Goal: Task Accomplishment & Management: Use online tool/utility

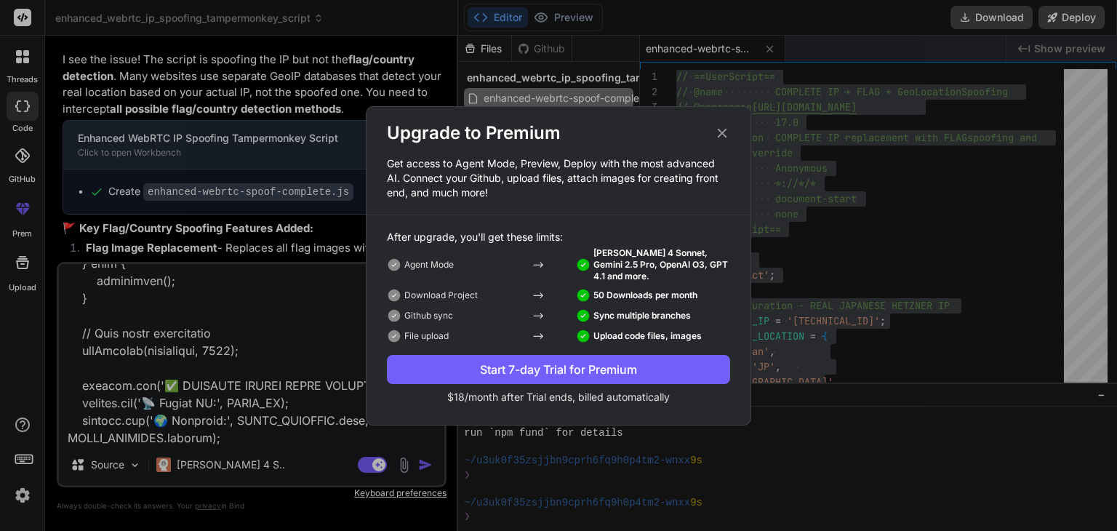
scroll to position [1256, 0]
click at [624, 251] on p "[PERSON_NAME] 4 Sonnet, Gemini 2.5 Pro, OpenAI O3, GPT 4.1 and more." at bounding box center [661, 264] width 137 height 35
click at [720, 131] on icon at bounding box center [722, 132] width 9 height 9
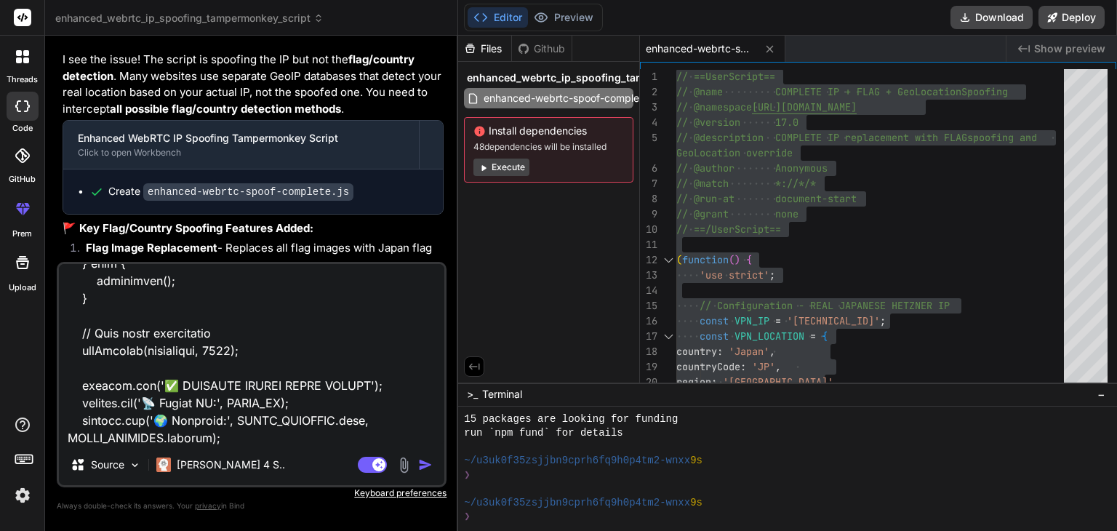
click at [29, 491] on img at bounding box center [22, 495] width 25 height 25
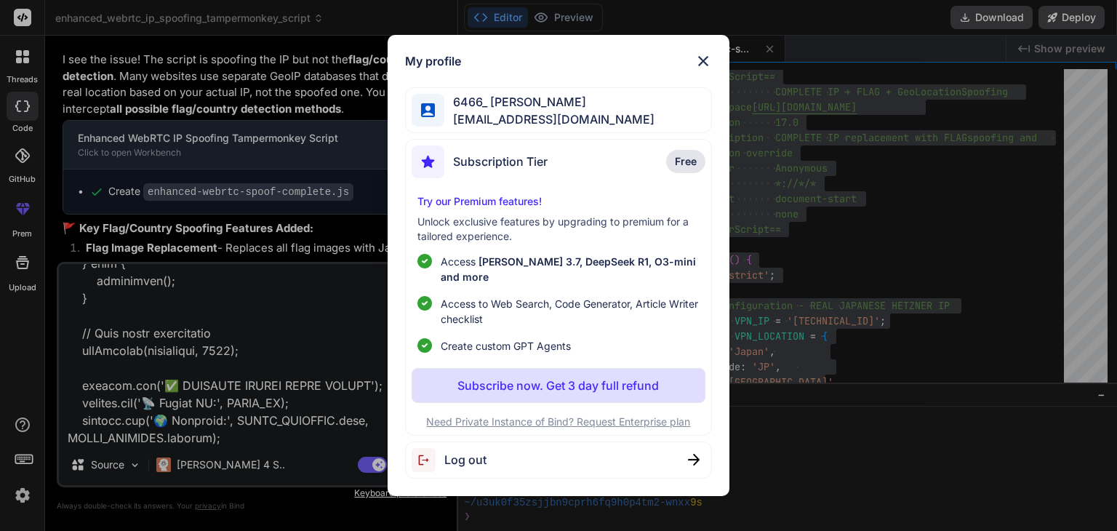
click at [17, 502] on div "My profile 6466_ Shadman [EMAIL_ADDRESS][DOMAIN_NAME] Subscription Tier Free Tr…" at bounding box center [558, 265] width 1117 height 531
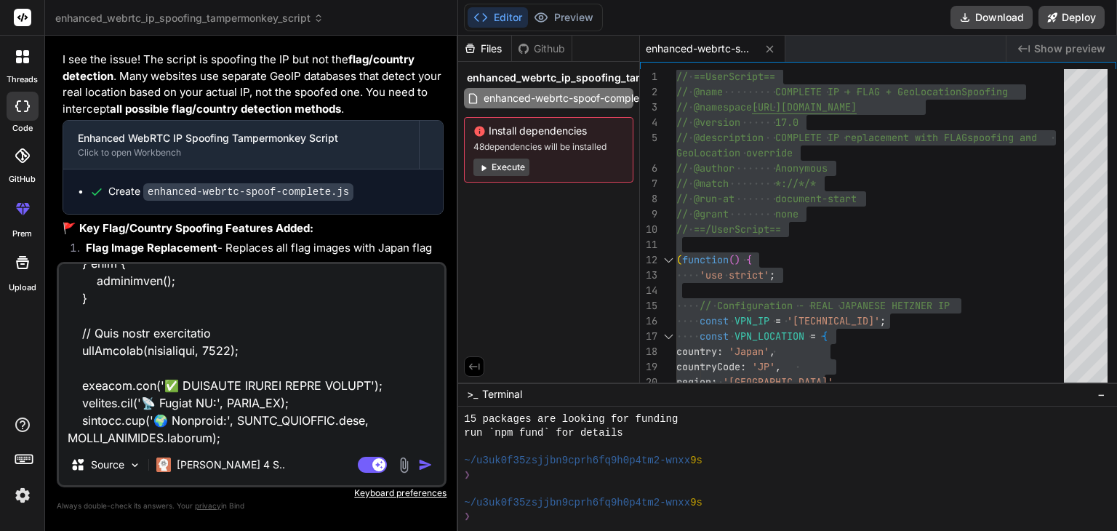
click at [17, 502] on img at bounding box center [22, 495] width 25 height 25
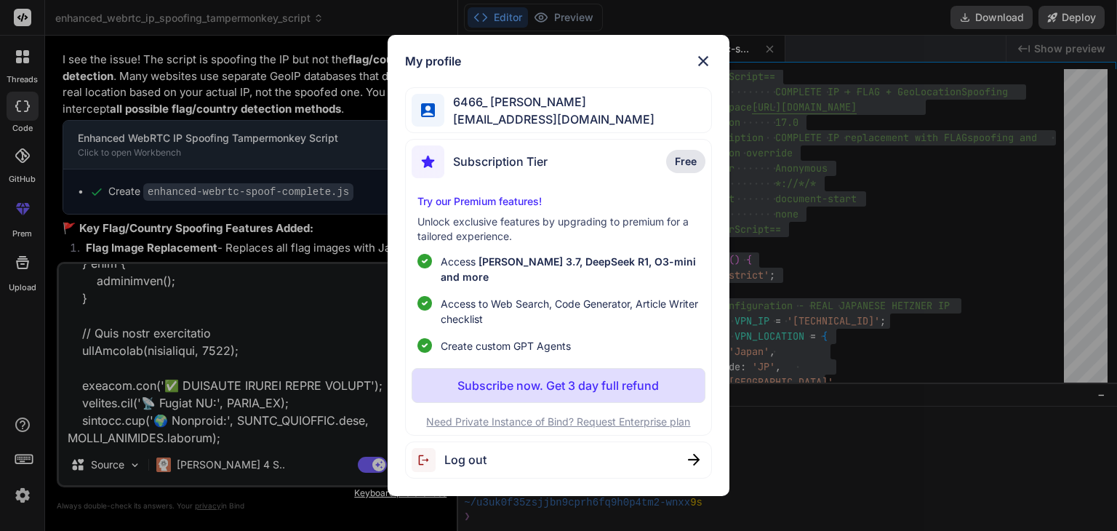
click at [469, 451] on span "Log out" at bounding box center [465, 459] width 42 height 17
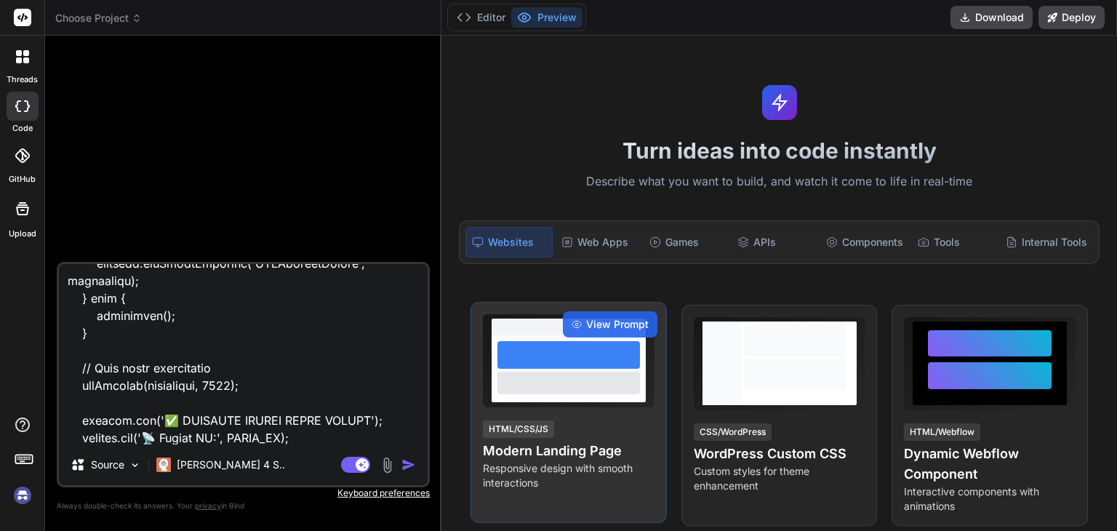
scroll to position [1311, 0]
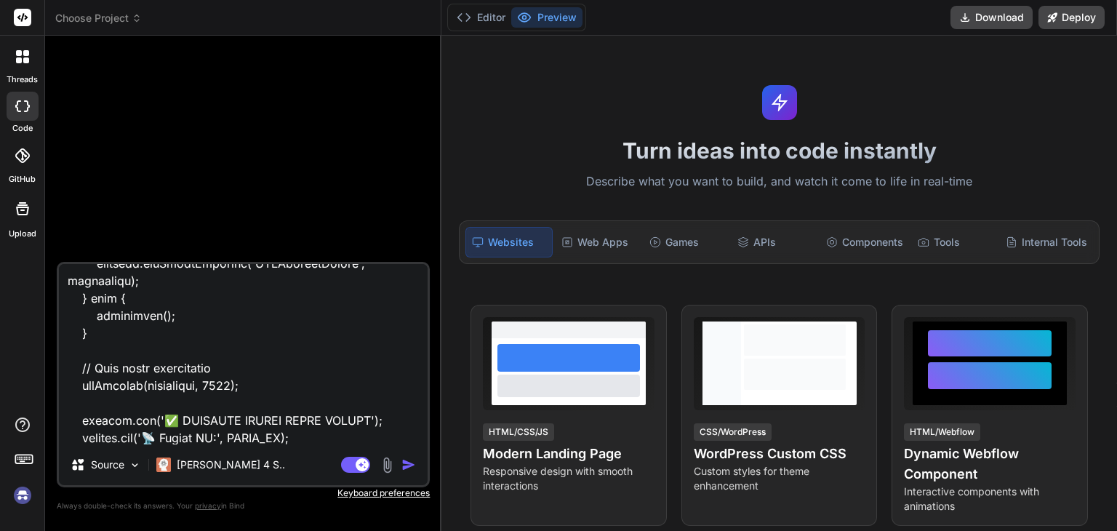
click at [25, 504] on img at bounding box center [22, 495] width 25 height 25
click at [21, 503] on img at bounding box center [22, 495] width 25 height 25
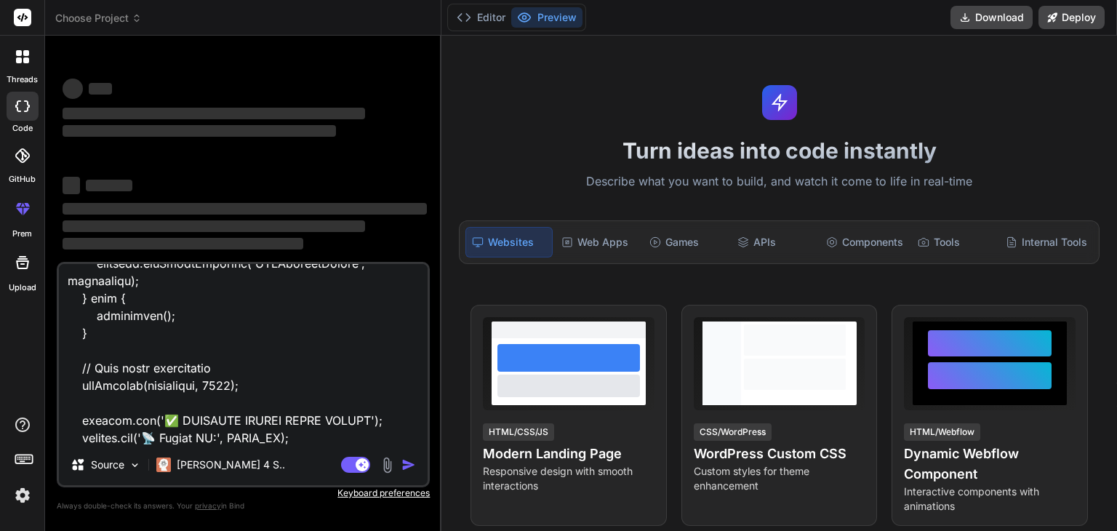
type textarea "x"
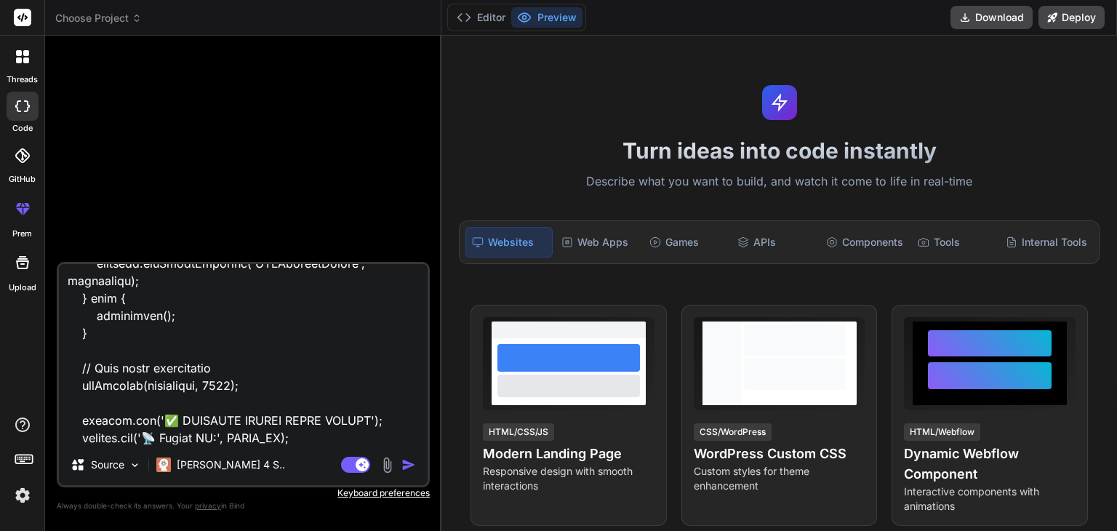
click at [20, 493] on img at bounding box center [22, 495] width 25 height 25
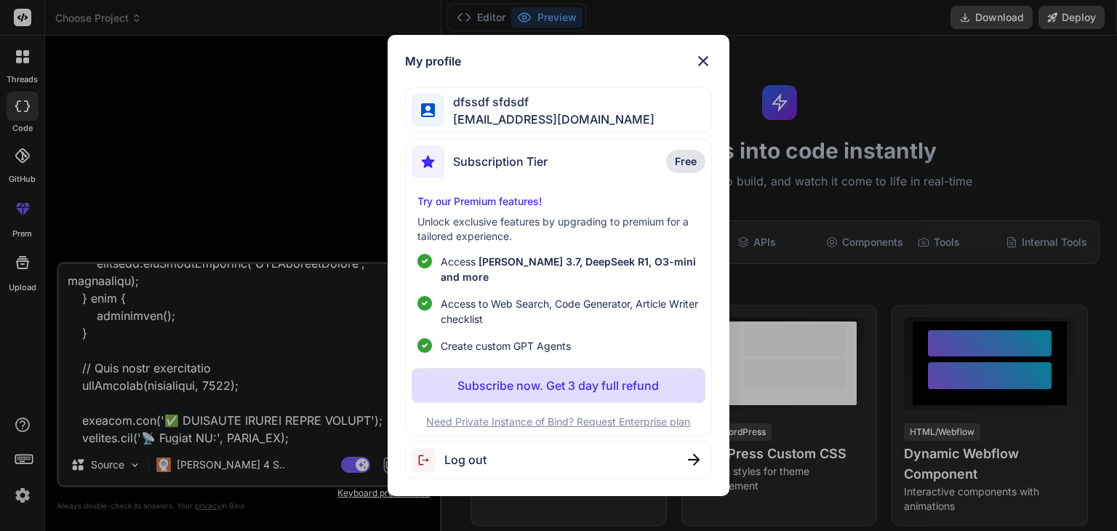
click at [705, 66] on img at bounding box center [702, 60] width 17 height 17
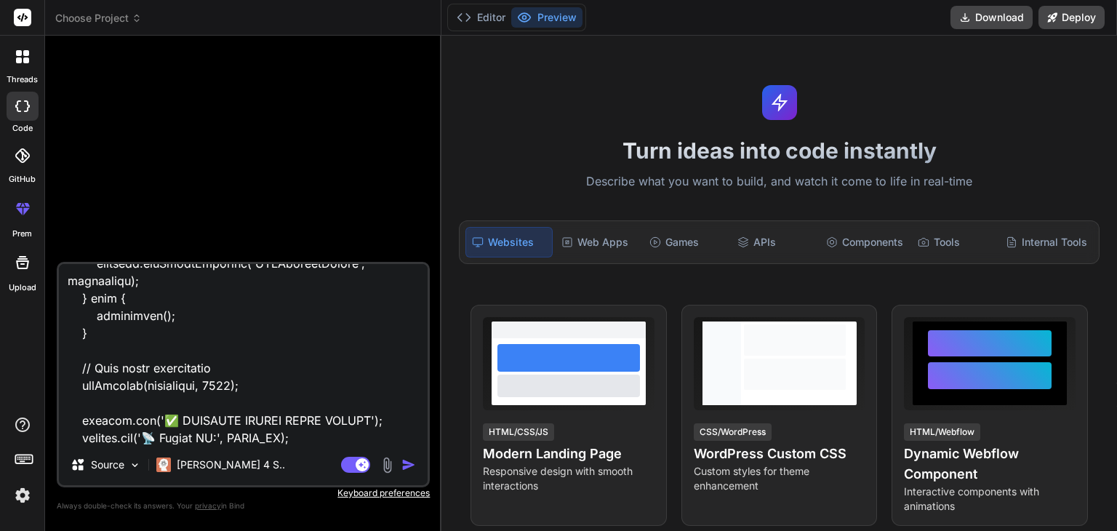
click at [182, 419] on textarea at bounding box center [243, 354] width 369 height 180
paste textarea "20.0 // @description Strict WebRTC IP spoofing (SDP, ICE, DOM, JSON) + GeoLocat…"
type textarea "// ==UserScript== // @name Enhanced WebRTC IP + GeoLocation Spoofing // @namesp…"
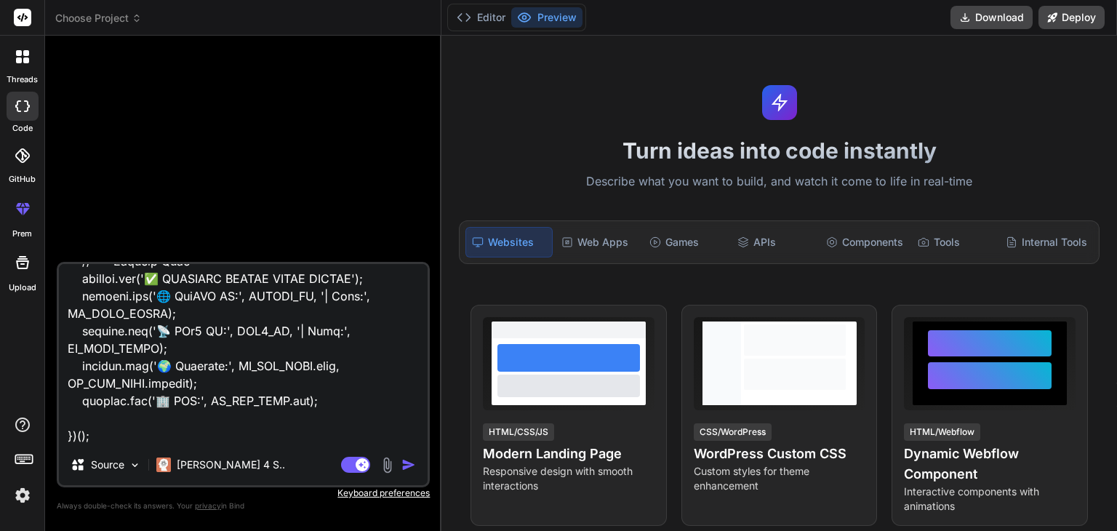
scroll to position [8622, 0]
click at [222, 422] on textarea at bounding box center [243, 354] width 369 height 180
click at [213, 428] on textarea at bounding box center [243, 354] width 369 height 180
type textarea "x"
type textarea "// ==UserScript== // @name Enhanced WebRTC IP + GeoLocation Spoofing // @namesp…"
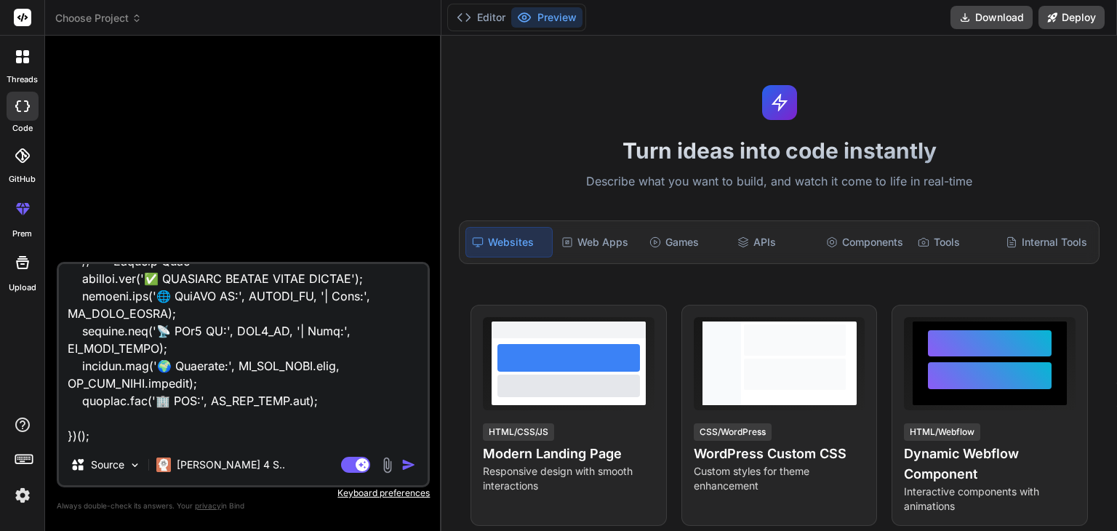
type textarea "x"
type textarea "// ==UserScript== // @name Enhanced WebRTC IP + GeoLocation Spoofing // @namesp…"
type textarea "x"
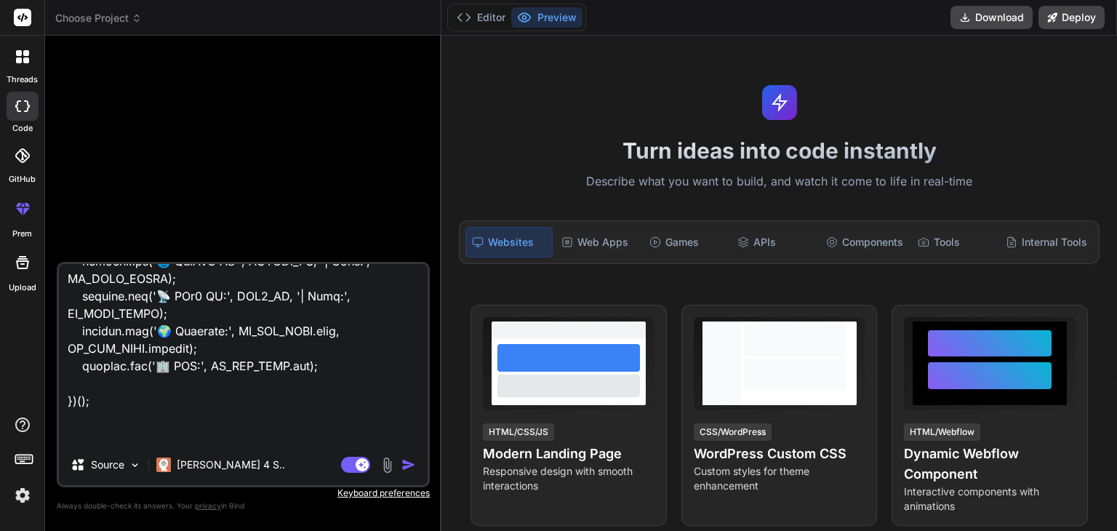
scroll to position [8655, 0]
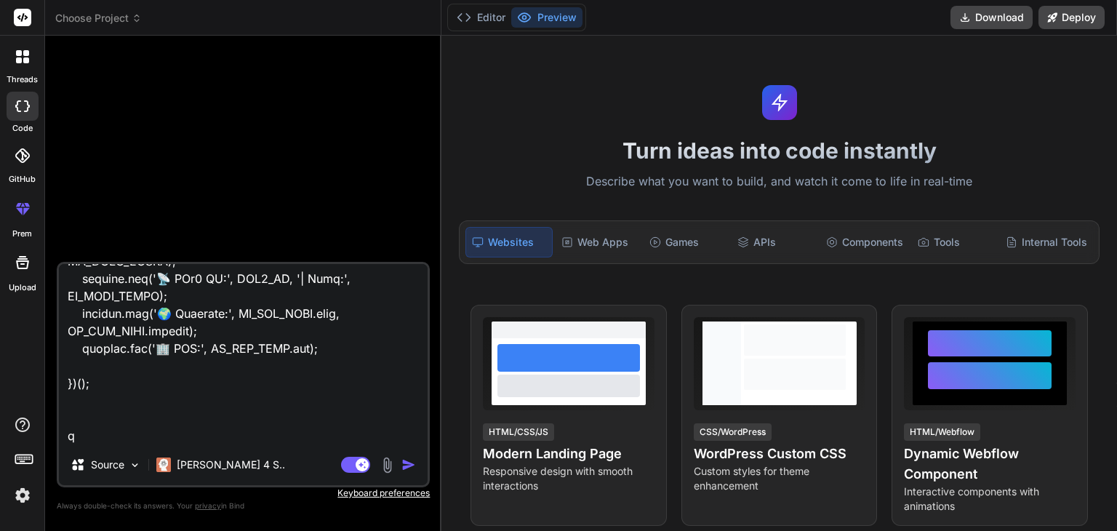
type textarea "// ==UserScript== // @name Enhanced WebRTC IP + GeoLocation Spoofing // @namesp…"
type textarea "x"
type textarea "// ==UserScript== // @name Enhanced WebRTC IP + GeoLocation Spoofing // @namesp…"
type textarea "x"
type textarea "// ==UserScript== // @name Enhanced WebRTC IP + GeoLocation Spoofing // @namesp…"
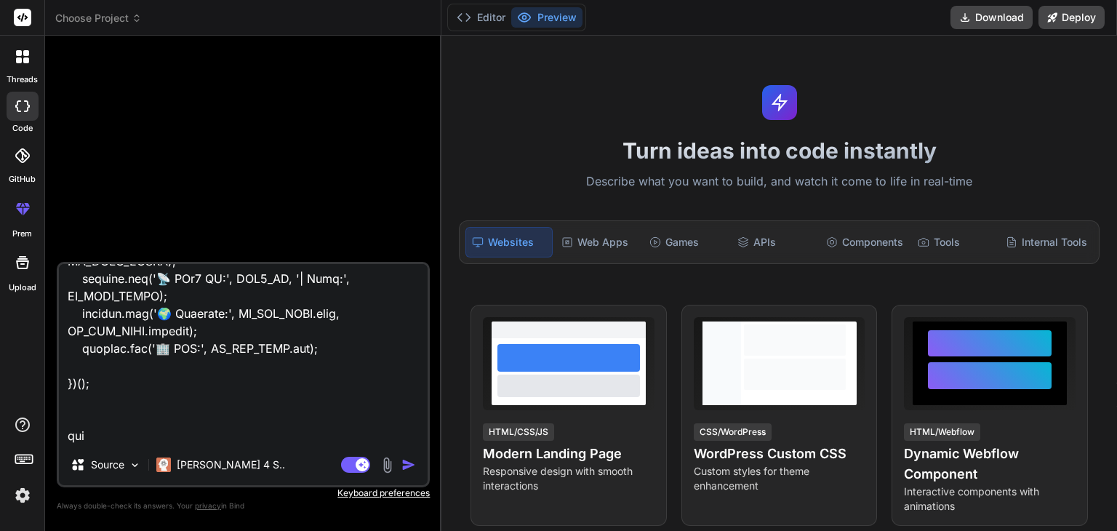
type textarea "x"
type textarea "// ==UserScript== // @name Enhanced WebRTC IP + GeoLocation Spoofing // @namesp…"
type textarea "x"
type textarea "// ==UserScript== // @name Enhanced WebRTC IP + GeoLocation Spoofing // @namesp…"
type textarea "x"
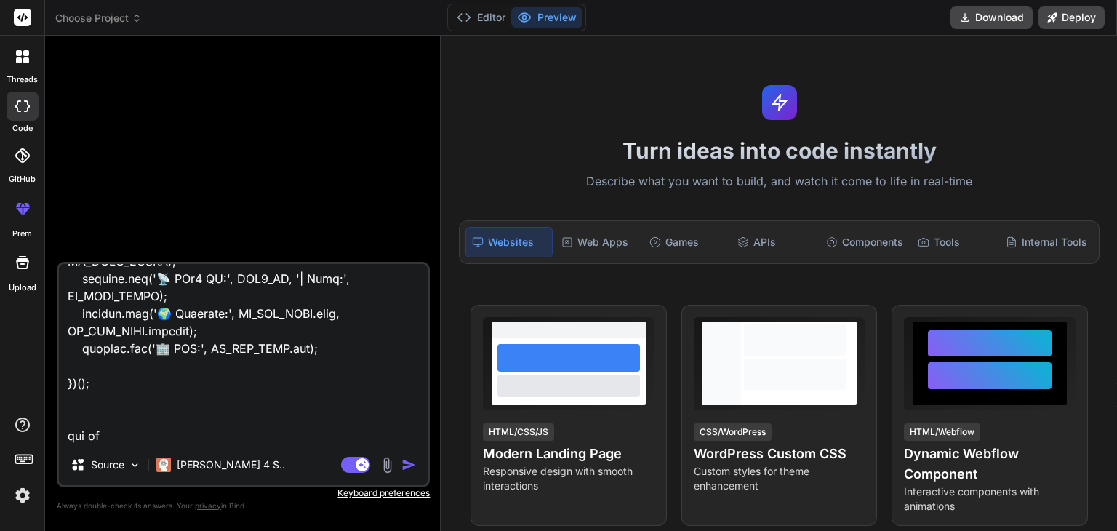
type textarea "// ==UserScript== // @name Enhanced WebRTC IP + GeoLocation Spoofing // @namesp…"
type textarea "x"
type textarea "// ==UserScript== // @name Enhanced WebRTC IP + GeoLocation Spoofing // @namesp…"
type textarea "x"
type textarea "// ==UserScript== // @name Enhanced WebRTC IP + GeoLocation Spoofing // @namesp…"
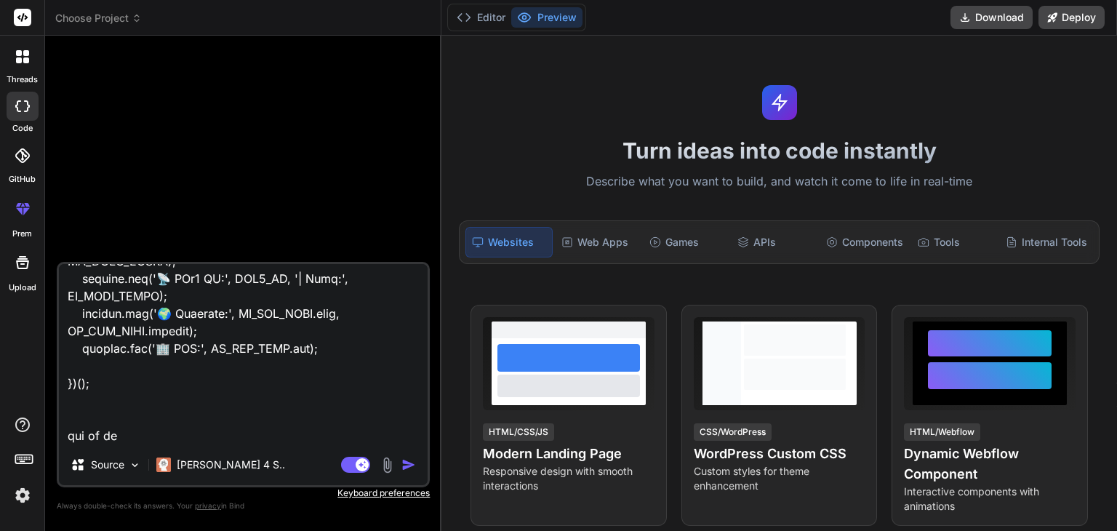
type textarea "x"
type textarea "// ==UserScript== // @name Enhanced WebRTC IP + GeoLocation Spoofing // @namesp…"
type textarea "x"
type textarea "// ==UserScript== // @name Enhanced WebRTC IP + GeoLocation Spoofing // @namesp…"
type textarea "x"
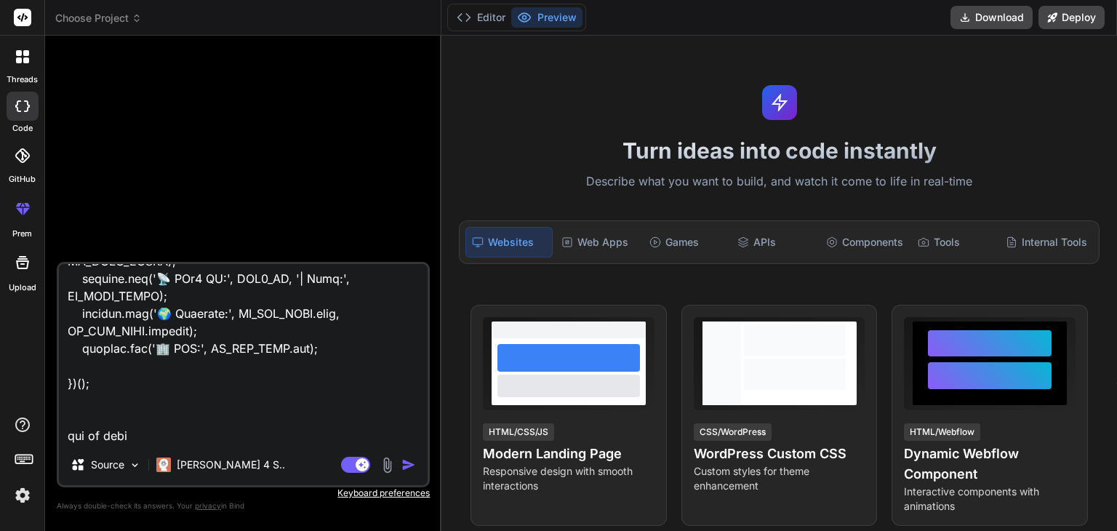
type textarea "// ==UserScript== // @name Enhanced WebRTC IP + GeoLocation Spoofing // @namesp…"
type textarea "x"
type textarea "// ==UserScript== // @name Enhanced WebRTC IP + GeoLocation Spoofing // @namesp…"
type textarea "x"
type textarea "// ==UserScript== // @name Enhanced WebRTC IP + GeoLocation Spoofing // @namesp…"
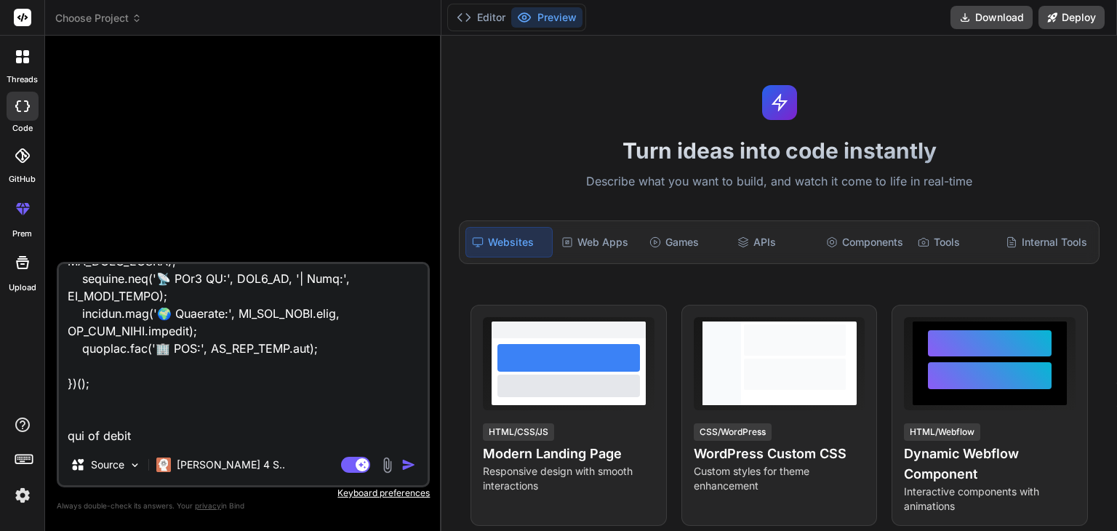
type textarea "x"
type textarea "// ==UserScript== // @name Enhanced WebRTC IP + GeoLocation Spoofing // @namesp…"
type textarea "x"
type textarea "// ==UserScript== // @name Enhanced WebRTC IP + GeoLocation Spoofing // @namesp…"
type textarea "x"
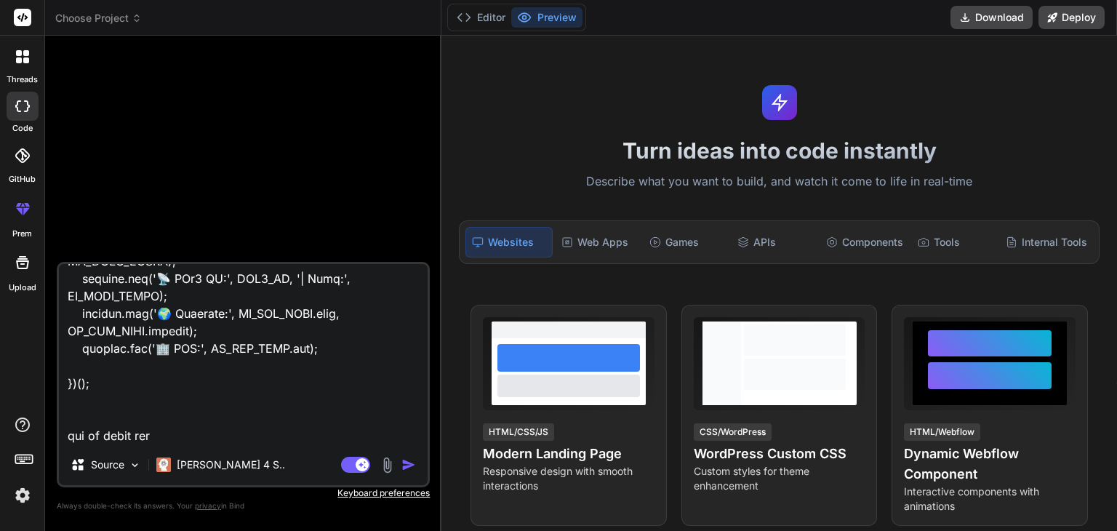
type textarea "// ==UserScript== // @name Enhanced WebRTC IP + GeoLocation Spoofing // @namesp…"
type textarea "x"
type textarea "// ==UserScript== // @name Enhanced WebRTC IP + GeoLocation Spoofing // @namesp…"
type textarea "x"
type textarea "// ==UserScript== // @name Enhanced WebRTC IP + GeoLocation Spoofing // @namesp…"
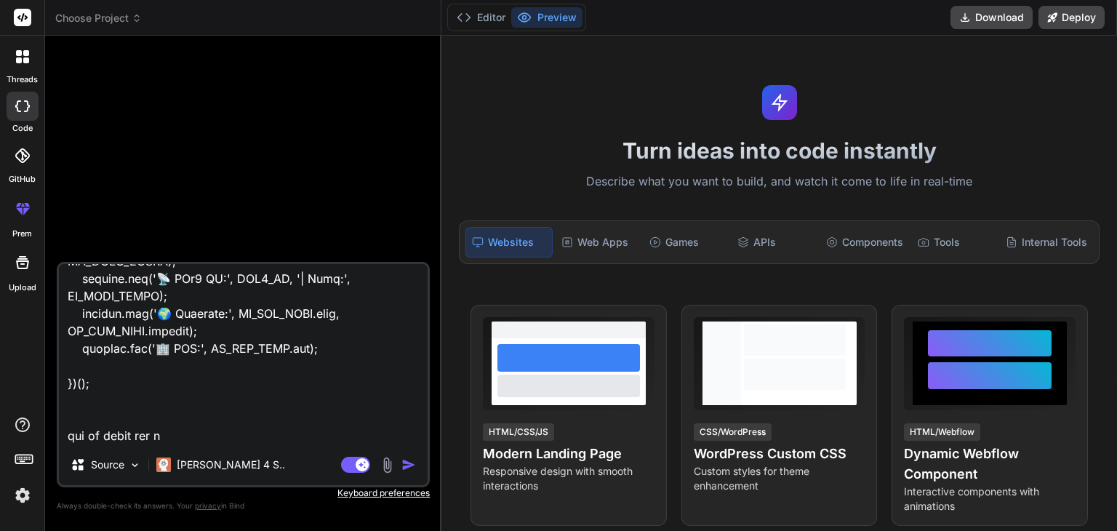
type textarea "x"
type textarea "// ==UserScript== // @name Enhanced WebRTC IP + GeoLocation Spoofing // @namesp…"
type textarea "x"
type textarea "// ==UserScript== // @name Enhanced WebRTC IP + GeoLocation Spoofing // @namesp…"
type textarea "x"
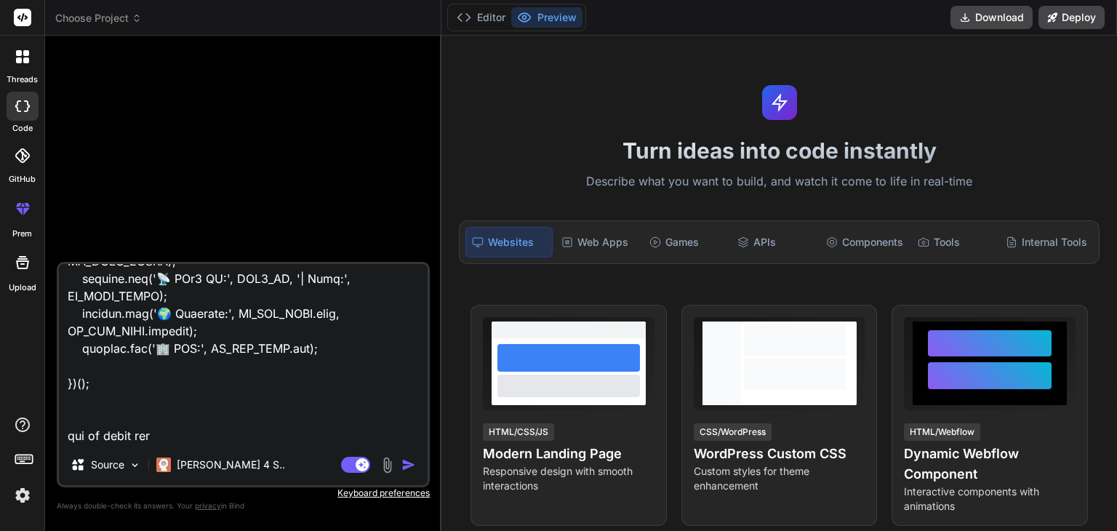
type textarea "// ==UserScript== // @name Enhanced WebRTC IP + GeoLocation Spoofing // @namesp…"
type textarea "x"
type textarea "// ==UserScript== // @name Enhanced WebRTC IP + GeoLocation Spoofing // @namesp…"
type textarea "x"
type textarea "// ==UserScript== // @name Enhanced WebRTC IP + GeoLocation Spoofing // @namesp…"
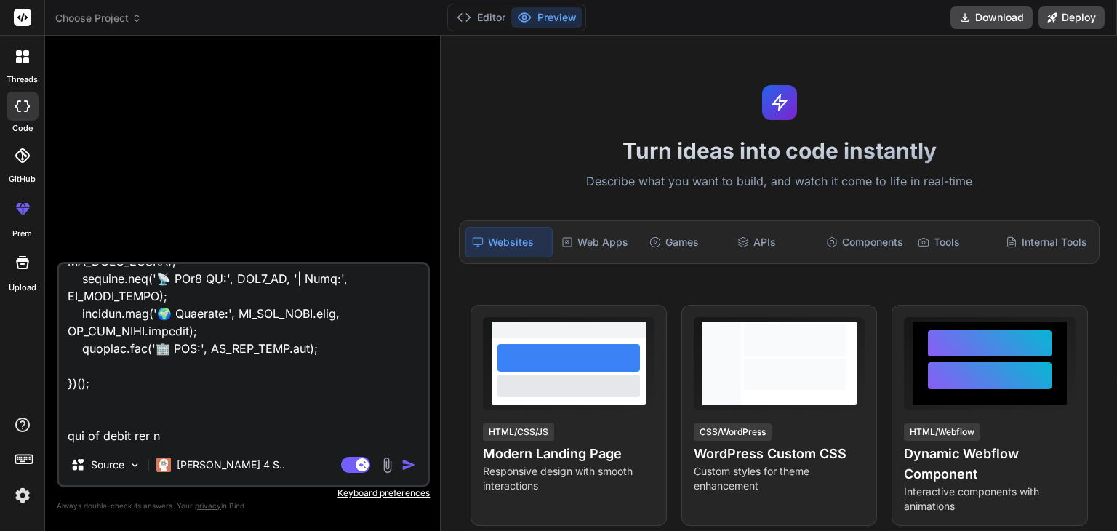
type textarea "x"
type textarea "// ==UserScript== // @name Enhanced WebRTC IP + GeoLocation Spoofing // @namesp…"
type textarea "x"
type textarea "// ==UserScript== // @name Enhanced WebRTC IP + GeoLocation Spoofing // @namesp…"
type textarea "x"
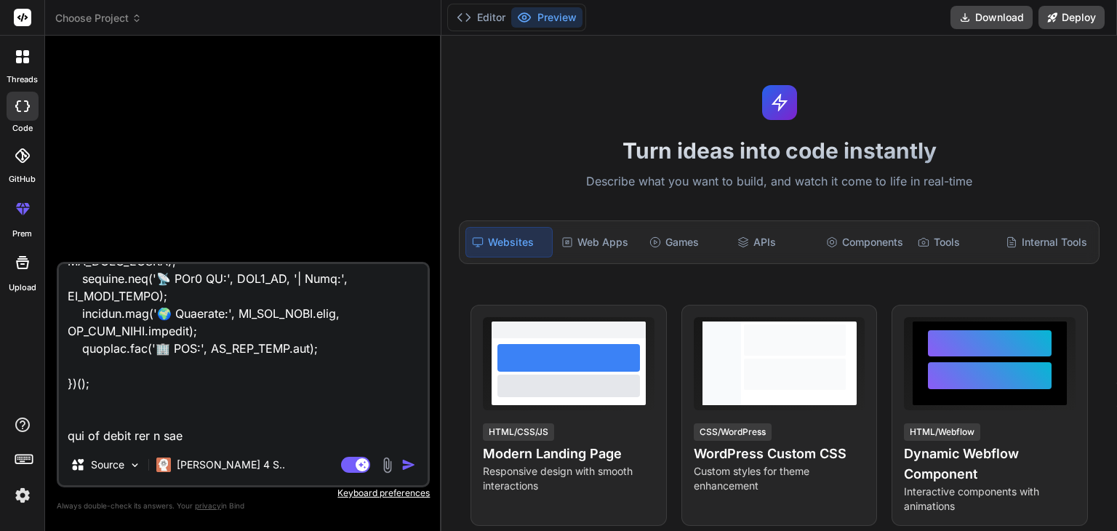
type textarea "// ==UserScript== // @name Enhanced WebRTC IP + GeoLocation Spoofing // @namesp…"
type textarea "x"
type textarea "// ==UserScript== // @name Enhanced WebRTC IP + GeoLocation Spoofing // @namesp…"
type textarea "x"
type textarea "// ==UserScript== // @name Enhanced WebRTC IP + GeoLocation Spoofing // @namesp…"
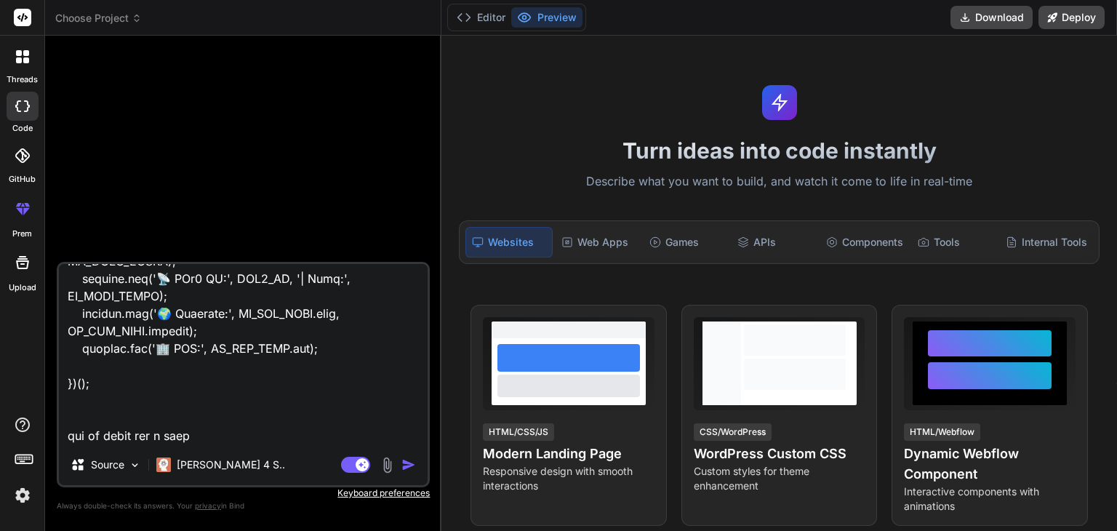
type textarea "x"
type textarea "// ==UserScript== // @name Enhanced WebRTC IP + GeoLocation Spoofing // @namesp…"
type textarea "x"
type textarea "// ==UserScript== // @name Enhanced WebRTC IP + GeoLocation Spoofing // @namesp…"
type textarea "x"
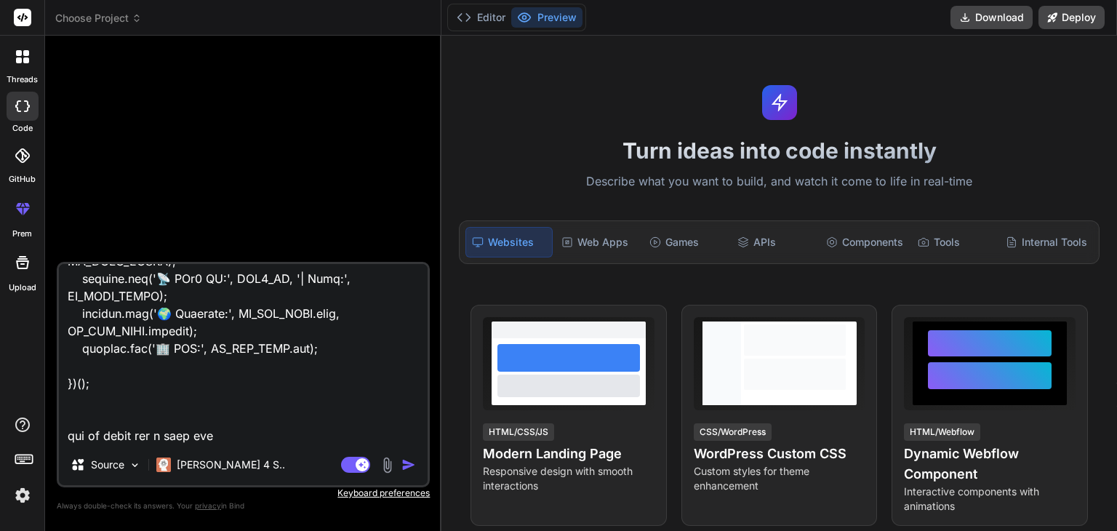
type textarea "// ==UserScript== // @name Enhanced WebRTC IP + GeoLocation Spoofing // @namesp…"
type textarea "x"
type textarea "// ==UserScript== // @name Enhanced WebRTC IP + GeoLocation Spoofing // @namesp…"
type textarea "x"
type textarea "// ==UserScript== // @name Enhanced WebRTC IP + GeoLocation Spoofing // @namesp…"
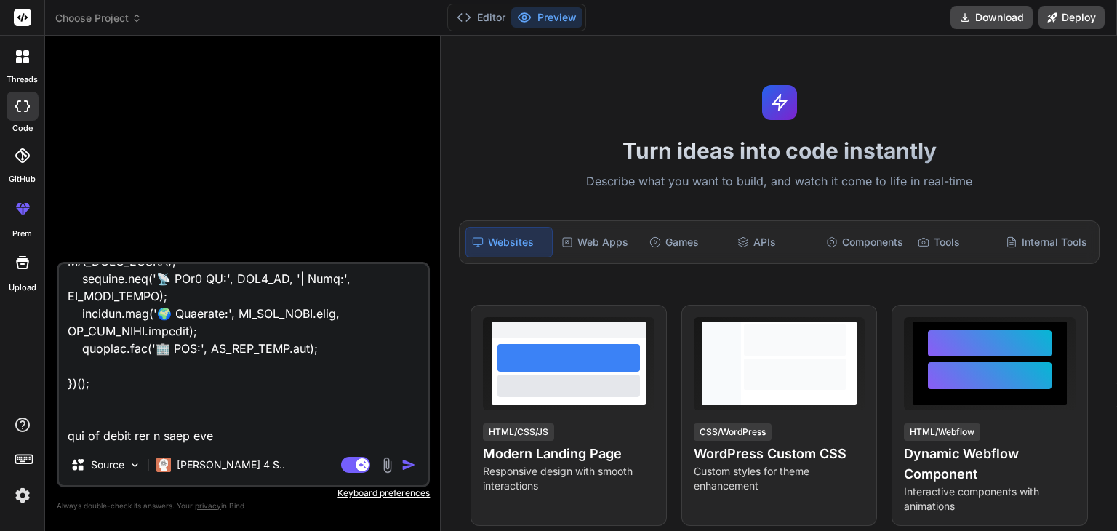
type textarea "x"
type textarea "// ==UserScript== // @name Enhanced WebRTC IP + GeoLocation Spoofing // @namesp…"
type textarea "x"
type textarea "// ==UserScript== // @name Enhanced WebRTC IP + GeoLocation Spoofing // @namesp…"
type textarea "x"
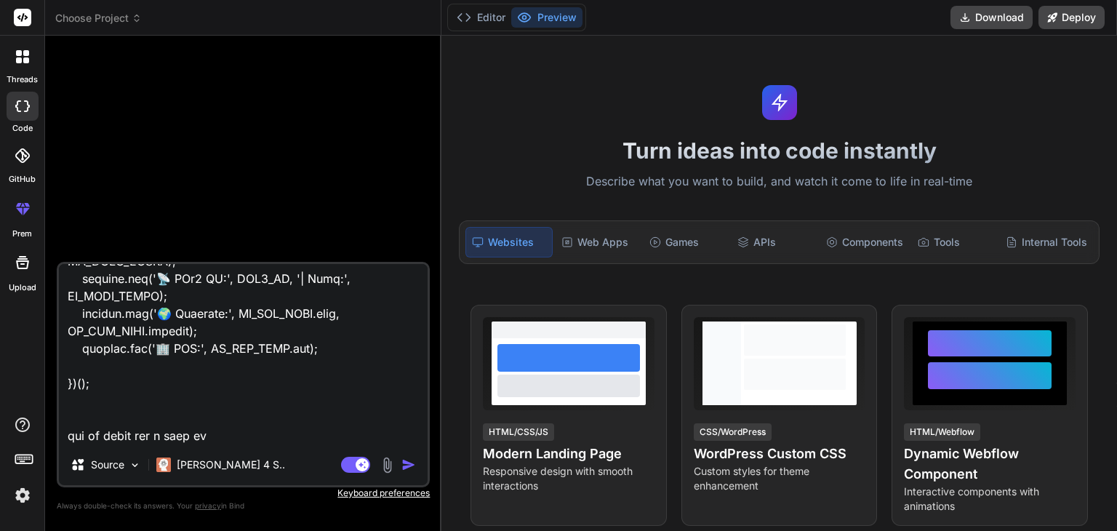
type textarea "// ==UserScript== // @name Enhanced WebRTC IP + GeoLocation Spoofing // @namesp…"
type textarea "x"
type textarea "// ==UserScript== // @name Enhanced WebRTC IP + GeoLocation Spoofing // @namesp…"
type textarea "x"
type textarea "// ==UserScript== // @name Enhanced WebRTC IP + GeoLocation Spoofing // @namesp…"
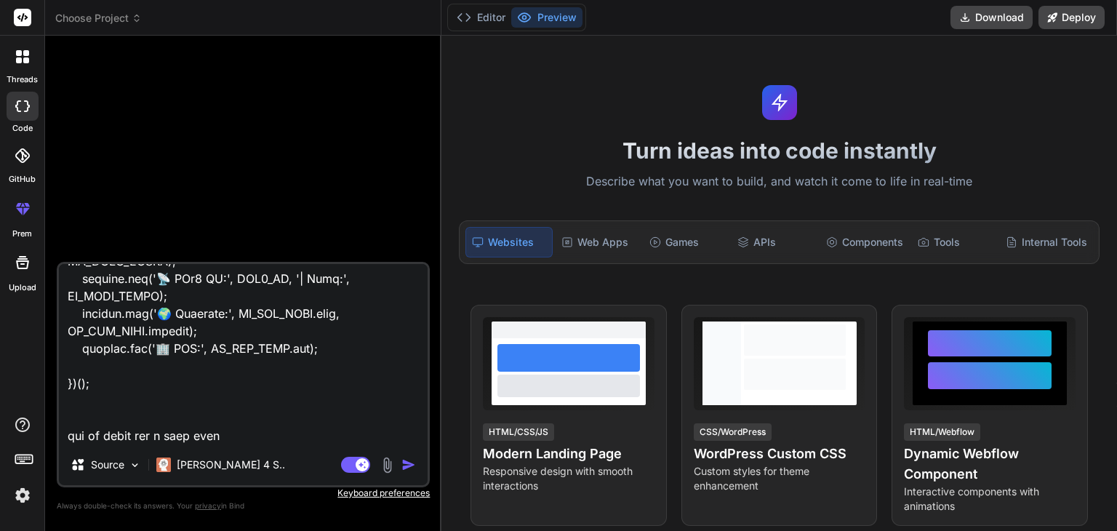
type textarea "x"
type textarea "// ==UserScript== // @name Enhanced WebRTC IP + GeoLocation Spoofing // @namesp…"
type textarea "x"
type textarea "// ==UserScript== // @name Enhanced WebRTC IP + GeoLocation Spoofing // @namesp…"
type textarea "x"
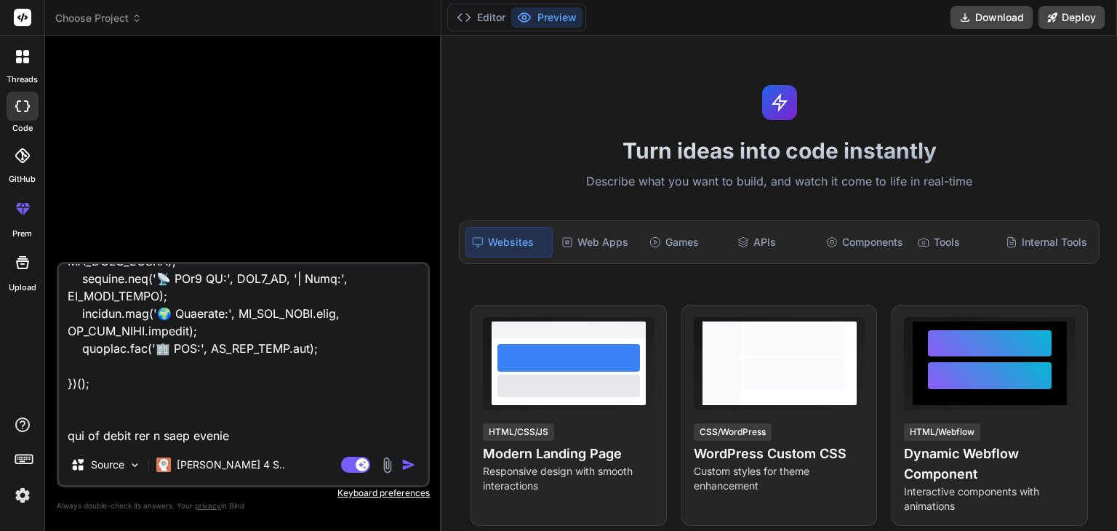
type textarea "// ==UserScript== // @name Enhanced WebRTC IP + GeoLocation Spoofing // @namesp…"
type textarea "x"
type textarea "// ==UserScript== // @name Enhanced WebRTC IP + GeoLocation Spoofing // @namesp…"
type textarea "x"
type textarea "// ==UserScript== // @name Enhanced WebRTC IP + GeoLocation Spoofing // @namesp…"
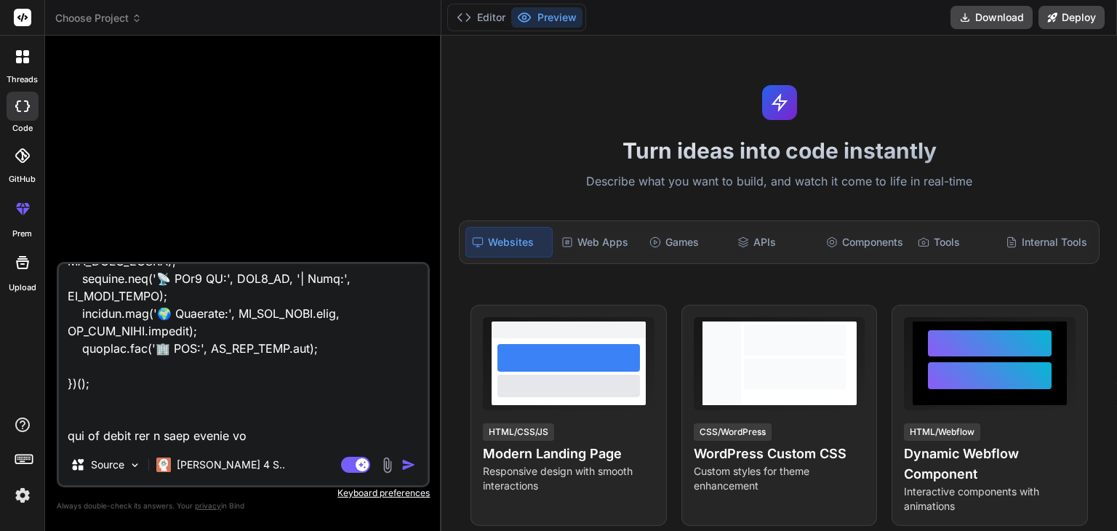
type textarea "x"
type textarea "// ==UserScript== // @name Enhanced WebRTC IP + GeoLocation Spoofing // @namesp…"
type textarea "x"
type textarea "// ==UserScript== // @name Enhanced WebRTC IP + GeoLocation Spoofing // @namesp…"
type textarea "x"
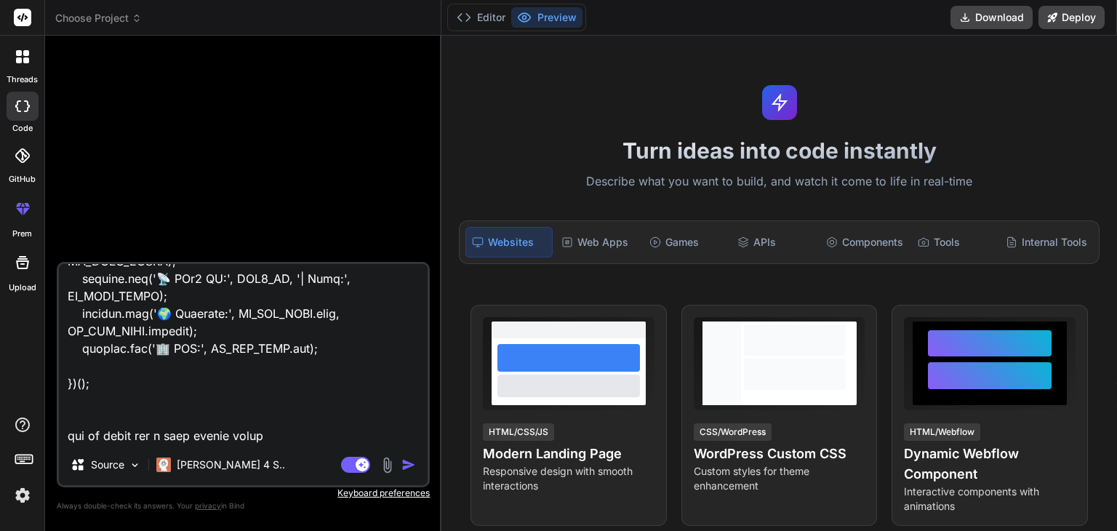
type textarea "// ==UserScript== // @name Enhanced WebRTC IP + GeoLocation Spoofing // @namesp…"
type textarea "x"
type textarea "// ==UserScript== // @name Enhanced WebRTC IP + GeoLocation Spoofing // @namesp…"
type textarea "x"
type textarea "// ==UserScript== // @name Enhanced WebRTC IP + GeoLocation Spoofing // @namesp…"
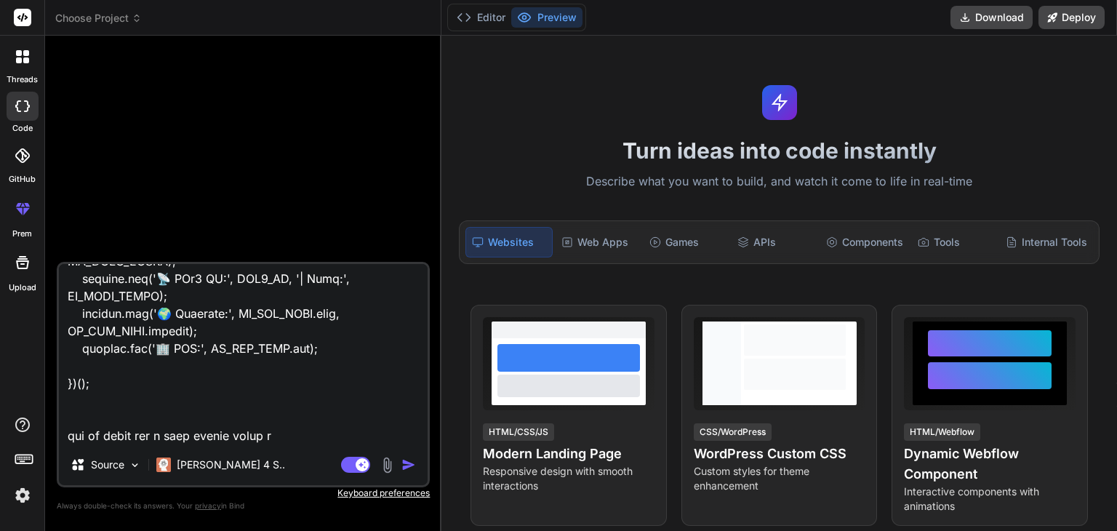
type textarea "x"
type textarea "// ==UserScript== // @name Enhanced WebRTC IP + GeoLocation Spoofing // @namesp…"
type textarea "x"
type textarea "// ==UserScript== // @name Enhanced WebRTC IP + GeoLocation Spoofing // @namesp…"
type textarea "x"
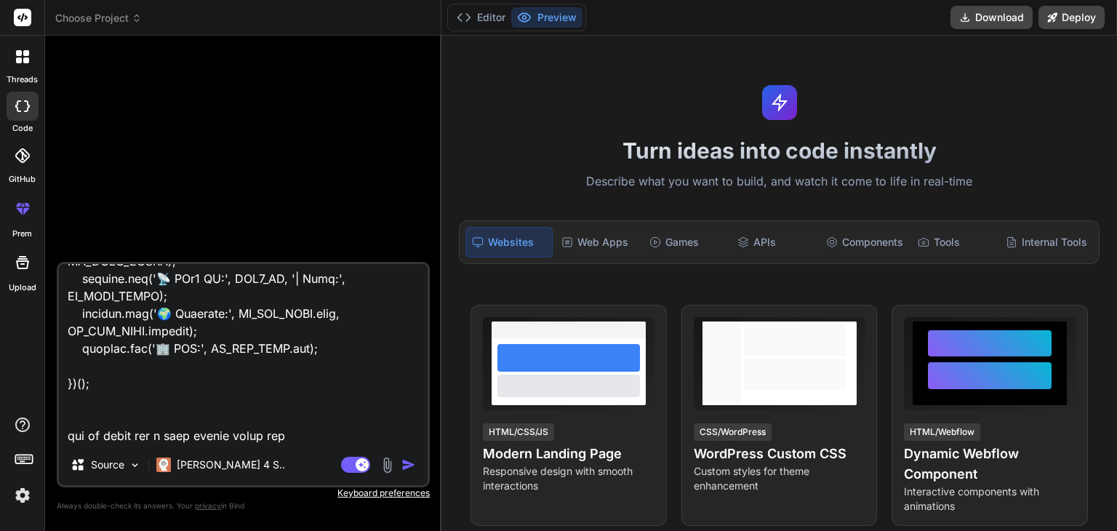
type textarea "// ==UserScript== // @name Enhanced WebRTC IP + GeoLocation Spoofing // @namesp…"
type textarea "x"
type textarea "// ==UserScript== // @name Enhanced WebRTC IP + GeoLocation Spoofing // @namesp…"
type textarea "x"
type textarea "// ==UserScript== // @name Enhanced WebRTC IP + GeoLocation Spoofing // @namesp…"
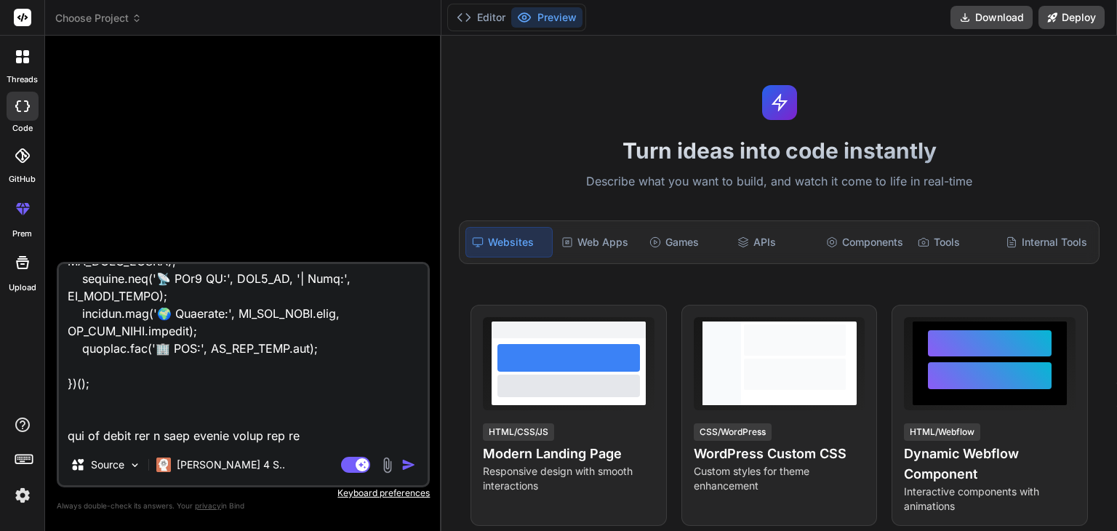
type textarea "x"
type textarea "// ==UserScript== // @name Enhanced WebRTC IP + GeoLocation Spoofing // @namesp…"
type textarea "x"
type textarea "// ==UserScript== // @name Enhanced WebRTC IP + GeoLocation Spoofing // @namesp…"
type textarea "x"
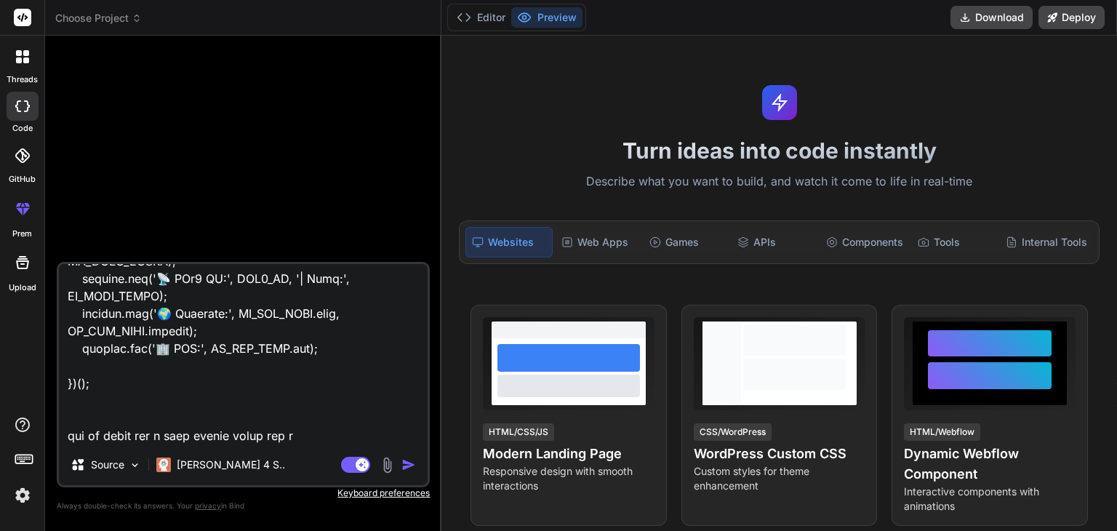
type textarea "// ==UserScript== // @name Enhanced WebRTC IP + GeoLocation Spoofing // @namesp…"
type textarea "x"
type textarea "// ==UserScript== // @name Enhanced WebRTC IP + GeoLocation Spoofing // @namesp…"
type textarea "x"
type textarea "// ==UserScript== // @name Enhanced WebRTC IP + GeoLocation Spoofing // @namesp…"
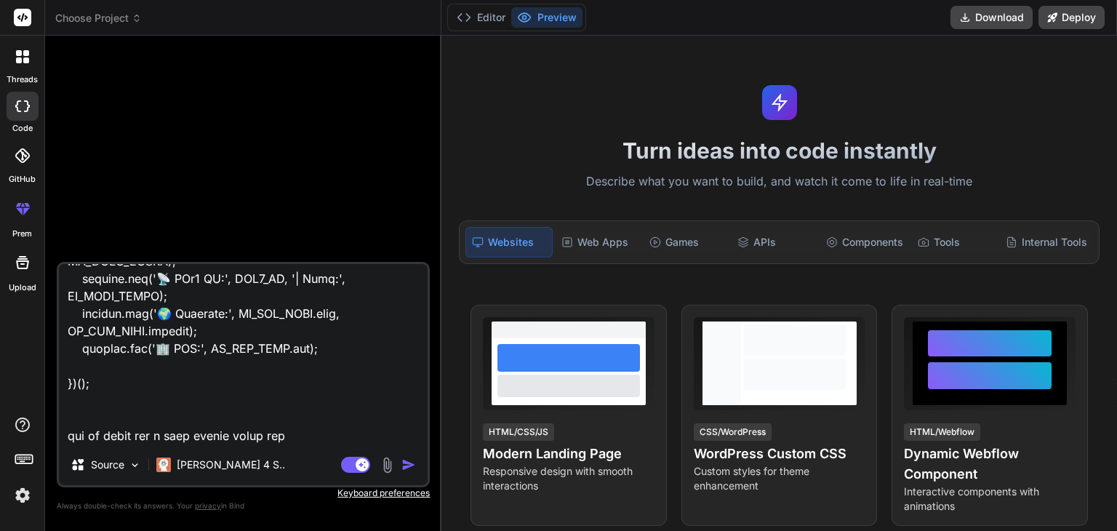
type textarea "x"
type textarea "// ==UserScript== // @name Enhanced WebRTC IP + GeoLocation Spoofing // @namesp…"
type textarea "x"
type textarea "// ==UserScript== // @name Enhanced WebRTC IP + GeoLocation Spoofing // @namesp…"
type textarea "x"
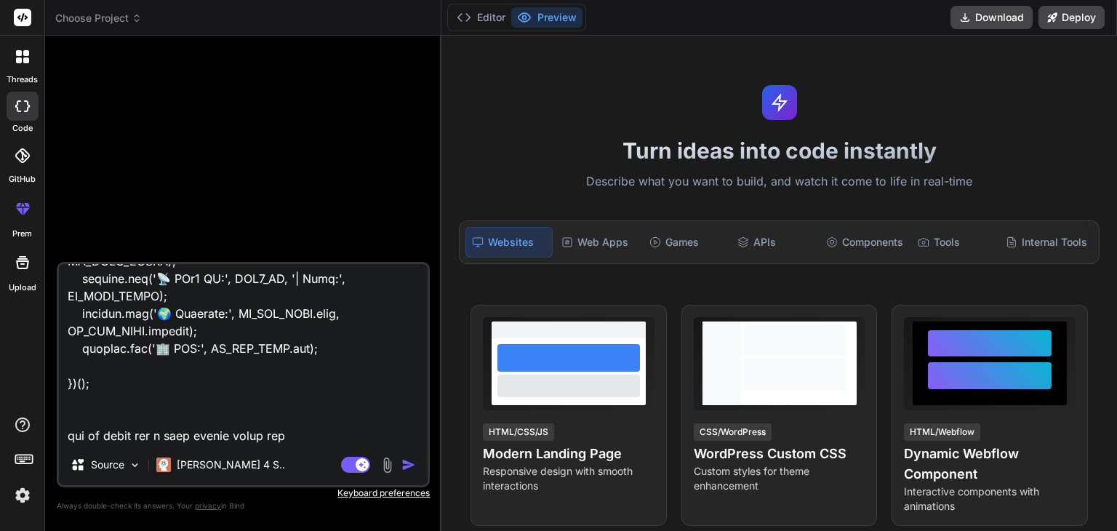
type textarea "// ==UserScript== // @name Enhanced WebRTC IP + GeoLocation Spoofing // @namesp…"
type textarea "x"
type textarea "// ==UserScript== // @name Enhanced WebRTC IP + GeoLocation Spoofing // @namesp…"
type textarea "x"
type textarea "// ==UserScript== // @name Enhanced WebRTC IP + GeoLocation Spoofing // @namesp…"
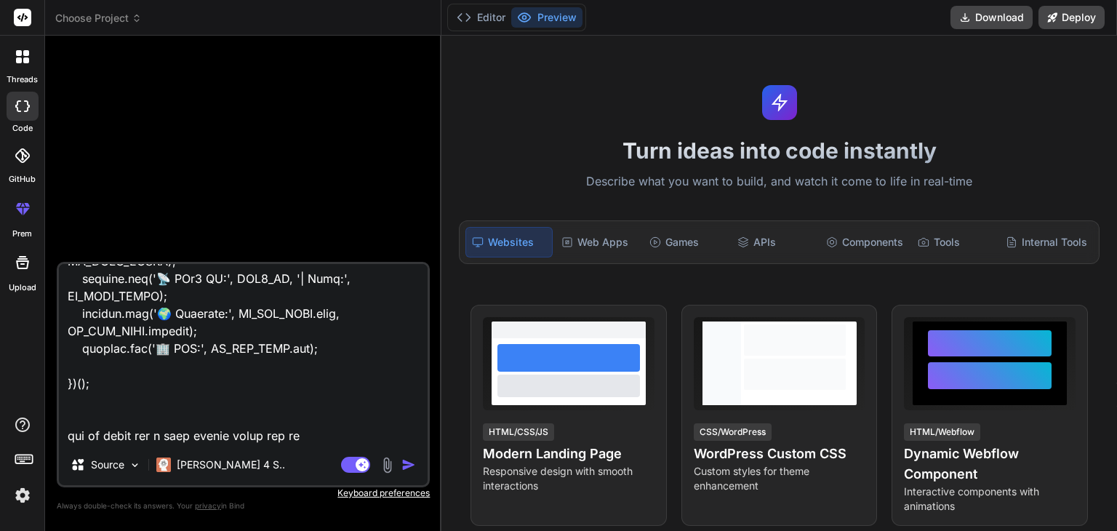
type textarea "x"
type textarea "// ==UserScript== // @name Enhanced WebRTC IP + GeoLocation Spoofing // @namesp…"
type textarea "x"
type textarea "// ==UserScript== // @name Enhanced WebRTC IP + GeoLocation Spoofing // @namesp…"
type textarea "x"
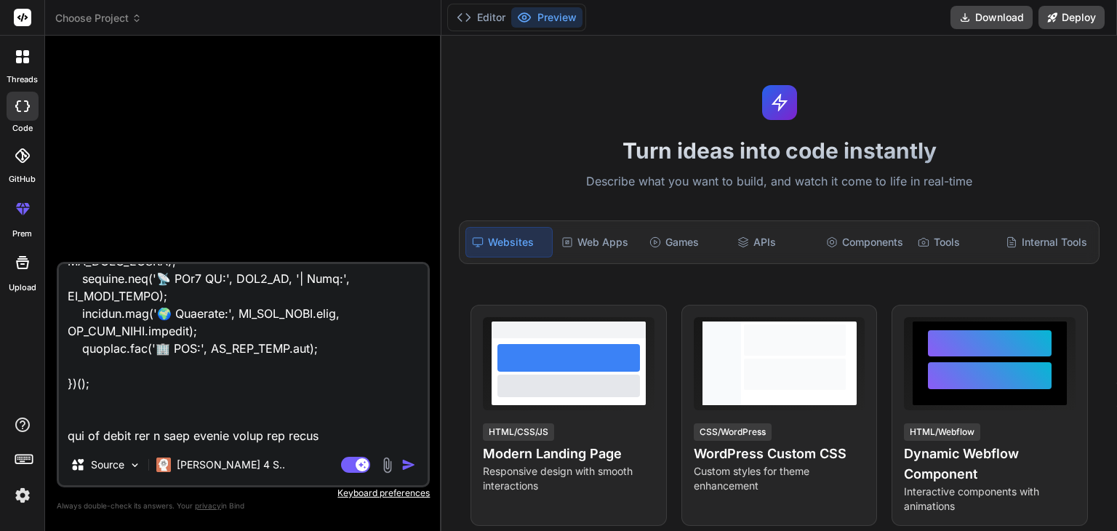
type textarea "// ==UserScript== // @name Enhanced WebRTC IP + GeoLocation Spoofing // @namesp…"
type textarea "x"
type textarea "// ==UserScript== // @name Enhanced WebRTC IP + GeoLocation Spoofing // @namesp…"
type textarea "x"
type textarea "// ==UserScript== // @name Enhanced WebRTC IP + GeoLocation Spoofing // @namesp…"
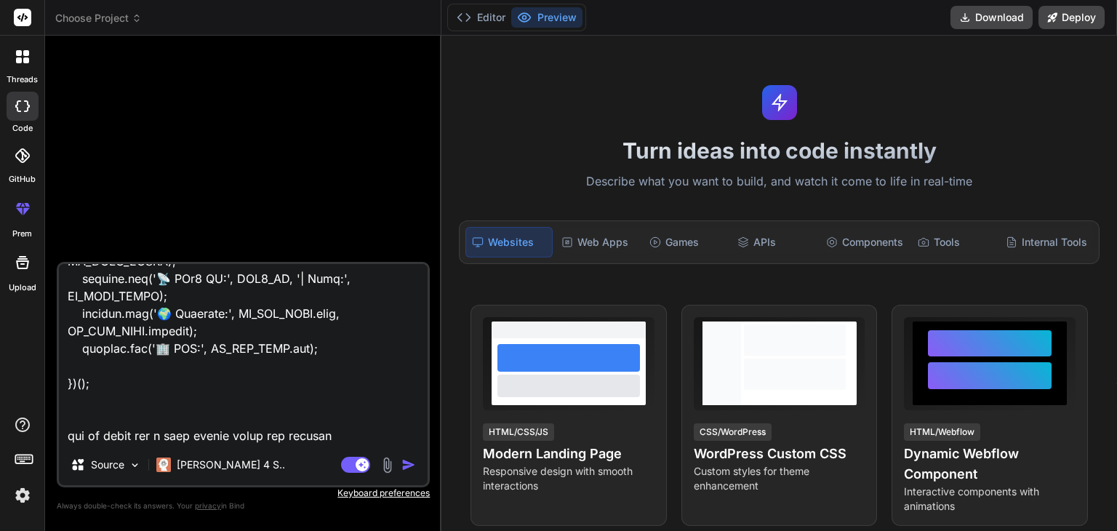
type textarea "x"
type textarea "// ==UserScript== // @name Enhanced WebRTC IP + GeoLocation Spoofing // @namesp…"
type textarea "x"
type textarea "// ==UserScript== // @name Enhanced WebRTC IP + GeoLocation Spoofing // @namesp…"
type textarea "x"
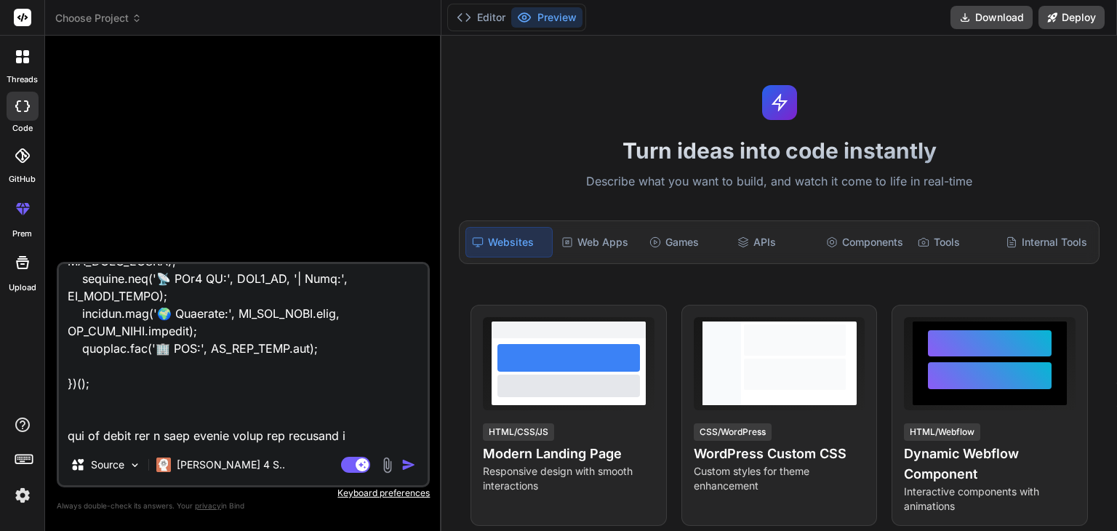
type textarea "// ==UserScript== // @name Enhanced WebRTC IP + GeoLocation Spoofing // @namesp…"
type textarea "x"
type textarea "// ==UserScript== // @name Enhanced WebRTC IP + GeoLocation Spoofing // @namesp…"
type textarea "x"
type textarea "// ==UserScript== // @name Enhanced WebRTC IP + GeoLocation Spoofing // @namesp…"
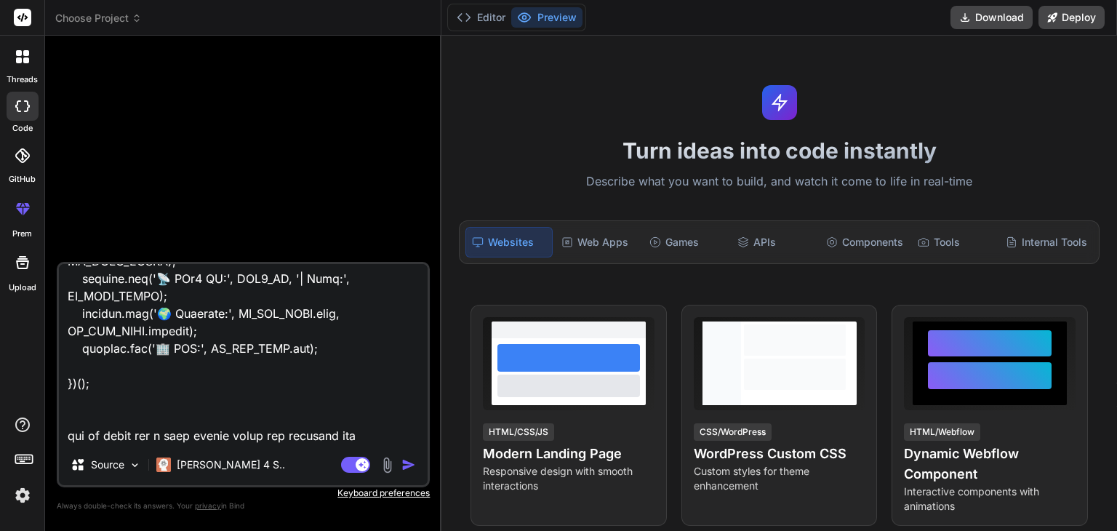
type textarea "x"
type textarea "// ==UserScript== // @name Enhanced WebRTC IP + GeoLocation Spoofing // @namesp…"
type textarea "x"
type textarea "// ==UserScript== // @name Enhanced WebRTC IP + GeoLocation Spoofing // @namesp…"
type textarea "x"
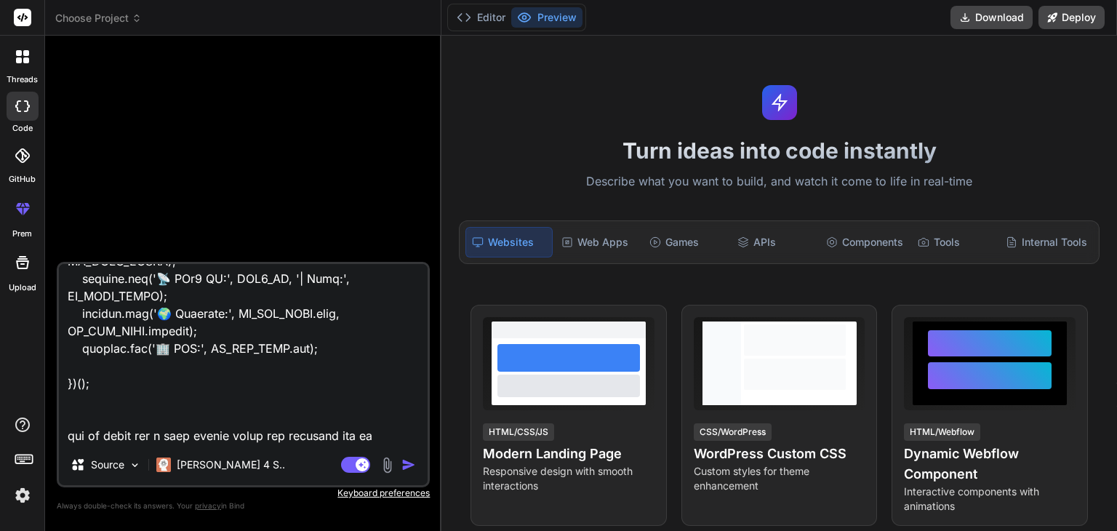
type textarea "// ==UserScript== // @name Enhanced WebRTC IP + GeoLocation Spoofing // @namesp…"
type textarea "x"
type textarea "// ==UserScript== // @name Enhanced WebRTC IP + GeoLocation Spoofing // @namesp…"
type textarea "x"
type textarea "// ==UserScript== // @name Enhanced WebRTC IP + GeoLocation Spoofing // @namesp…"
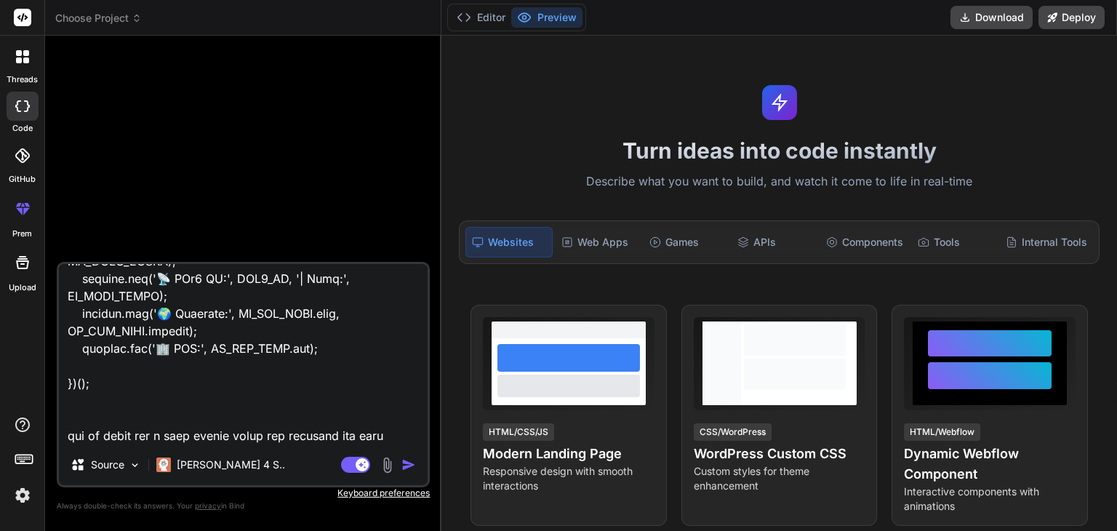
type textarea "x"
type textarea "// ==UserScript== // @name Enhanced WebRTC IP + GeoLocation Spoofing // @namesp…"
type textarea "x"
type textarea "// ==UserScript== // @name Enhanced WebRTC IP + GeoLocation Spoofing // @namesp…"
type textarea "x"
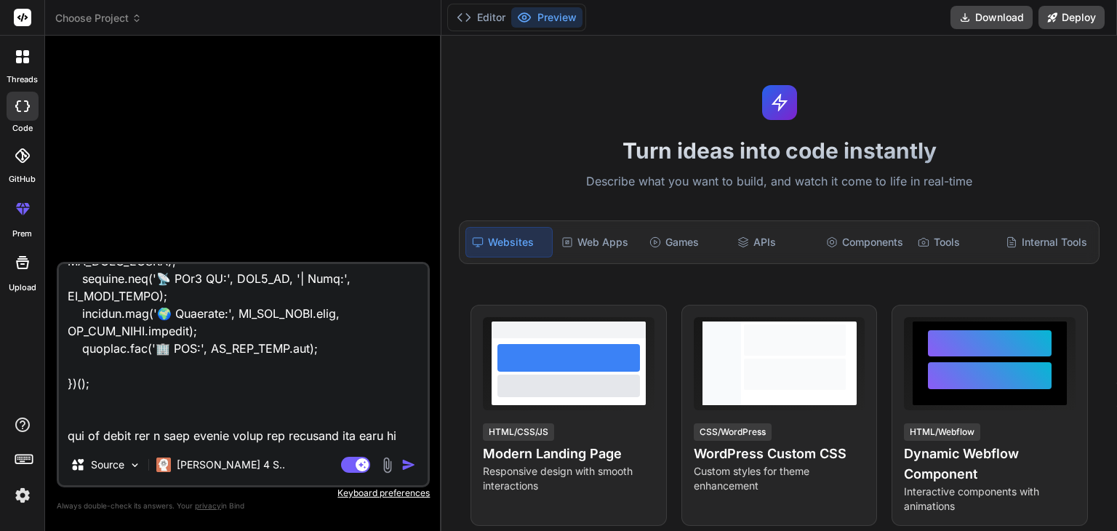
type textarea "// ==UserScript== // @name Enhanced WebRTC IP + GeoLocation Spoofing // @namesp…"
type textarea "x"
type textarea "// ==UserScript== // @name Enhanced WebRTC IP + GeoLocation Spoofing // @namesp…"
type textarea "x"
type textarea "// ==UserScript== // @name Enhanced WebRTC IP + GeoLocation Spoofing // @namesp…"
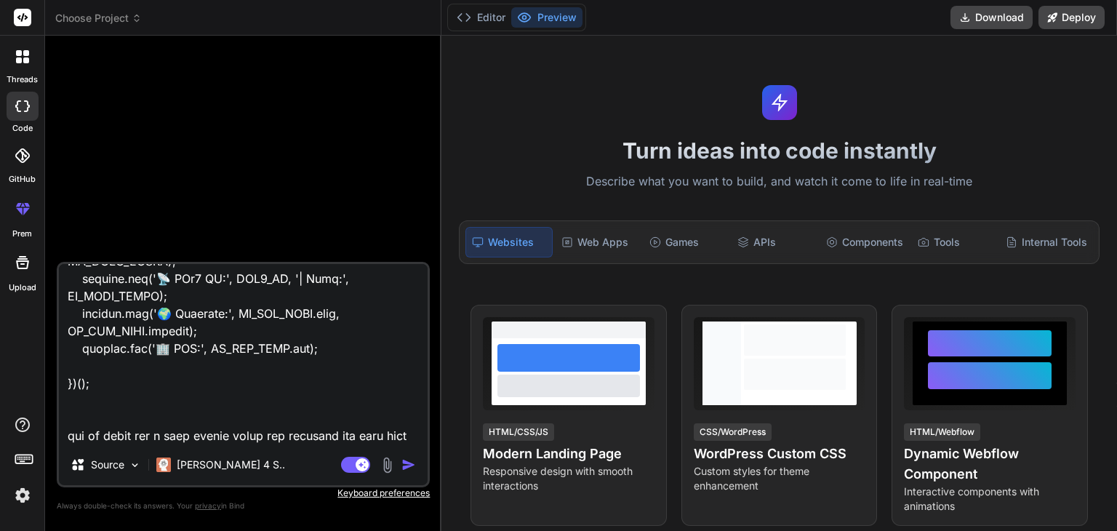
type textarea "x"
type textarea "// ==UserScript== // @name Enhanced WebRTC IP + GeoLocation Spoofing // @namesp…"
type textarea "x"
type textarea "// ==UserScript== // @name Enhanced WebRTC IP + GeoLocation Spoofing // @namesp…"
type textarea "x"
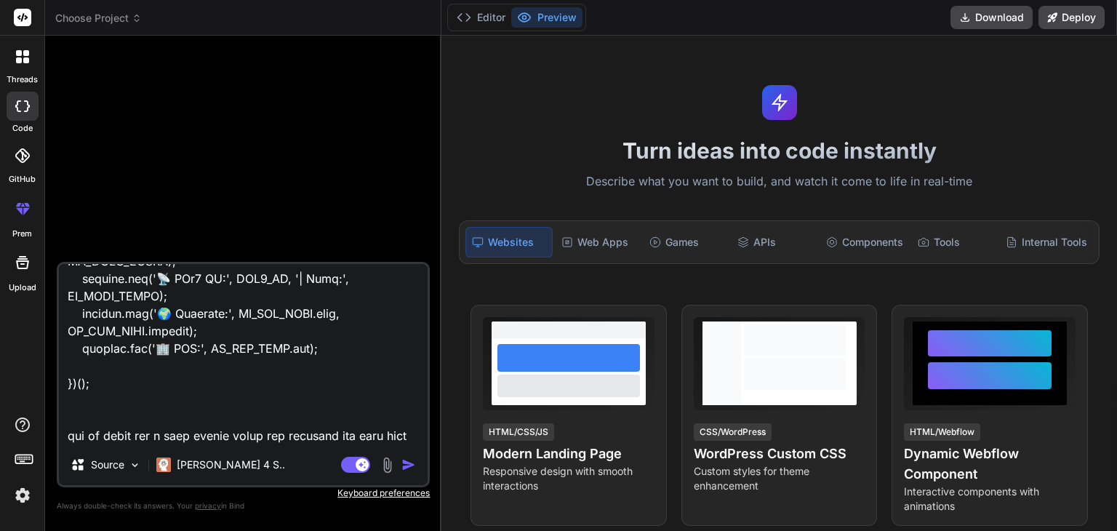
type textarea "// ==UserScript== // @name Enhanced WebRTC IP + GeoLocation Spoofing // @namesp…"
type textarea "x"
type textarea "// ==UserScript== // @name Enhanced WebRTC IP + GeoLocation Spoofing // @namesp…"
type textarea "x"
type textarea "// ==UserScript== // @name Enhanced WebRTC IP + GeoLocation Spoofing // @namesp…"
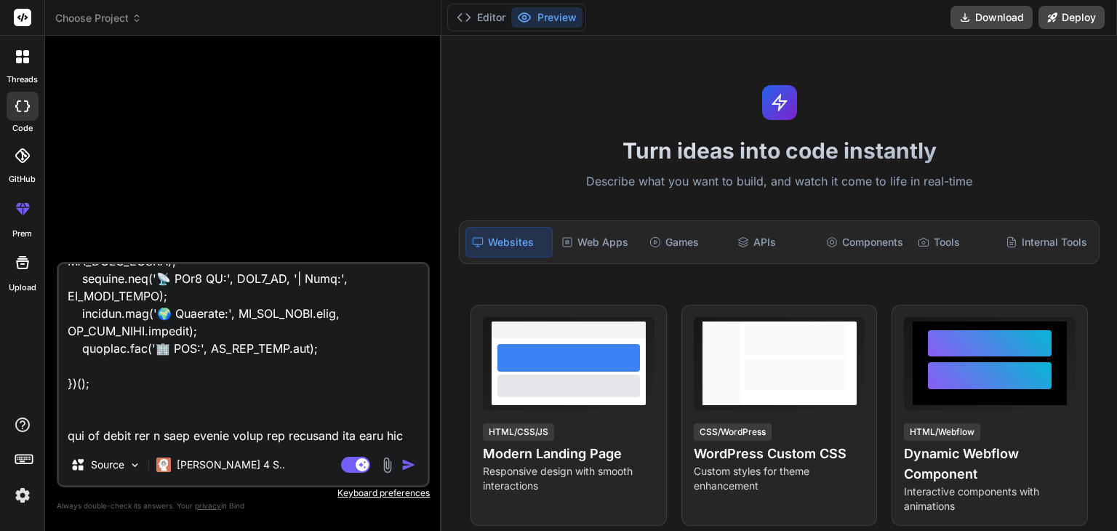
type textarea "x"
type textarea "// ==UserScript== // @name Enhanced WebRTC IP + GeoLocation Spoofing // @namesp…"
type textarea "x"
type textarea "// ==UserScript== // @name Enhanced WebRTC IP + GeoLocation Spoofing // @namesp…"
type textarea "x"
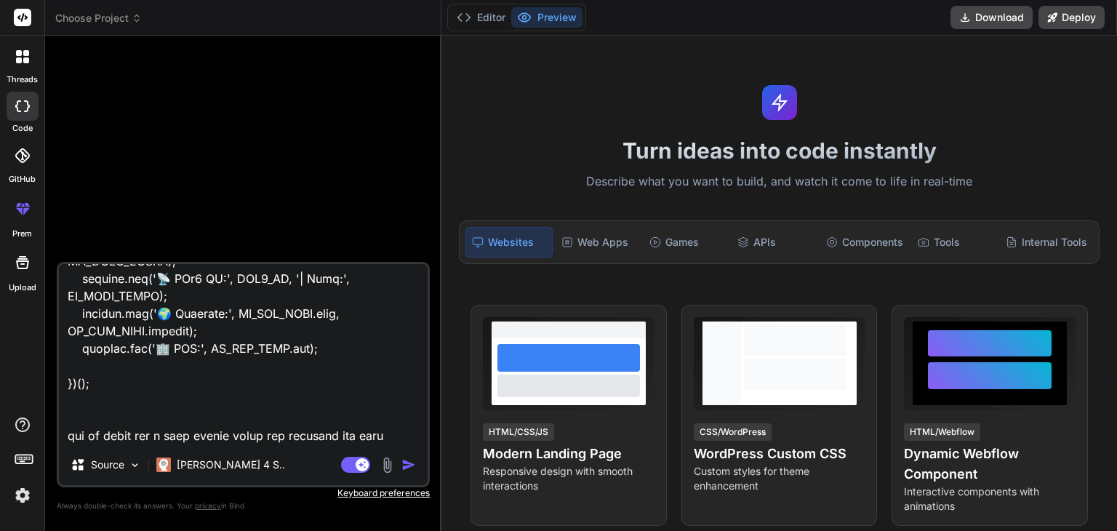
type textarea "// ==UserScript== // @name Enhanced WebRTC IP + GeoLocation Spoofing // @namesp…"
type textarea "x"
type textarea "// ==UserScript== // @name Enhanced WebRTC IP + GeoLocation Spoofing // @namesp…"
type textarea "x"
type textarea "// ==UserScript== // @name Enhanced WebRTC IP + GeoLocation Spoofing // @namesp…"
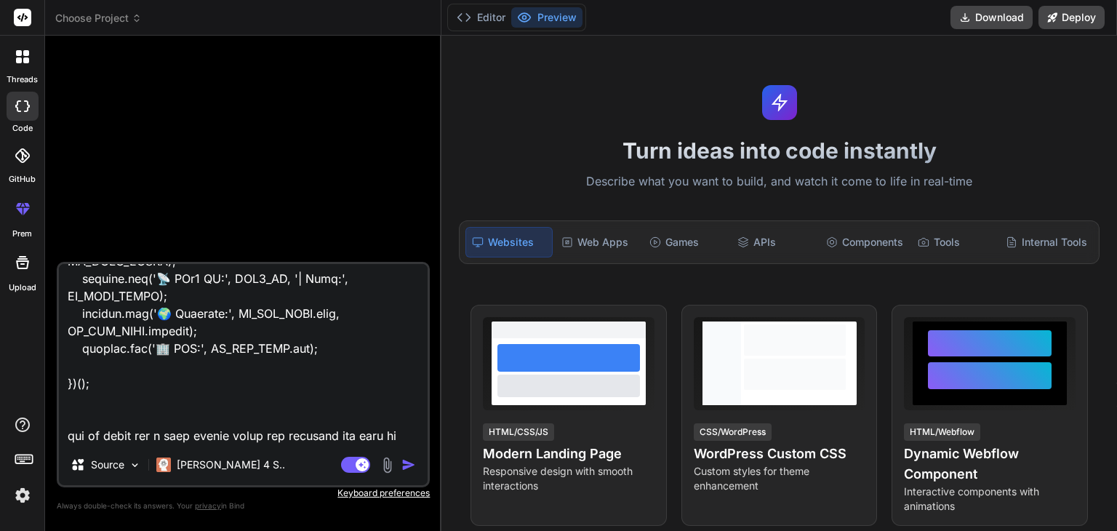
type textarea "x"
type textarea "// ==UserScript== // @name Enhanced WebRTC IP + GeoLocation Spoofing // @namesp…"
type textarea "x"
type textarea "// ==UserScript== // @name Enhanced WebRTC IP + GeoLocation Spoofing // @namesp…"
type textarea "x"
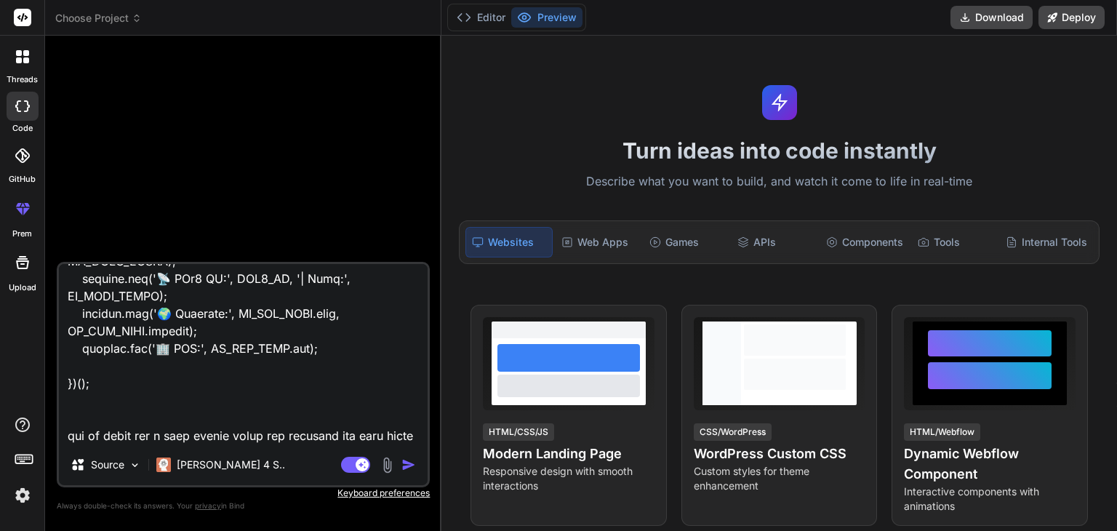
scroll to position [8672, 0]
type textarea "// ==UserScript== // @name Enhanced WebRTC IP + GeoLocation Spoofing // @namesp…"
type textarea "x"
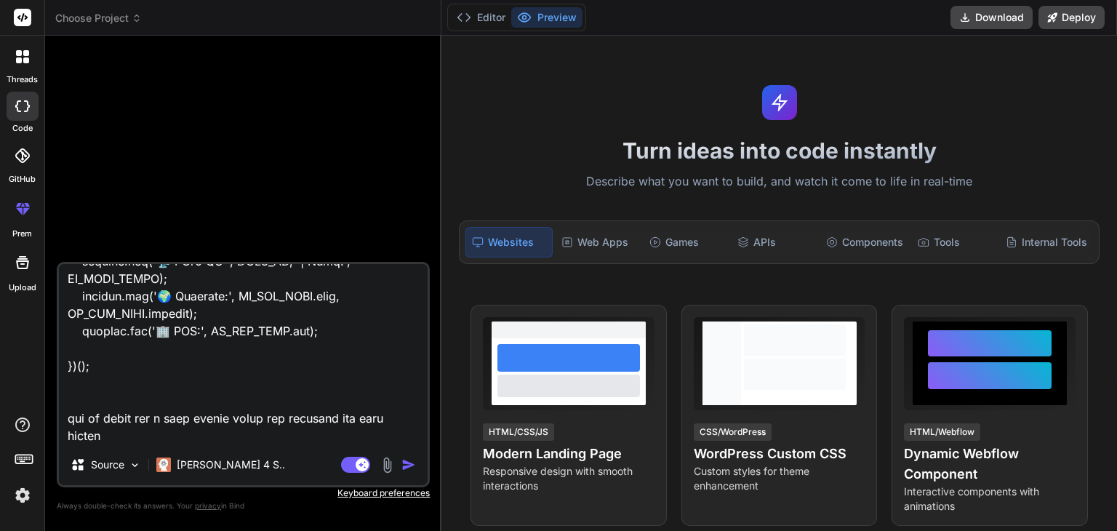
type textarea "// ==UserScript== // @name Enhanced WebRTC IP + GeoLocation Spoofing // @namesp…"
click at [227, 421] on textarea at bounding box center [243, 354] width 369 height 180
click at [358, 434] on textarea at bounding box center [243, 354] width 369 height 180
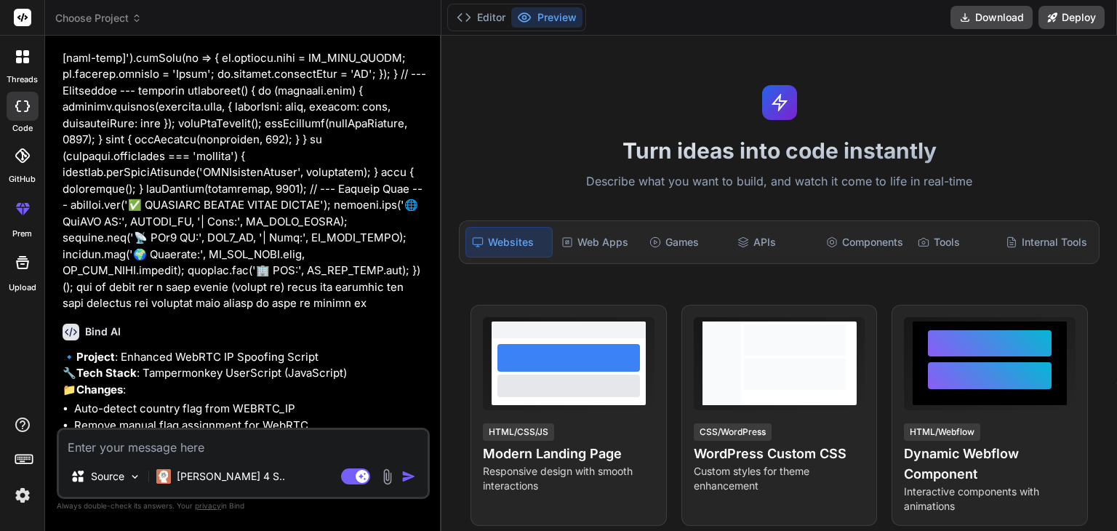
scroll to position [3405, 0]
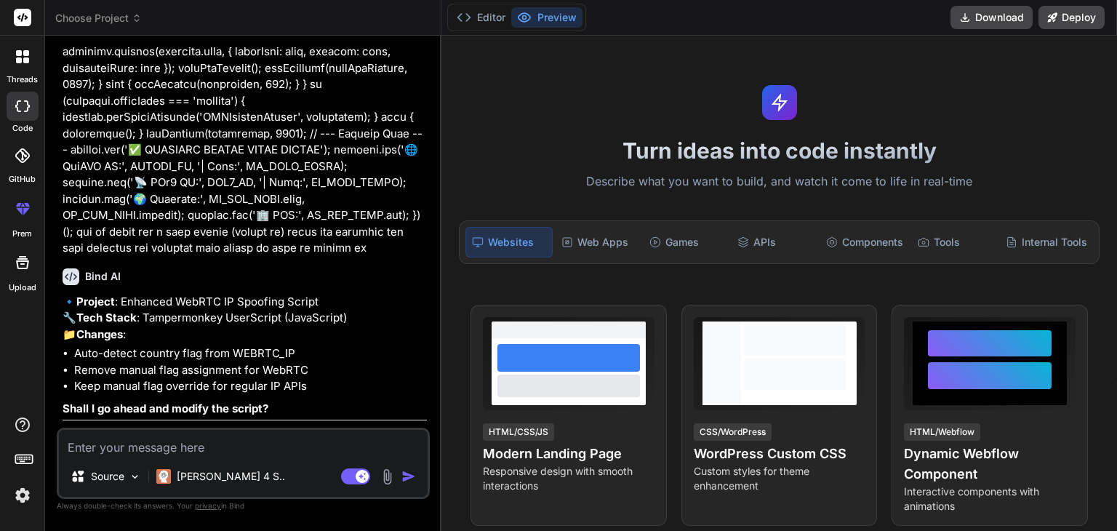
click at [169, 449] on textarea at bounding box center [243, 443] width 369 height 26
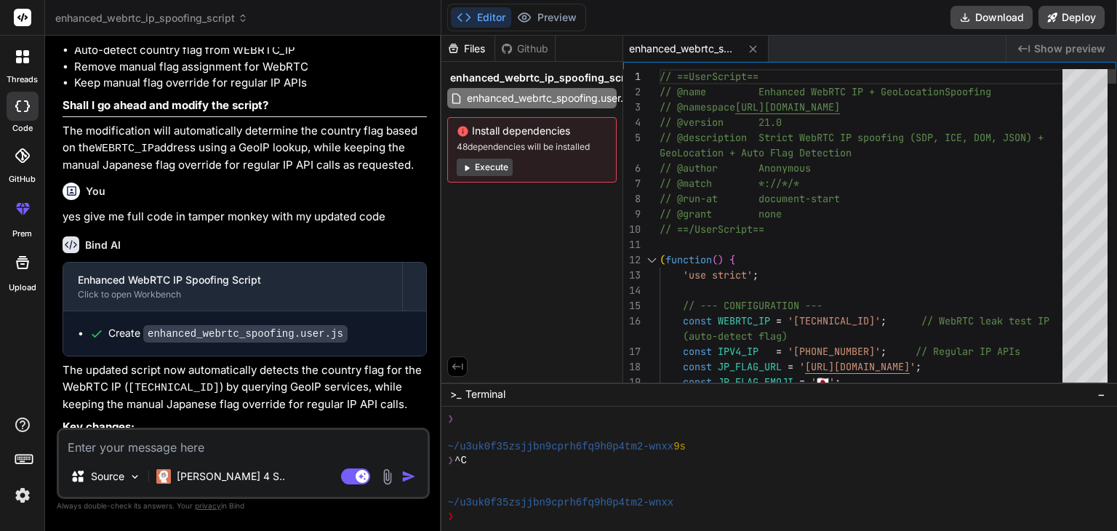
scroll to position [0, 0]
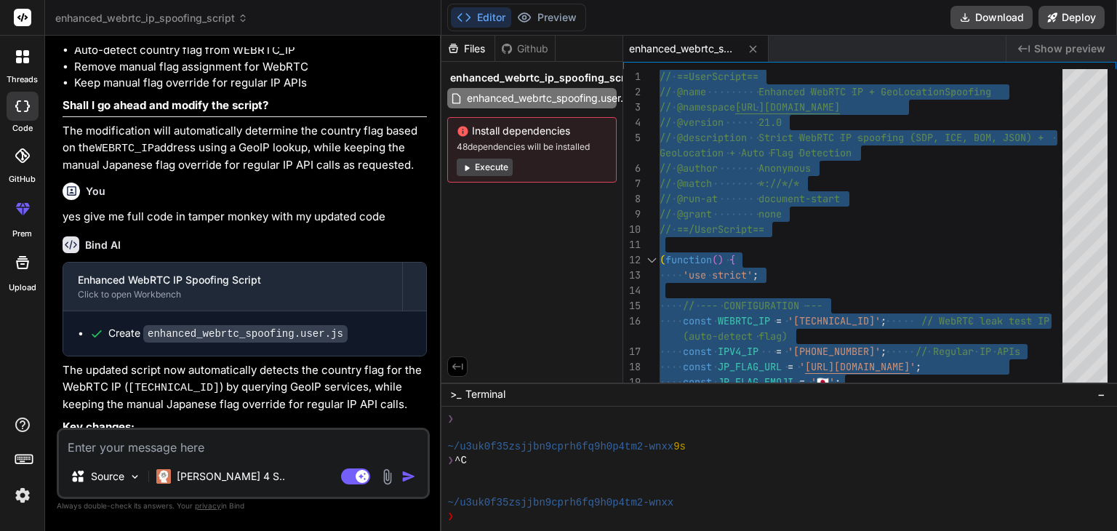
click at [183, 448] on textarea at bounding box center [243, 443] width 369 height 26
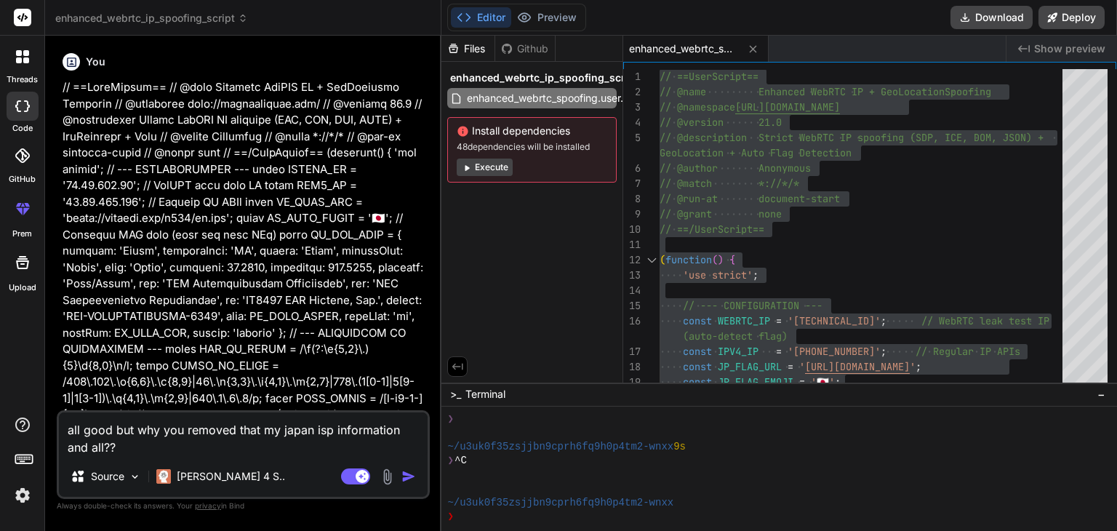
scroll to position [73, 0]
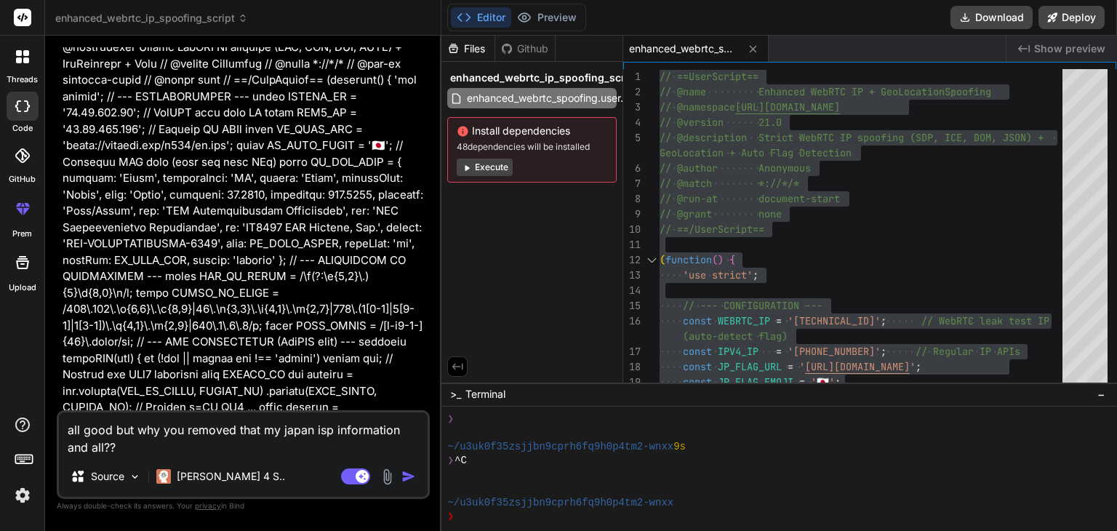
paste textarea "// Japanese ISP info (used for regular IP APIs only) const JP_ISP_INFO = { coun…"
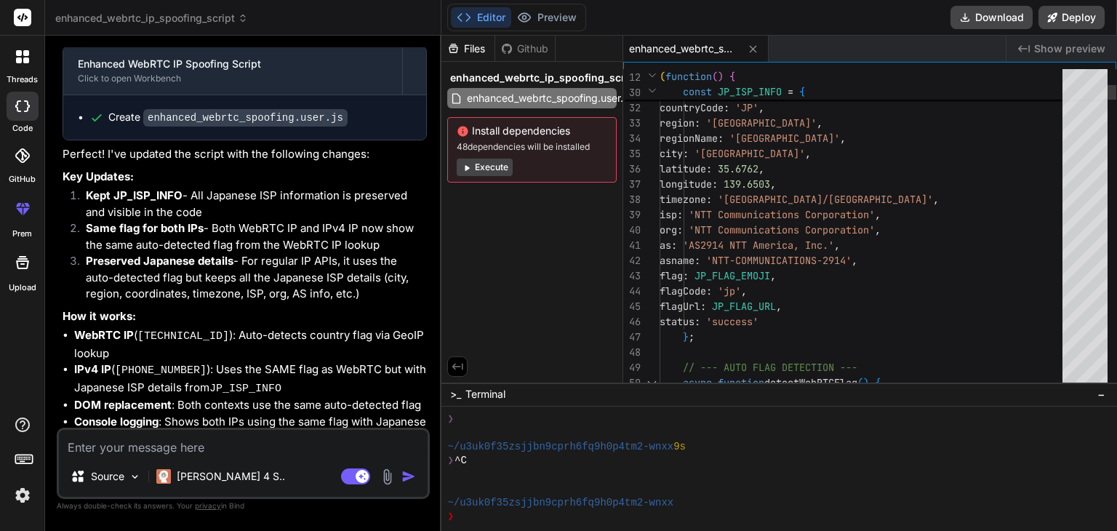
scroll to position [0, 0]
drag, startPoint x: 868, startPoint y: 172, endPoint x: 860, endPoint y: 174, distance: 8.3
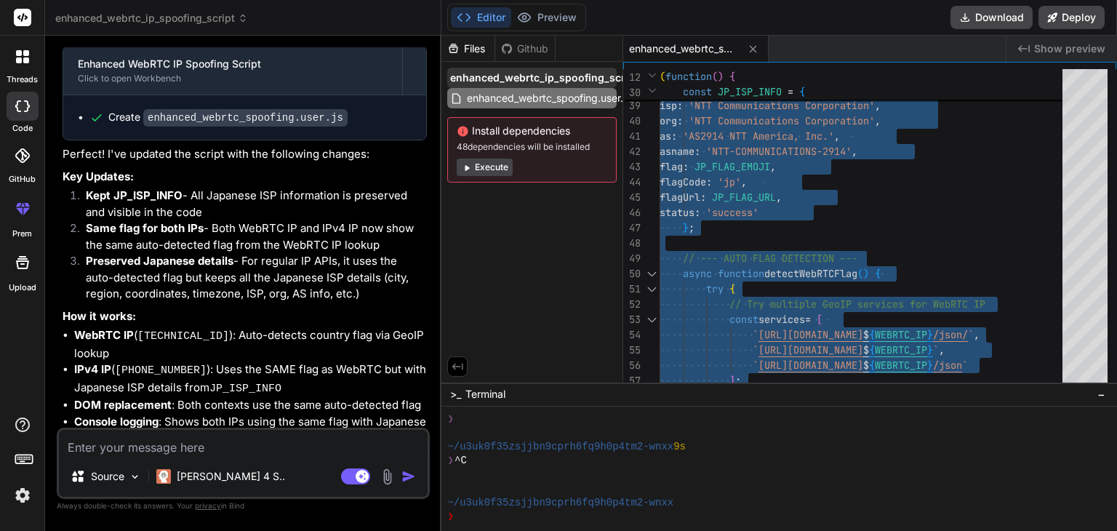
click at [558, 76] on span "enhanced_webrtc_ip_spoofing_script" at bounding box center [544, 78] width 188 height 15
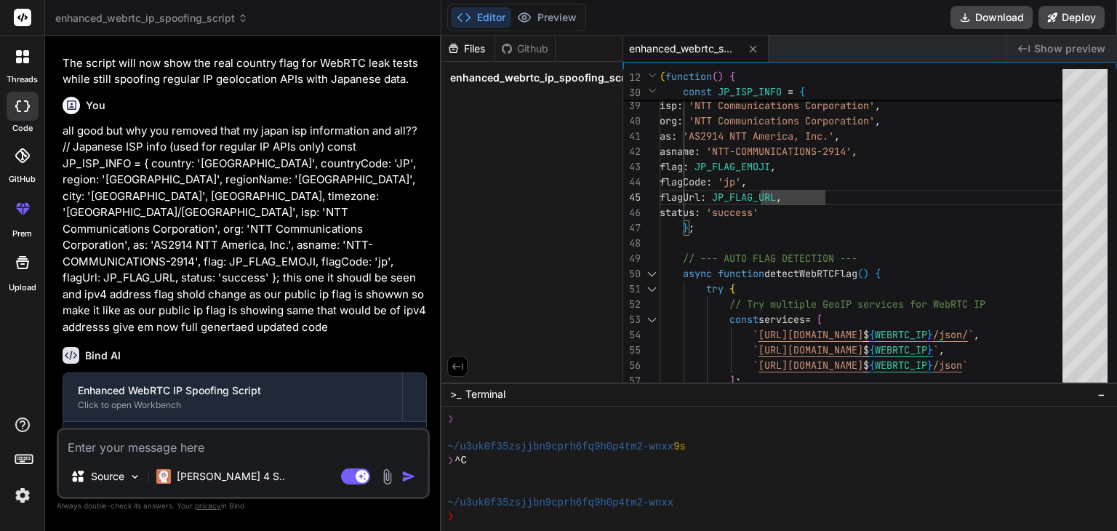
scroll to position [4208, 0]
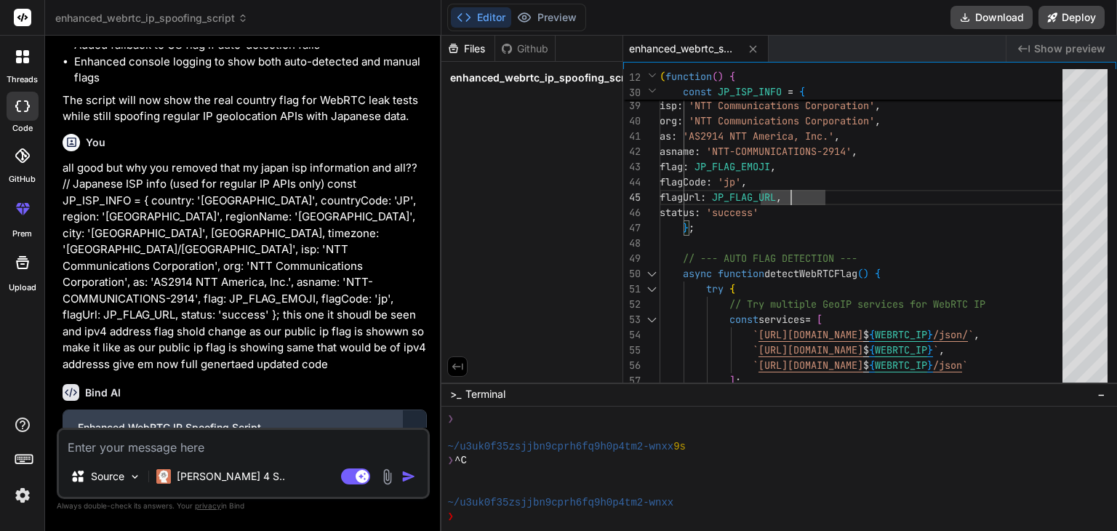
click at [189, 420] on div "Enhanced WebRTC IP Spoofing Script" at bounding box center [233, 427] width 310 height 15
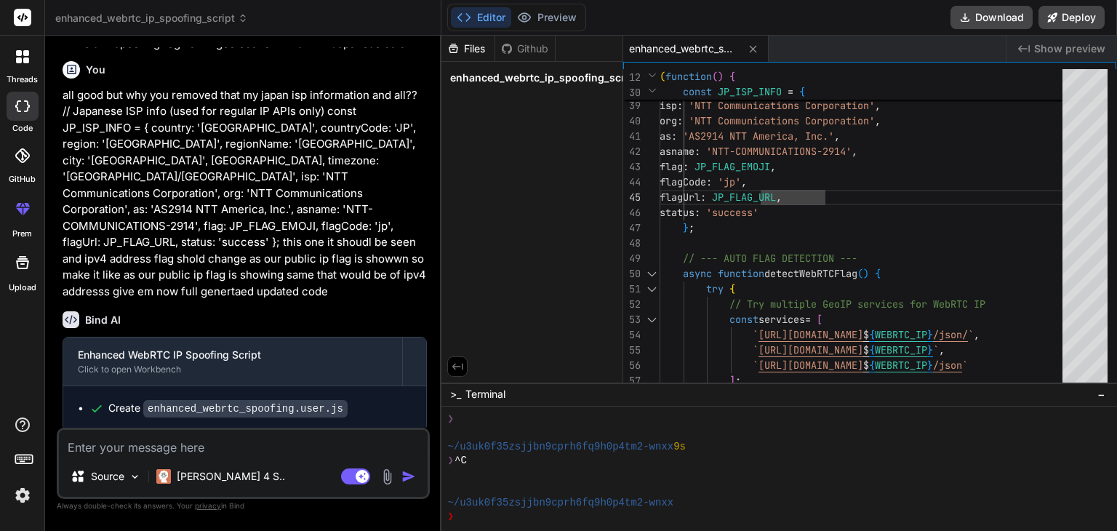
click at [212, 400] on code "enhanced_webrtc_spoofing.user.js" at bounding box center [245, 408] width 204 height 17
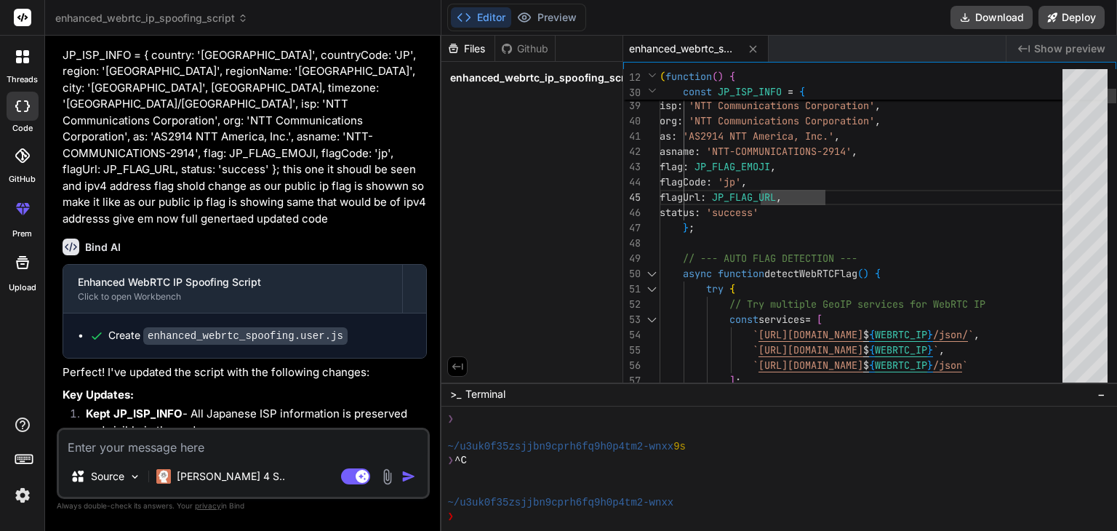
scroll to position [0, 0]
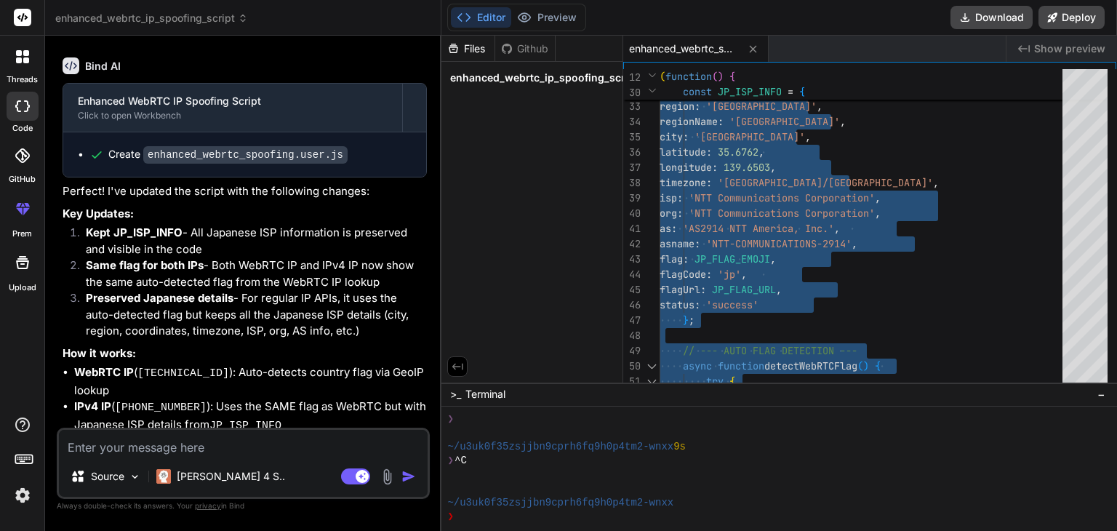
scroll to position [4572, 0]
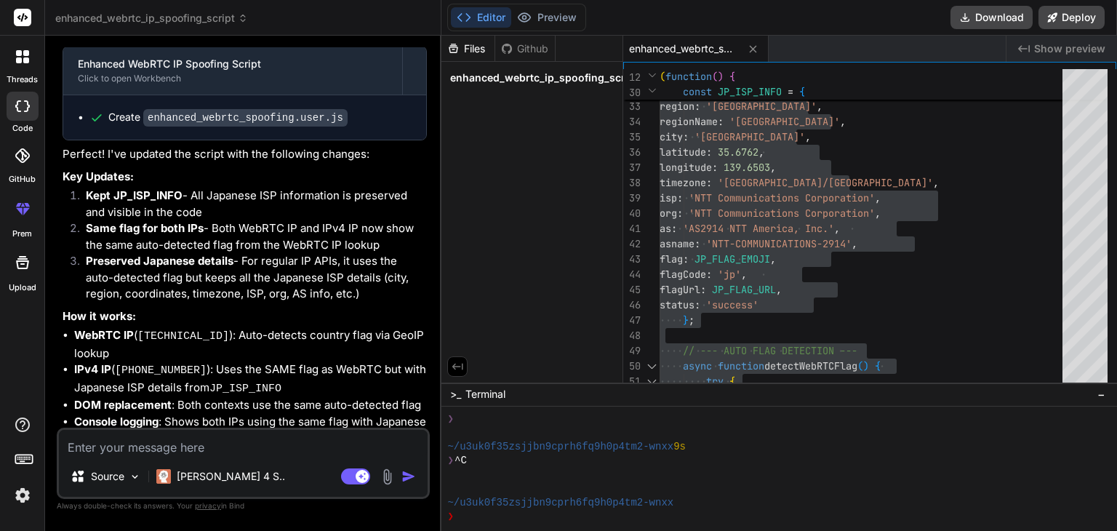
click at [302, 448] on textarea at bounding box center [243, 443] width 369 height 26
paste textarea "// ==UserScript== // @name Enhanced WebRTC IP + GeoLocation Spoofing // @namesp…"
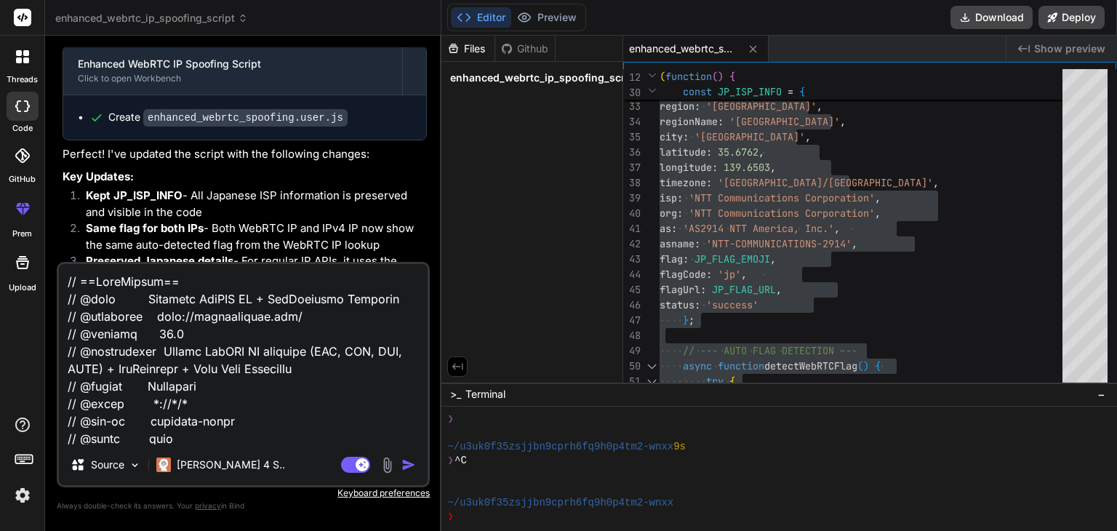
scroll to position [10661, 0]
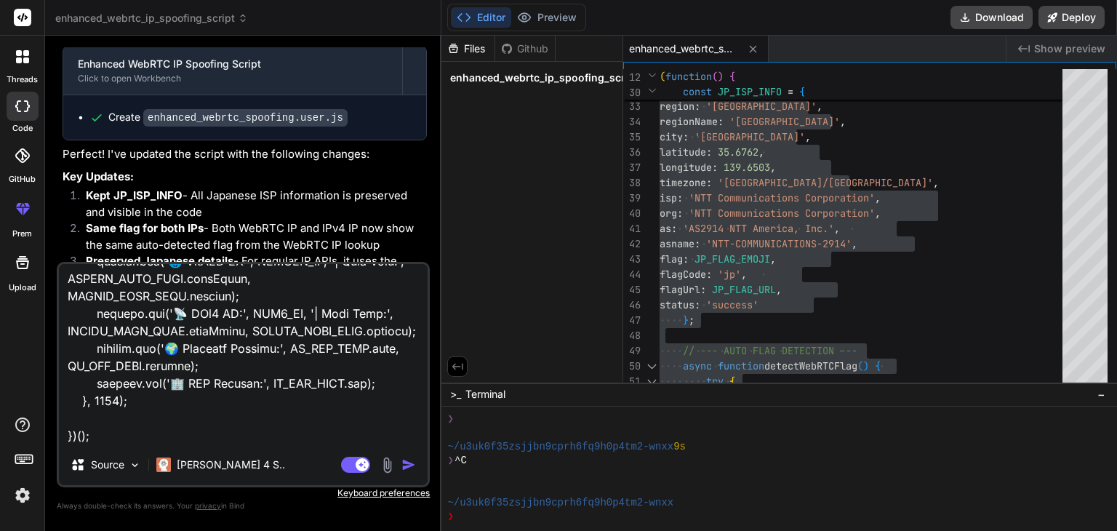
paste textarea "Cross-Origin Request Blocked: The Same Origin Policy disallows reading the remo…"
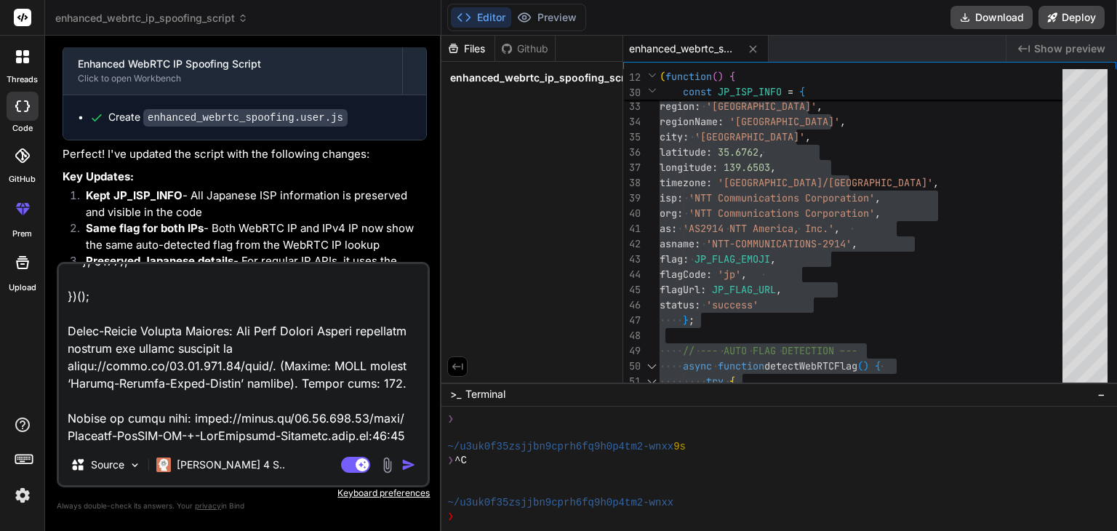
paste textarea "Cross-Origin Request Blocked: The Same Origin Policy disallows reading the remo…"
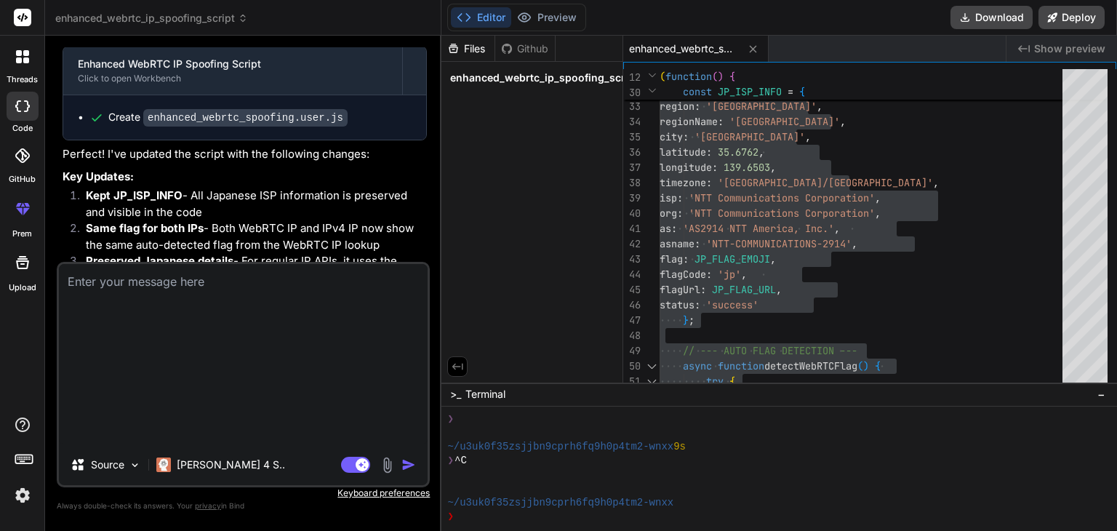
scroll to position [0, 0]
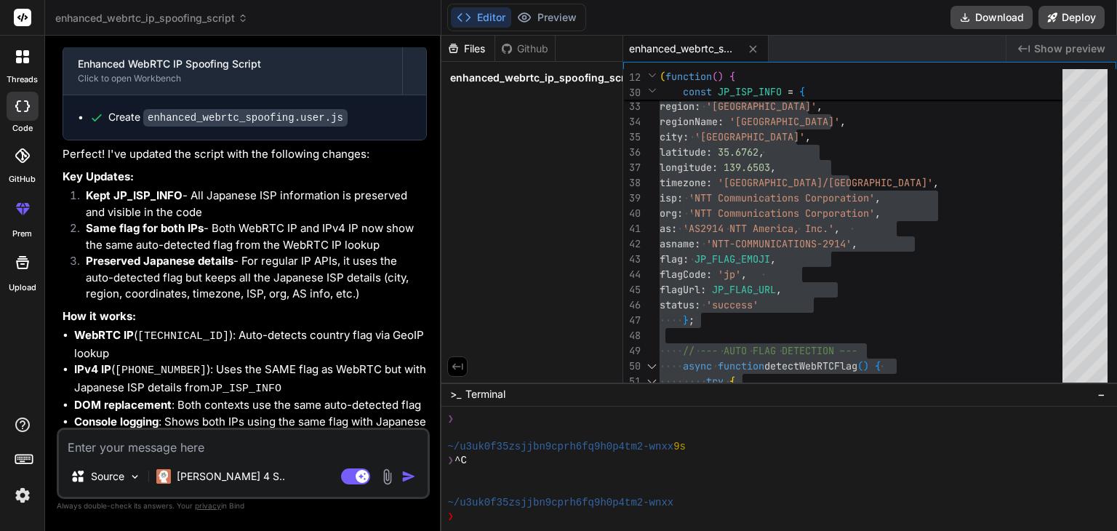
click at [169, 451] on textarea at bounding box center [243, 443] width 369 height 26
paste textarea "Cross-Origin Request Blocked: The Same Origin Policy disallows reading the remo…"
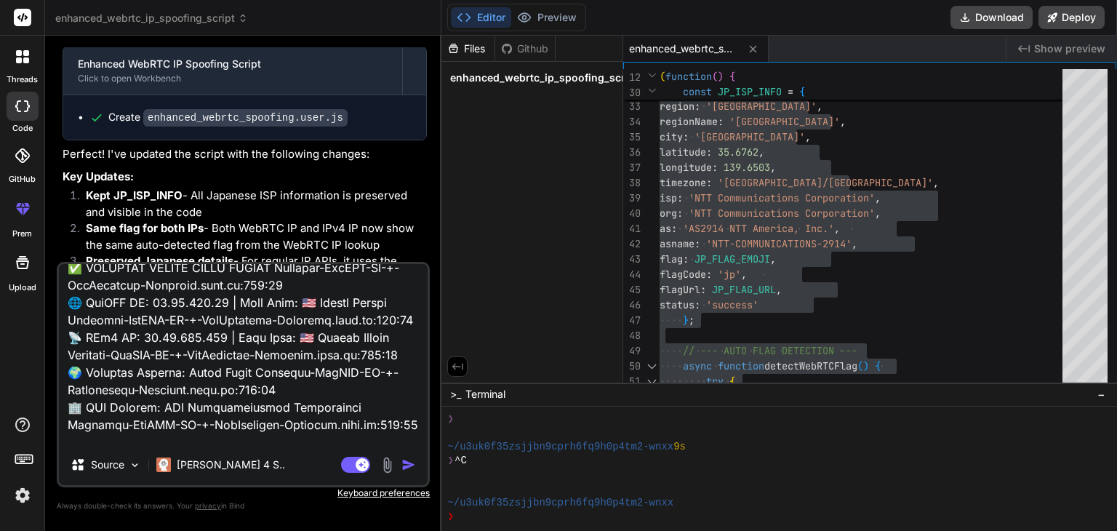
scroll to position [893, 0]
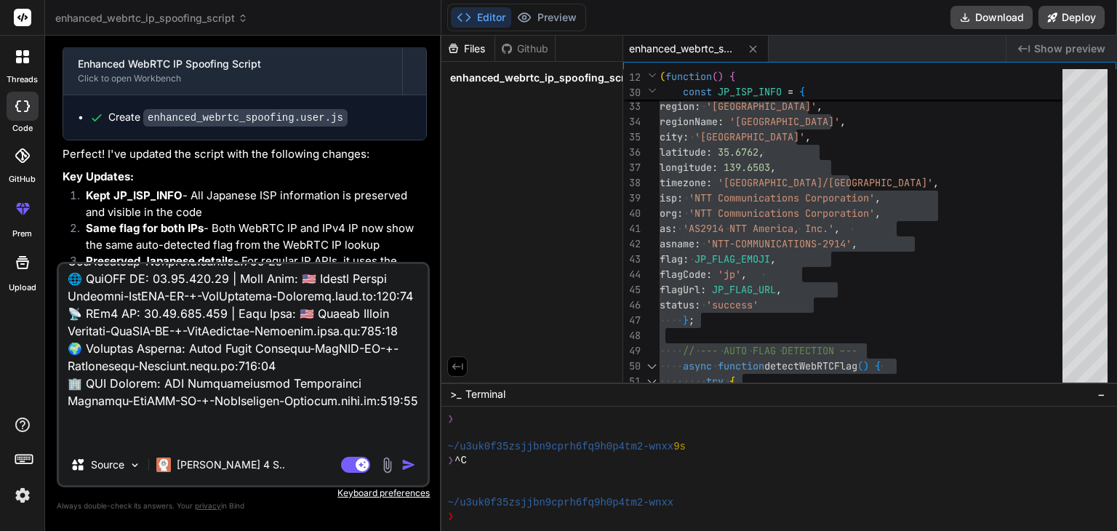
click at [218, 399] on textarea at bounding box center [243, 354] width 369 height 180
click at [88, 428] on textarea at bounding box center [243, 354] width 369 height 180
paste textarea "// ==UserScript== // @name Enhanced WebRTC IP + GeoLocation Spoofing // @namesp…"
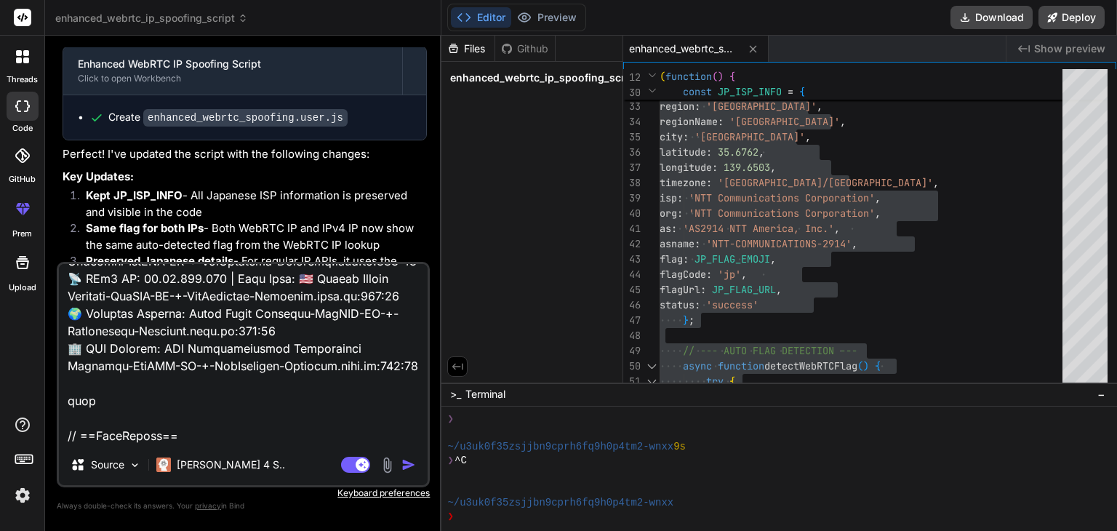
scroll to position [11708, 0]
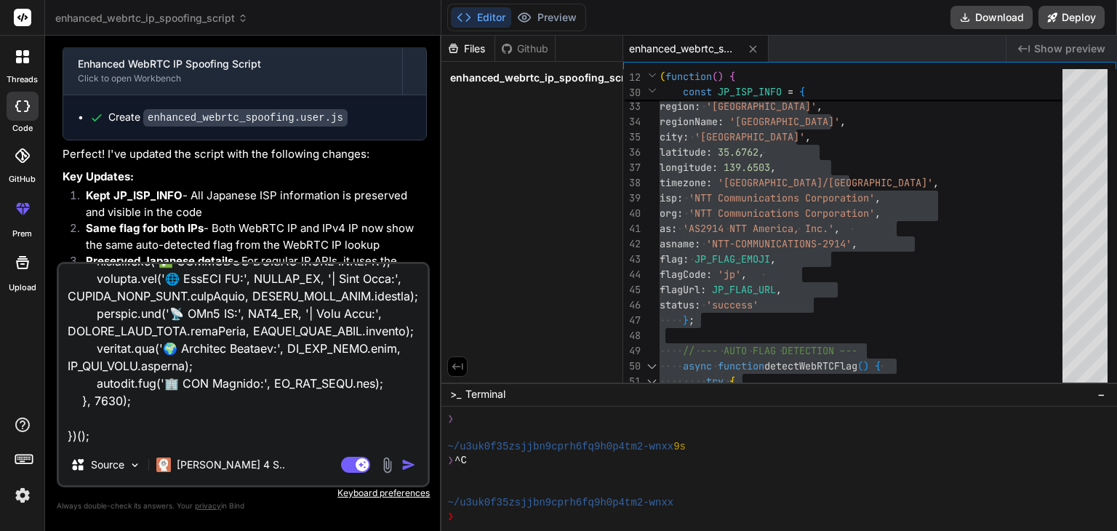
click at [223, 437] on textarea at bounding box center [243, 354] width 369 height 180
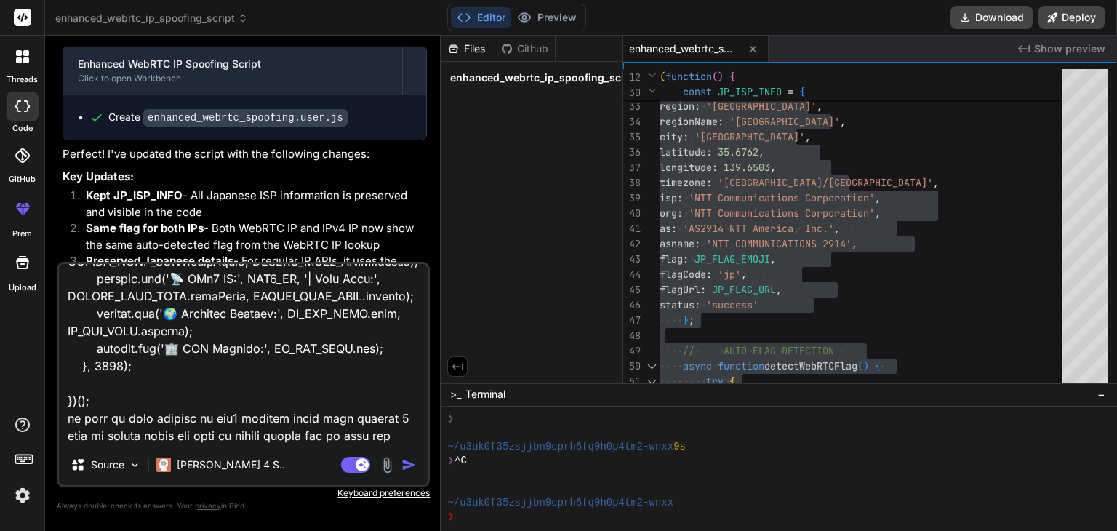
scroll to position [11743, 0]
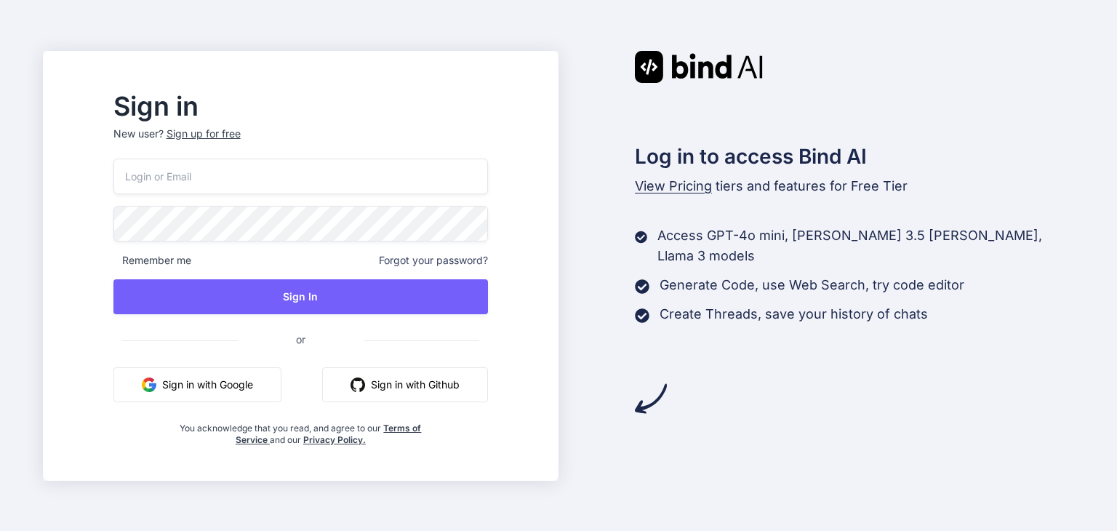
click at [263, 125] on div "Sign in New user? Sign up for free" at bounding box center [300, 127] width 374 height 64
click at [241, 136] on div "Sign up for free" at bounding box center [203, 133] width 74 height 15
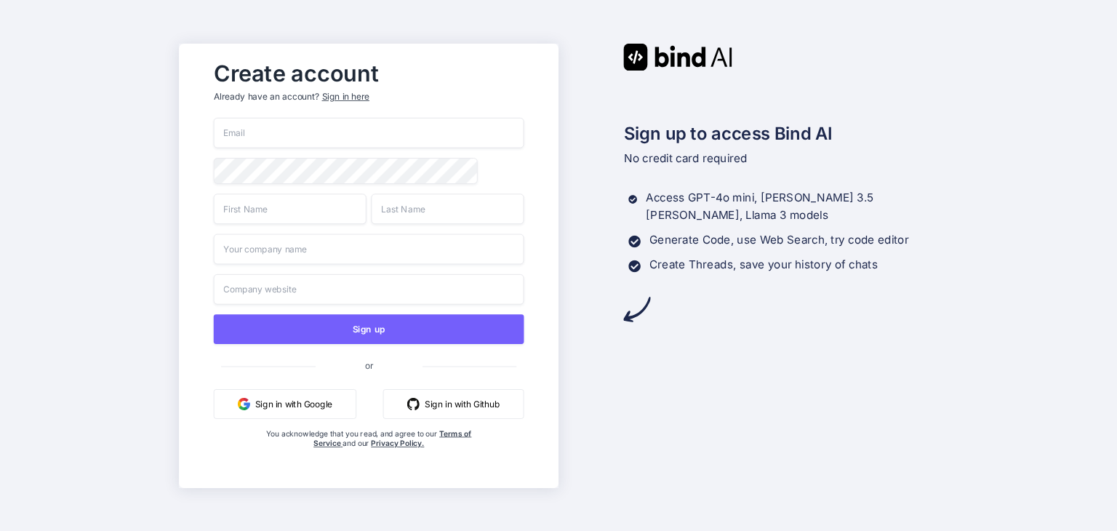
click at [323, 126] on input "email" at bounding box center [368, 133] width 310 height 31
paste input "rawskyms@f5.si"
type input "rawskyms@f5.si"
click at [248, 222] on input "text" at bounding box center [289, 208] width 153 height 31
type input "dfssdf"
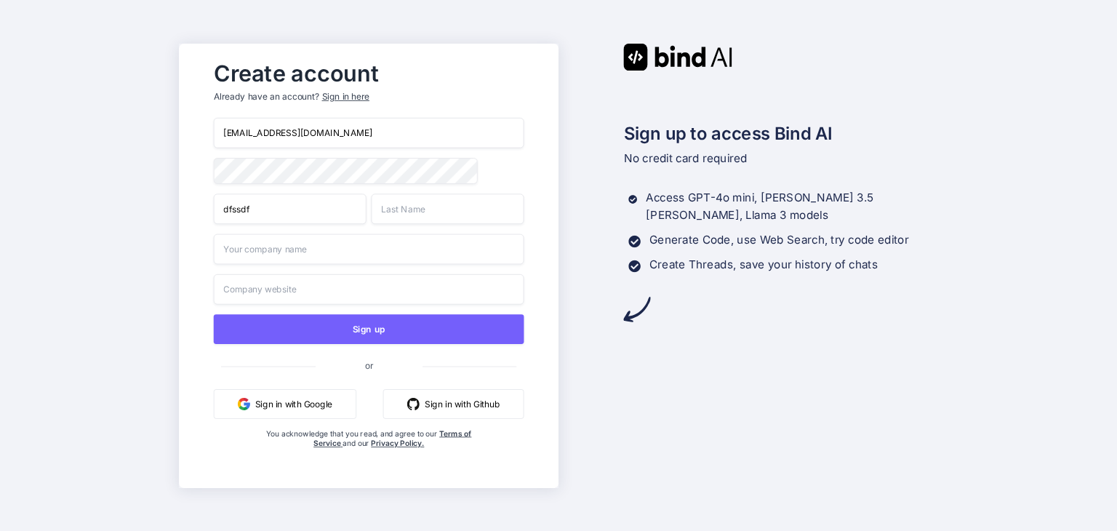
click at [393, 220] on input "text" at bounding box center [447, 208] width 153 height 31
type input "sfdsdf"
click at [303, 250] on input "text" at bounding box center [368, 248] width 310 height 31
click at [273, 248] on input "text" at bounding box center [368, 248] width 310 height 31
type input "fddfd"
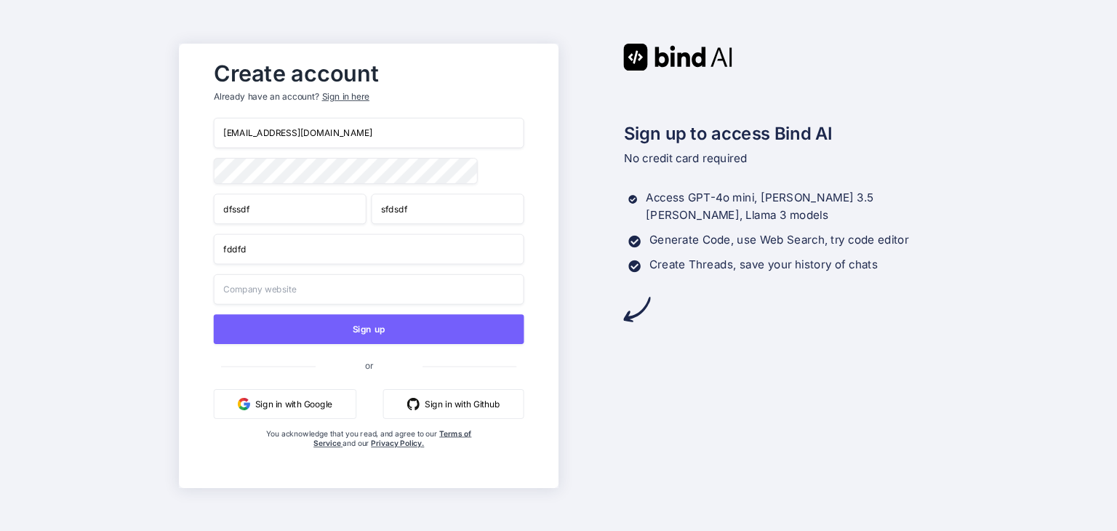
click at [247, 291] on input "text" at bounding box center [368, 288] width 310 height 31
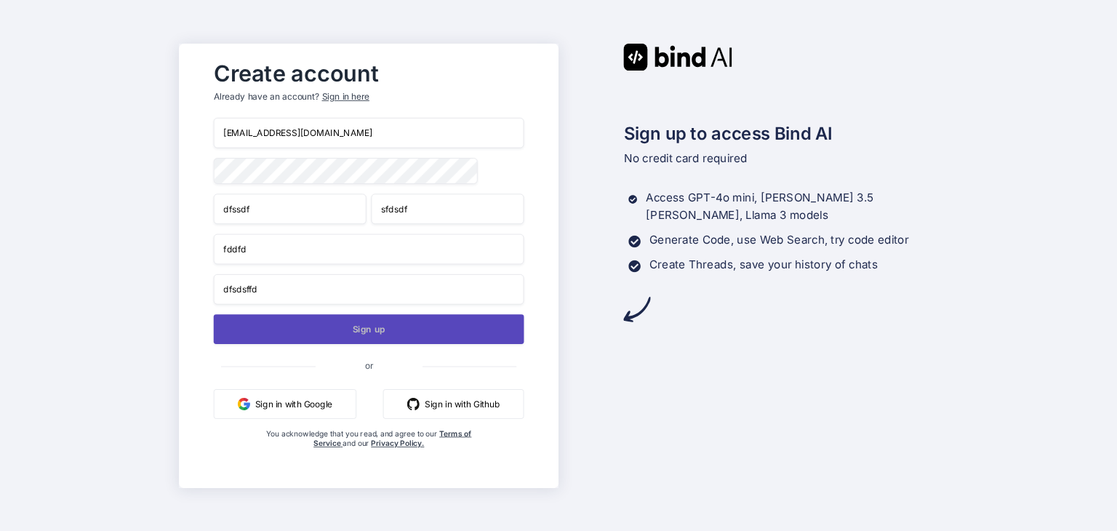
type input "dfsdsffd"
click at [265, 332] on button "Sign up" at bounding box center [368, 329] width 310 height 30
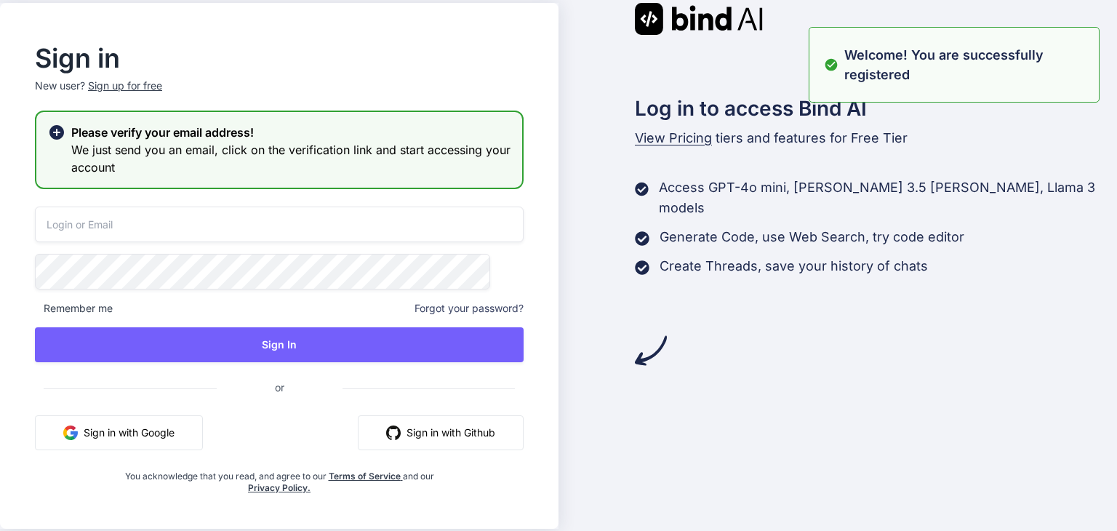
drag, startPoint x: 292, startPoint y: 460, endPoint x: 472, endPoint y: 393, distance: 192.5
click at [139, 228] on input "email" at bounding box center [279, 224] width 489 height 36
click at [140, 219] on input "email" at bounding box center [279, 224] width 489 height 36
click at [136, 228] on input "email" at bounding box center [279, 224] width 489 height 36
click at [477, 393] on span "or" at bounding box center [279, 389] width 489 height 30
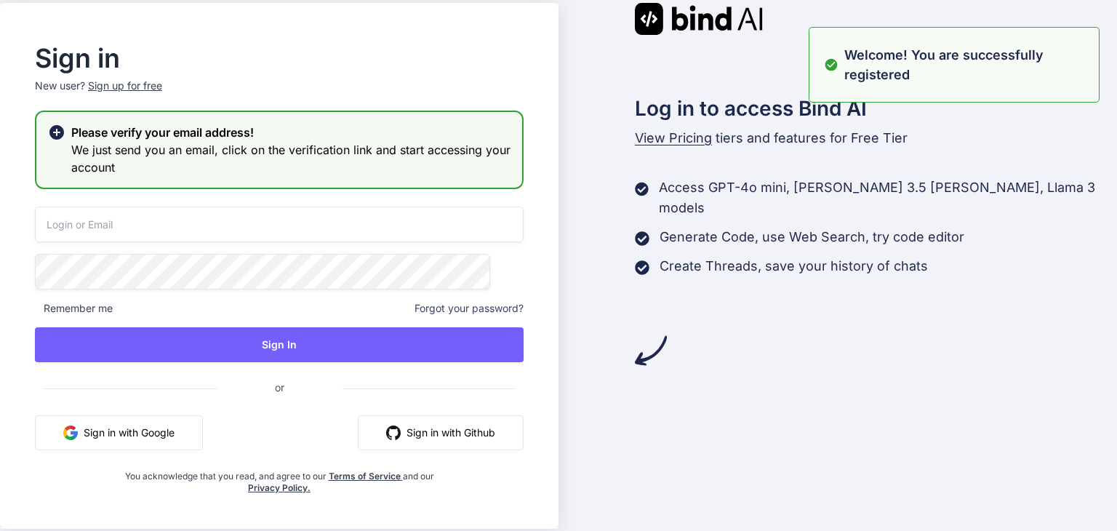
click at [477, 389] on span at bounding box center [279, 381] width 471 height 15
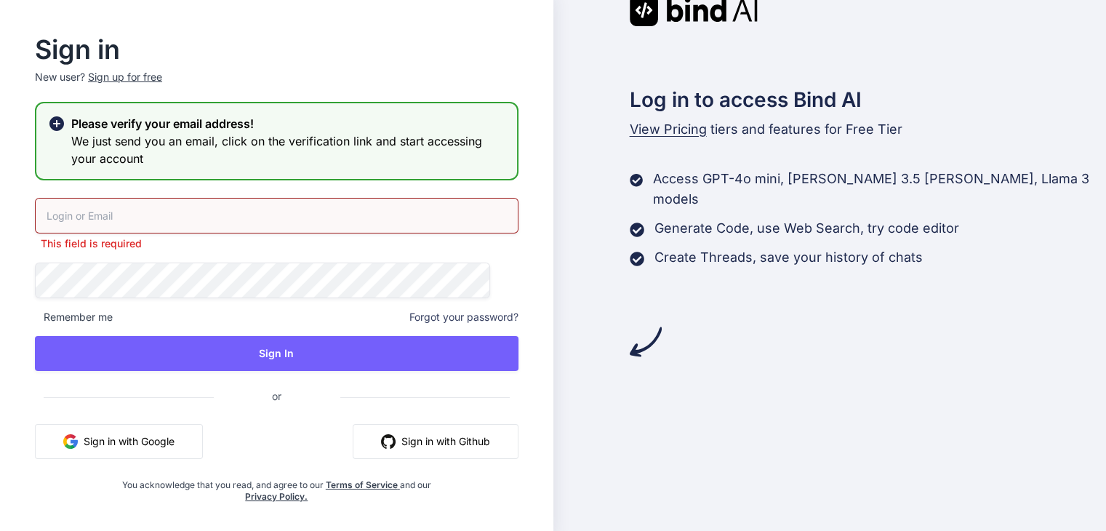
type input "[EMAIL_ADDRESS][DOMAIN_NAME]"
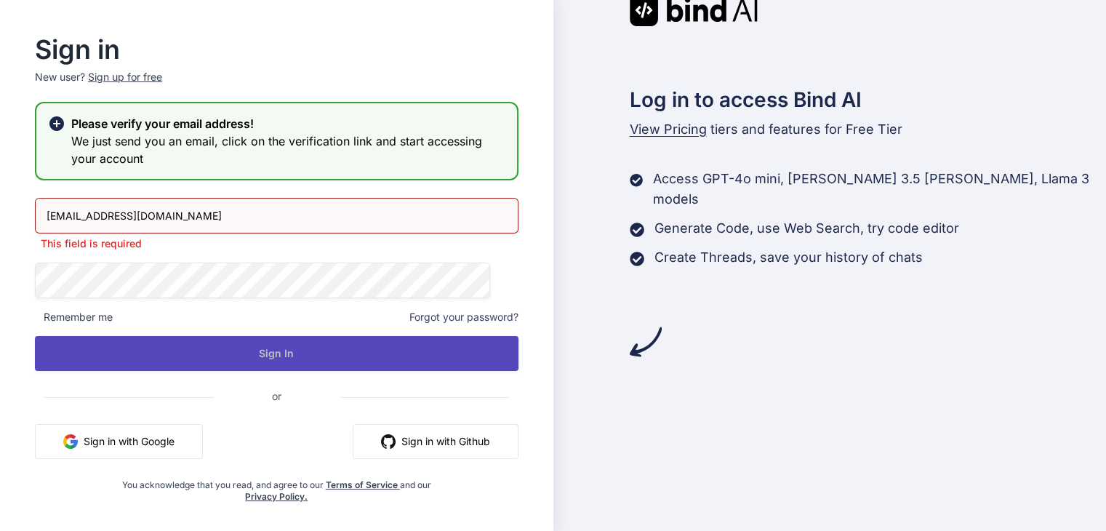
click at [233, 359] on button "Sign In" at bounding box center [276, 353] width 483 height 35
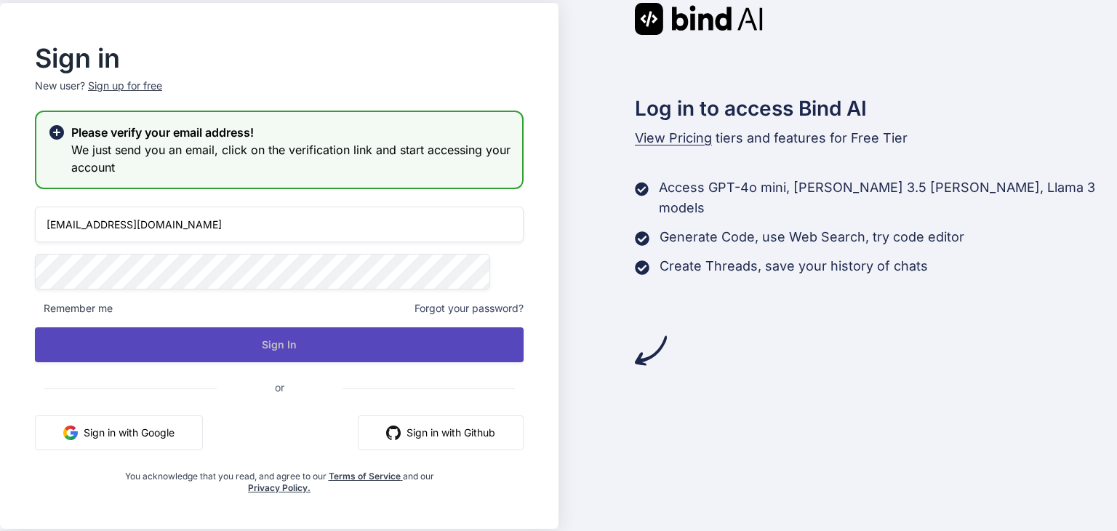
click at [411, 347] on button "Sign In" at bounding box center [279, 344] width 489 height 35
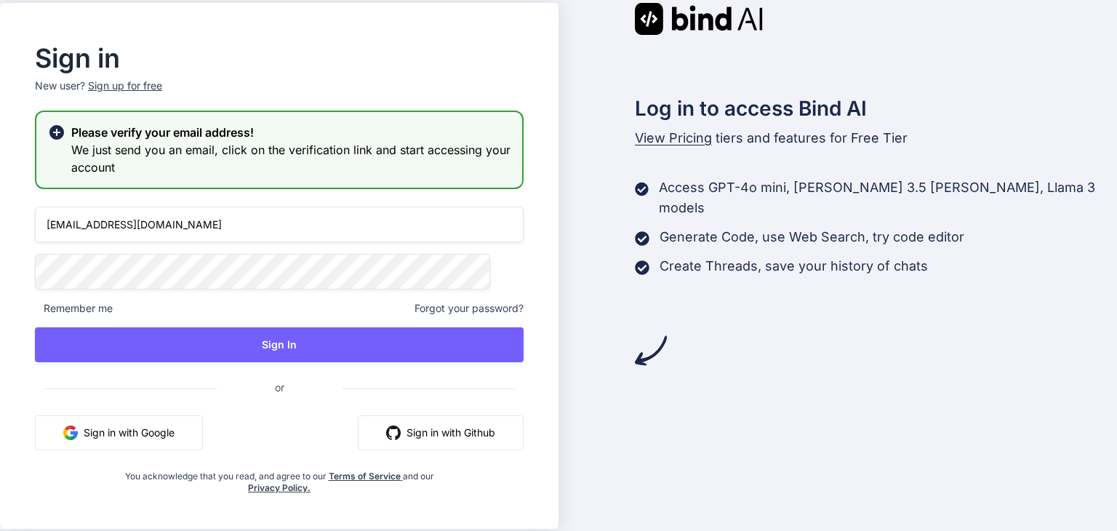
click at [288, 324] on div "rawskyms@f5.si Remember me Forgot your password? Sign In or Sign in with Google…" at bounding box center [279, 349] width 489 height 287
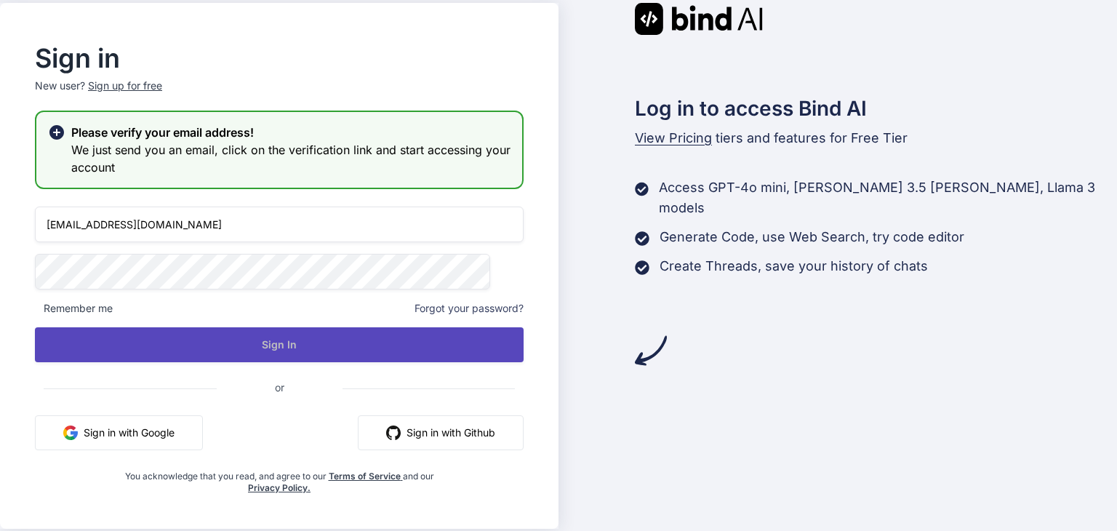
click at [291, 336] on button "Sign In" at bounding box center [279, 344] width 489 height 35
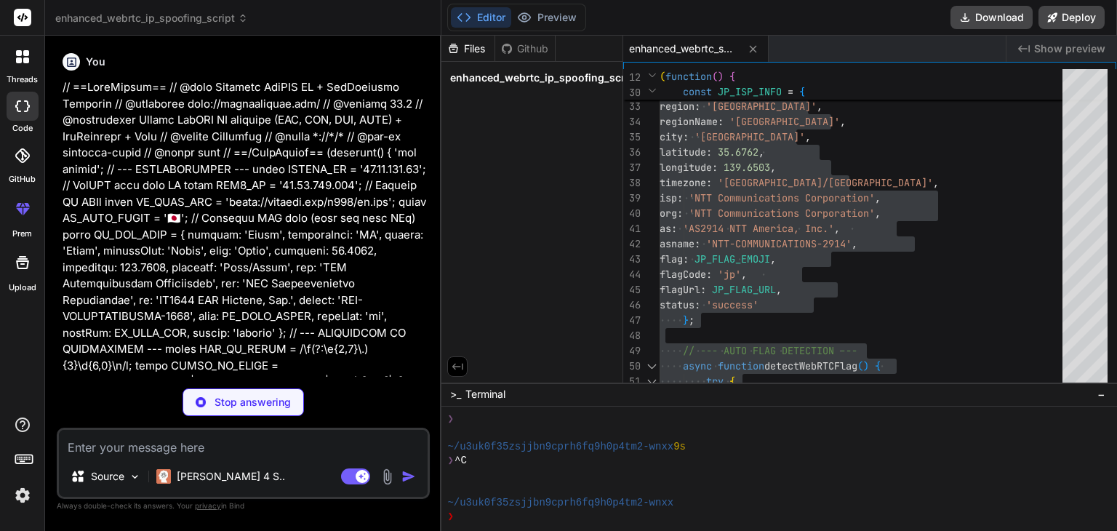
scroll to position [1311, 0]
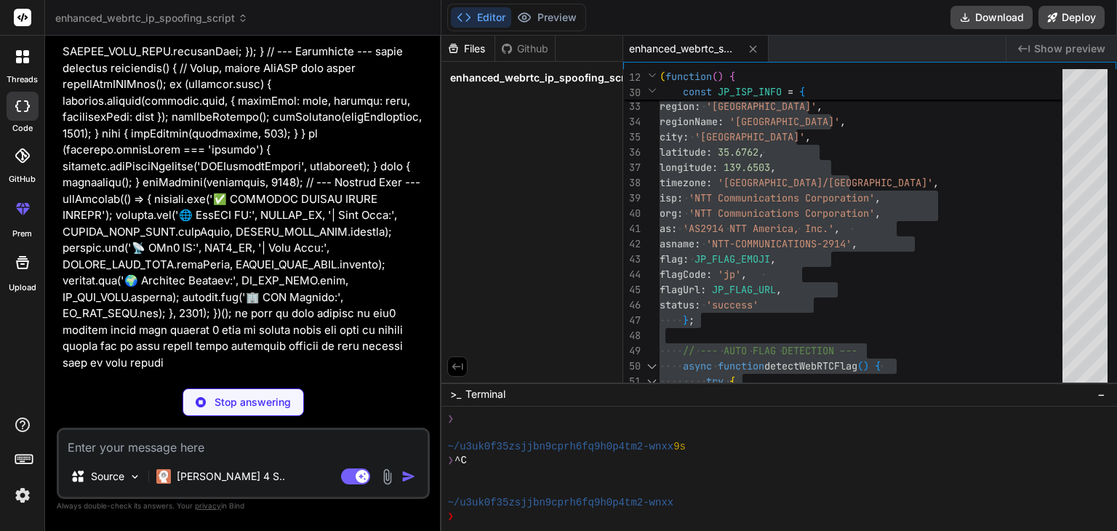
type textarea "x"
type textarea "}, 100); })();"
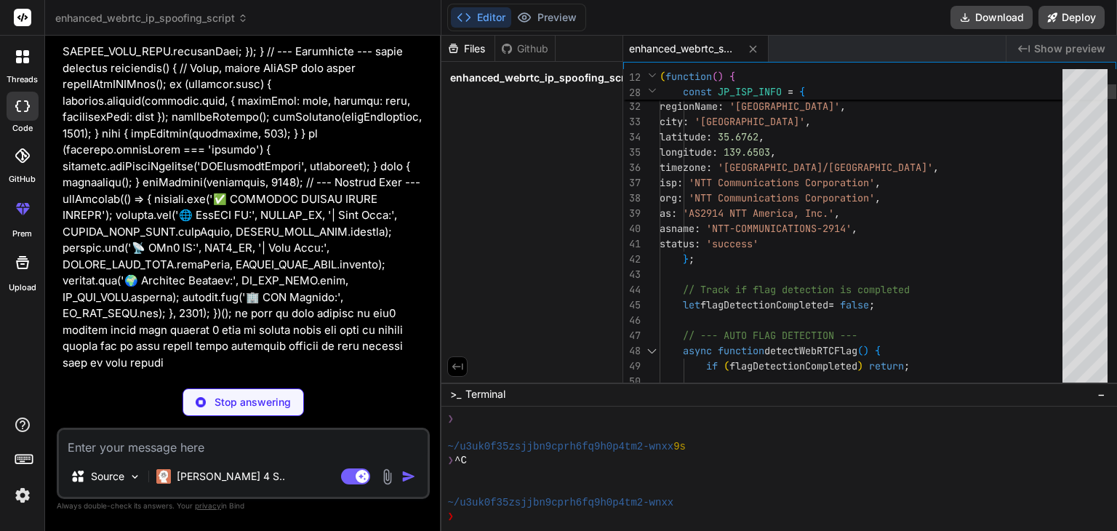
type textarea "x"
type textarea "org: 'NTT Communications Corporation', as: 'AS2914 NTT America, Inc.', asname: …"
type textarea "x"
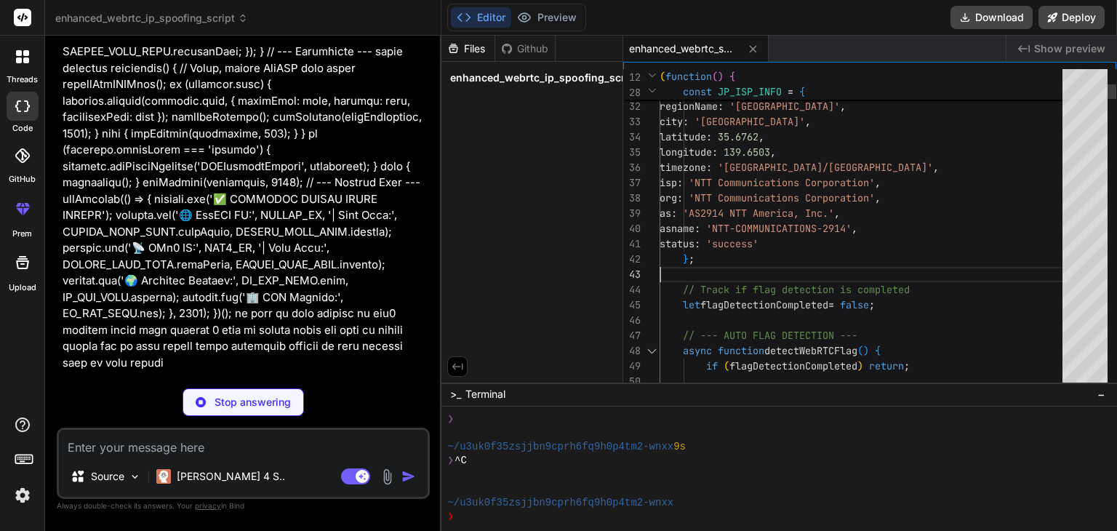
type textarea "// ==UserScript== // @name Enhanced WebRTC IP + GeoLocation Spoofing // @namesp…"
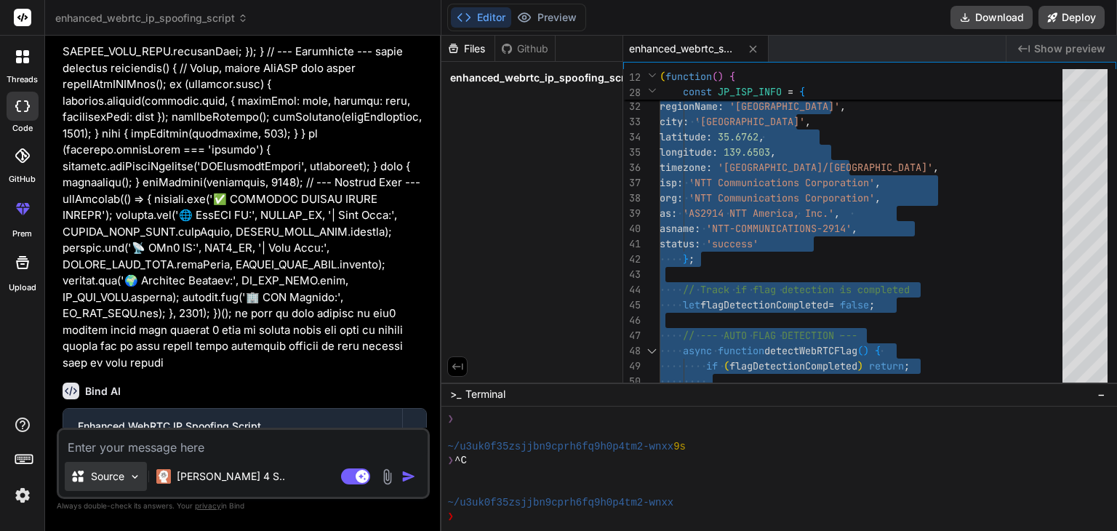
click at [110, 473] on p "Source" at bounding box center [107, 476] width 33 height 15
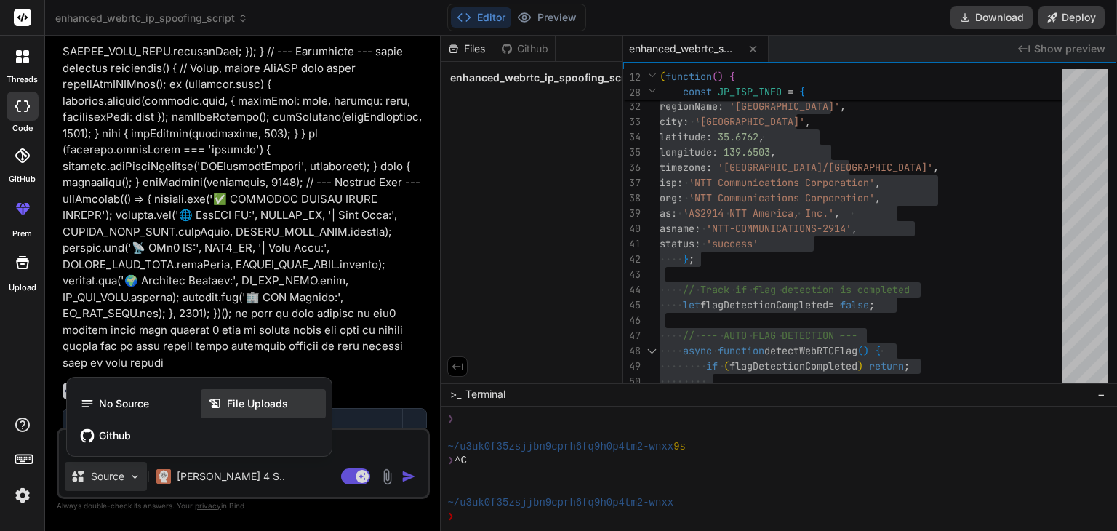
click at [223, 408] on icon at bounding box center [217, 403] width 19 height 15
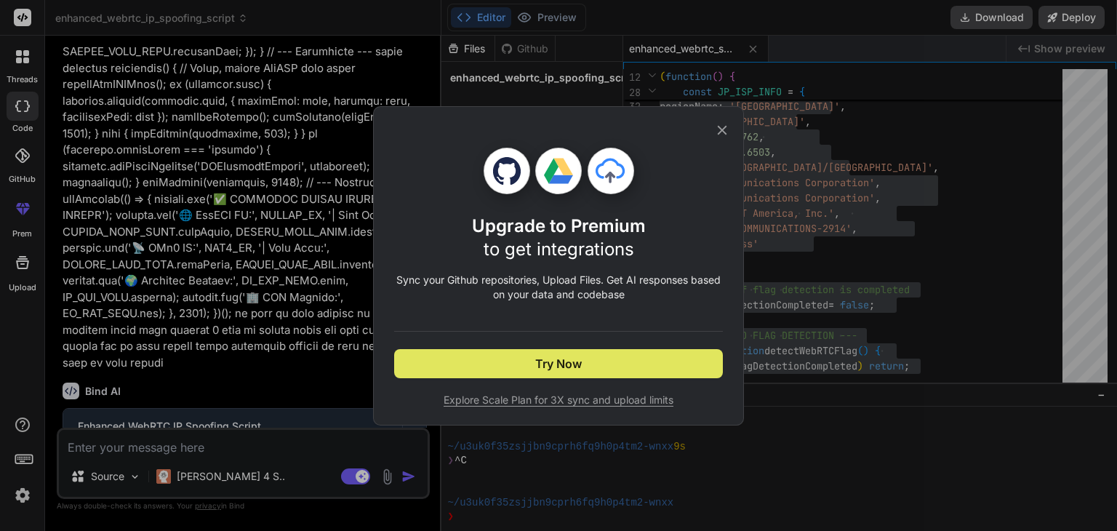
click at [606, 365] on button "Try Now" at bounding box center [558, 363] width 329 height 29
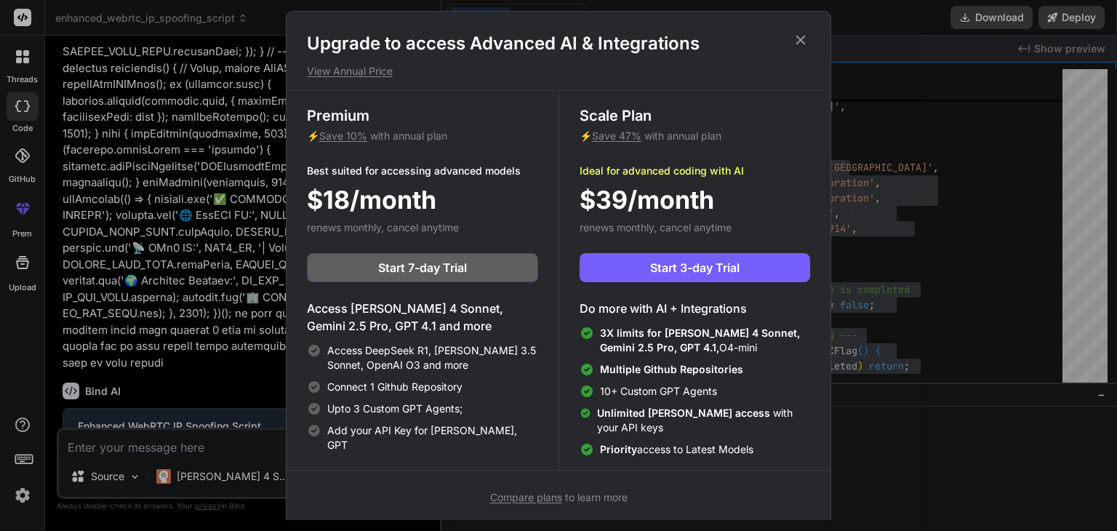
click at [797, 37] on icon at bounding box center [800, 40] width 9 height 9
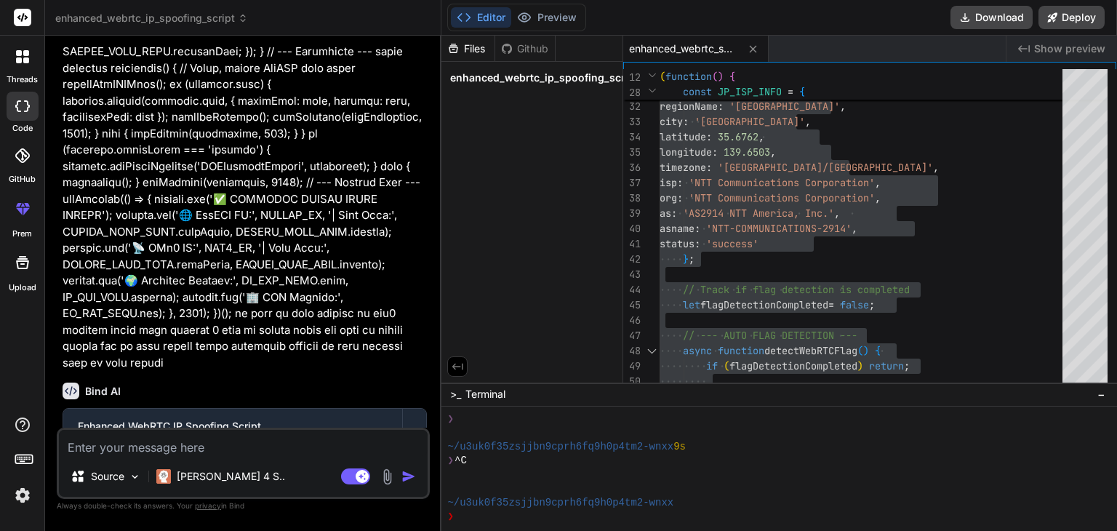
click at [182, 438] on textarea at bounding box center [243, 443] width 369 height 26
click at [381, 486] on div "Source Claude 4 S.." at bounding box center [243, 479] width 369 height 35
click at [384, 481] on img at bounding box center [387, 476] width 17 height 17
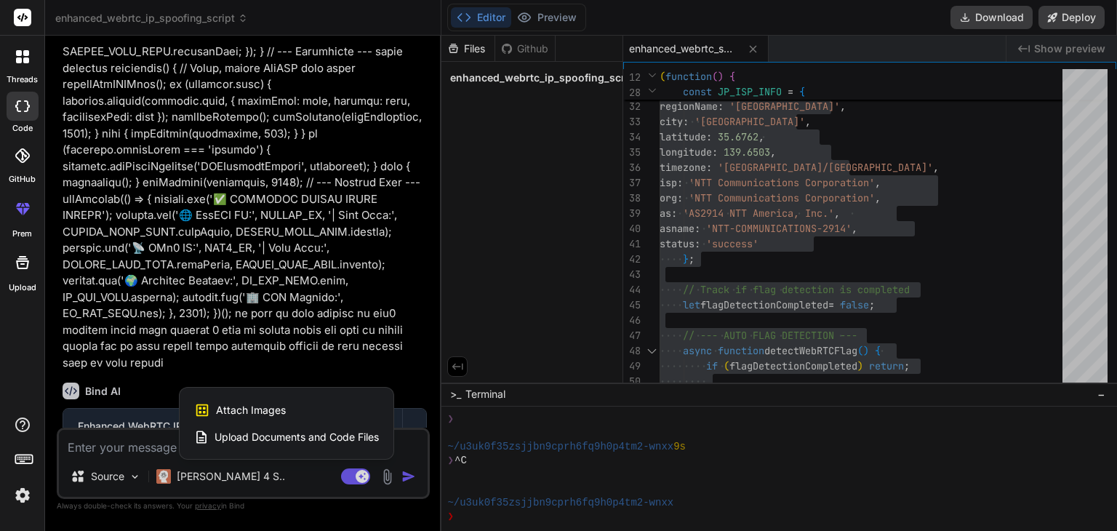
click at [274, 434] on span "Upload Documents and Code Files" at bounding box center [296, 437] width 164 height 15
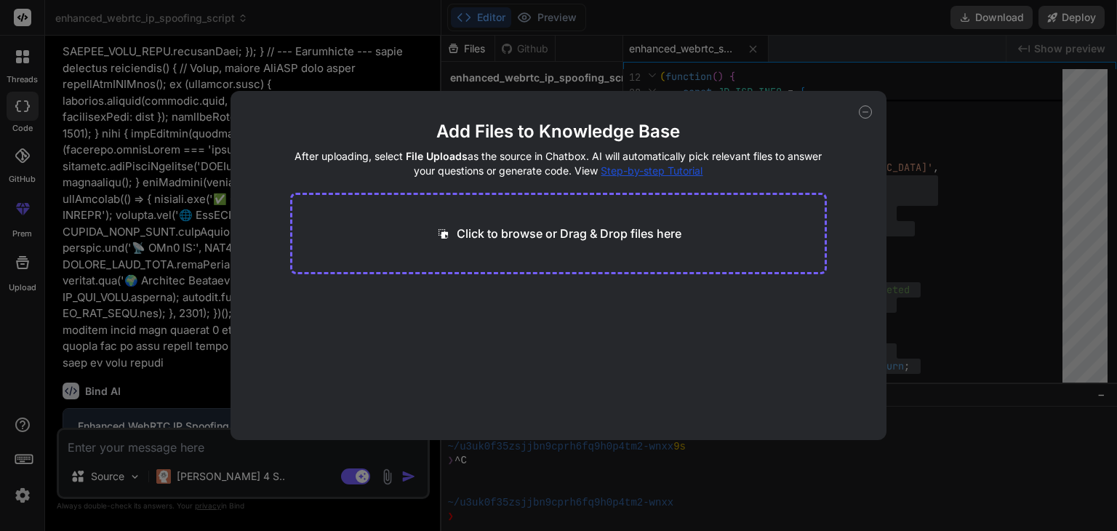
click at [622, 235] on p "Click to browse or Drag & Drop files here" at bounding box center [569, 233] width 225 height 17
click at [865, 114] on icon at bounding box center [865, 111] width 13 height 13
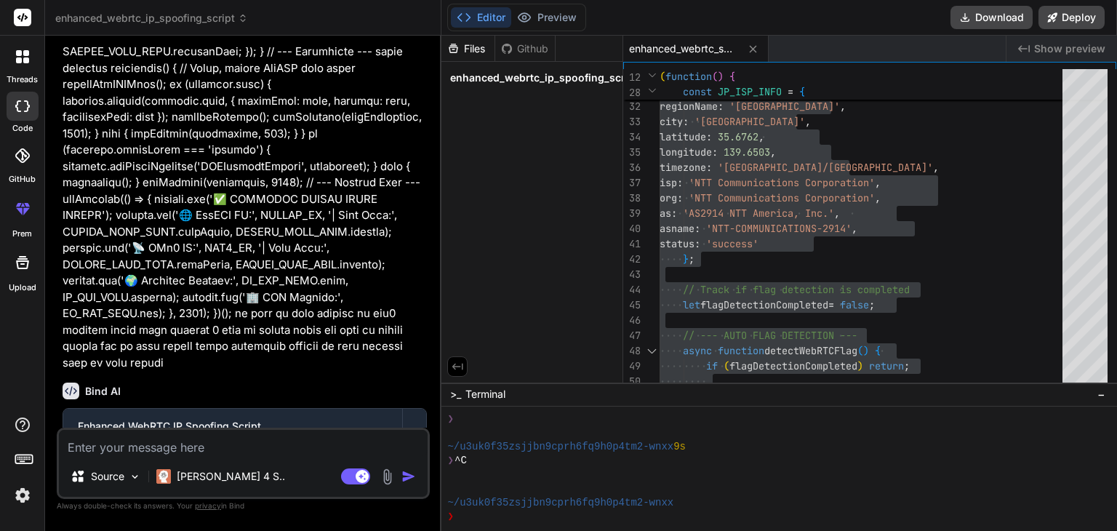
click at [308, 447] on textarea at bounding box center [243, 443] width 369 height 26
click at [397, 483] on div "Agent Mode. When this toggle is activated, AI automatically makes decisions, re…" at bounding box center [380, 475] width 84 height 17
click at [387, 481] on img at bounding box center [387, 476] width 17 height 17
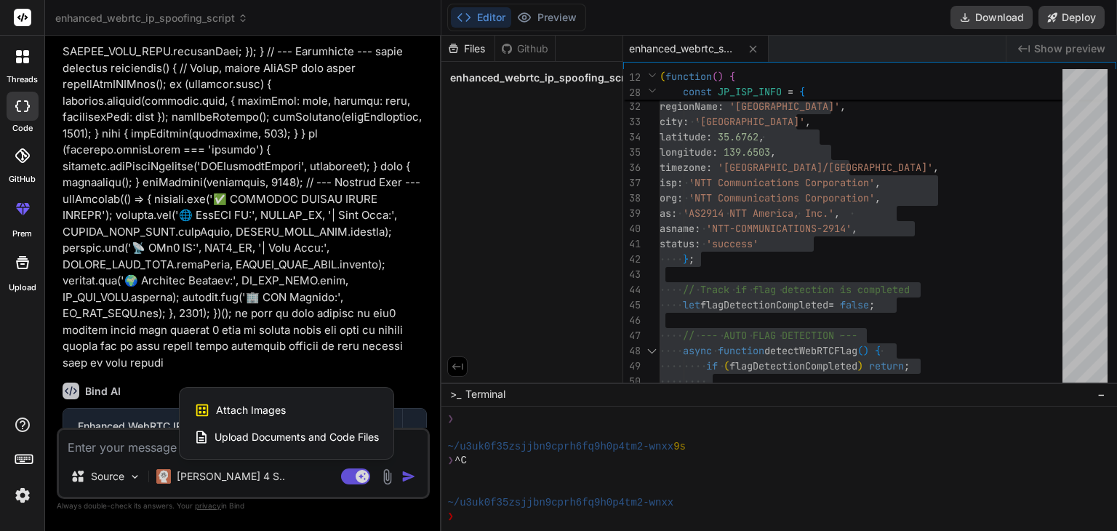
click at [297, 434] on span "Upload Documents and Code Files" at bounding box center [296, 437] width 164 height 15
type textarea "x"
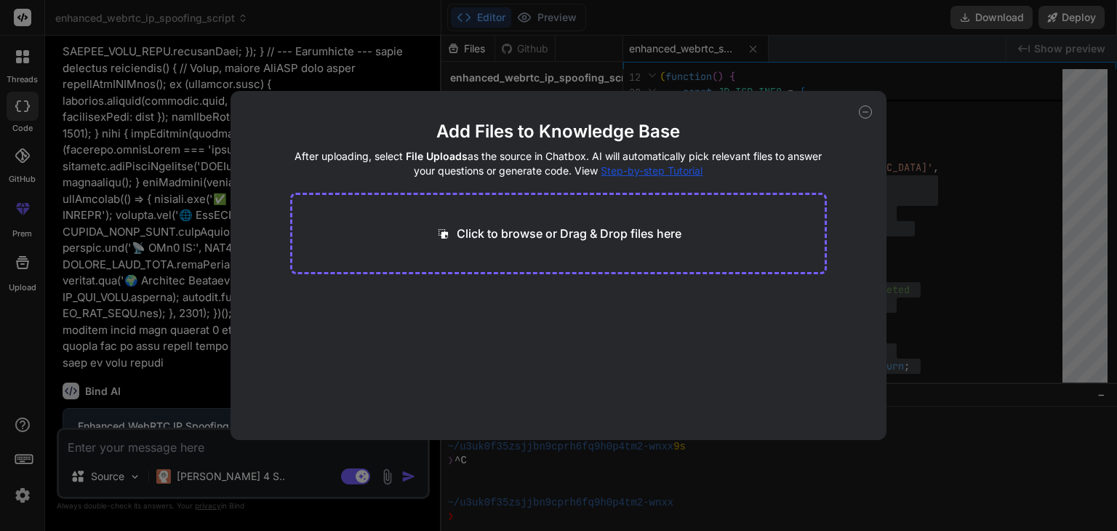
click at [455, 227] on div "Click to browse or Drag & Drop files here" at bounding box center [558, 233] width 246 height 17
type input "C:\fakepath\sadasdsadds.png"
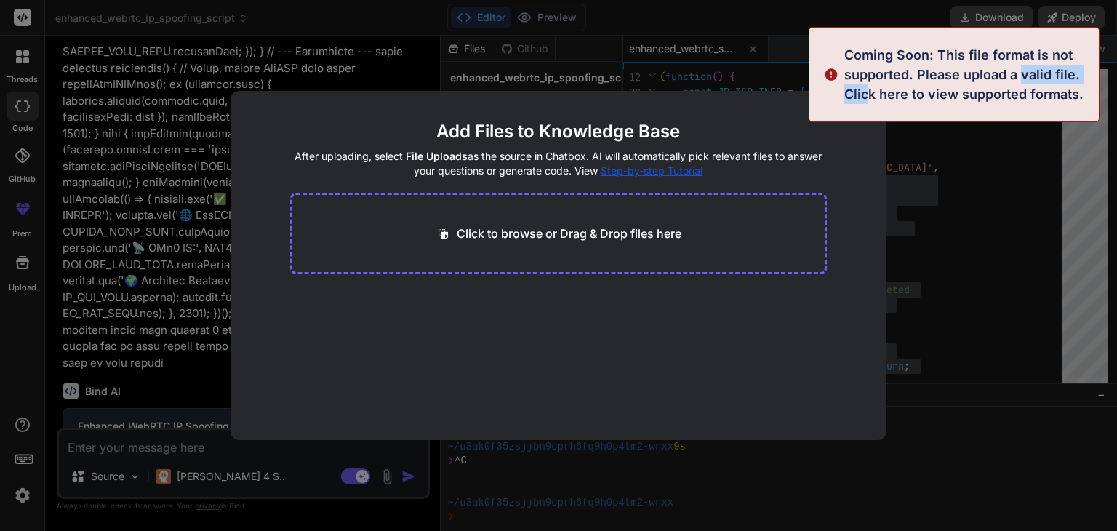
drag, startPoint x: 1021, startPoint y: 68, endPoint x: 868, endPoint y: 109, distance: 158.2
click at [868, 109] on div "Coming Soon: This file format is not supported. Please upload a valid file. Cli…" at bounding box center [953, 74] width 291 height 95
click at [965, 193] on div "Add Files to Knowledge Base After uploading, select File Uploads as the source …" at bounding box center [558, 265] width 1117 height 531
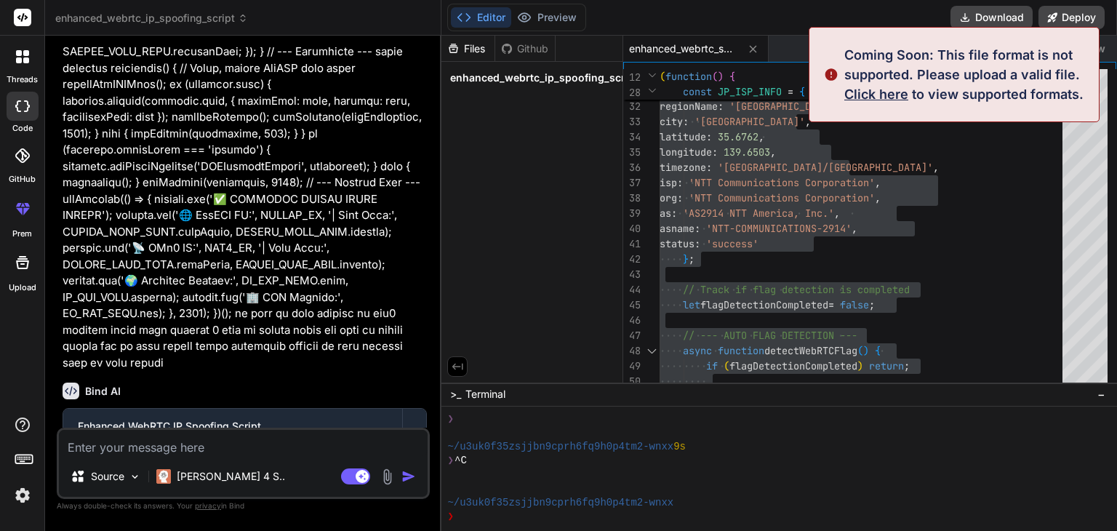
click at [389, 481] on img at bounding box center [387, 476] width 17 height 17
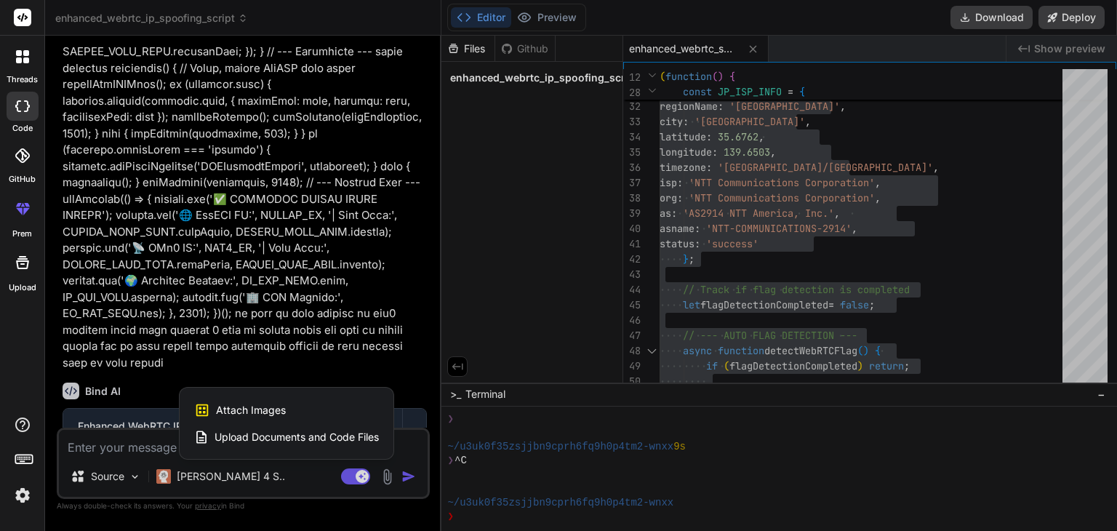
click at [376, 403] on div "Attach Images Image attachments are only supported in Claude and Gemini models." at bounding box center [286, 410] width 185 height 28
type textarea "x"
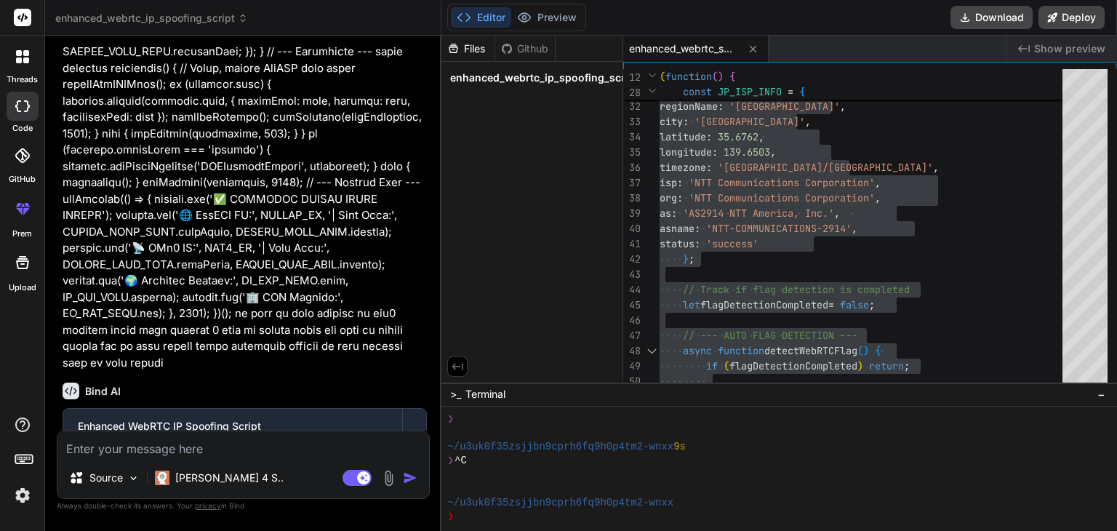
type input "C:\fakepath\sadasdsadds.png"
type textarea "x"
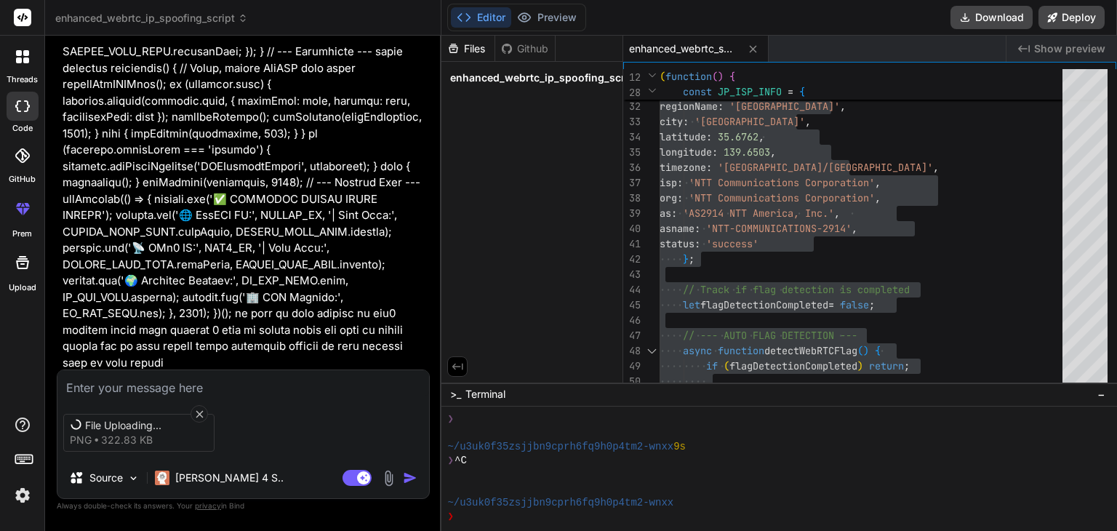
click at [119, 376] on textarea at bounding box center [242, 383] width 371 height 26
type textarea "y"
type textarea "x"
type textarea "yo"
type textarea "x"
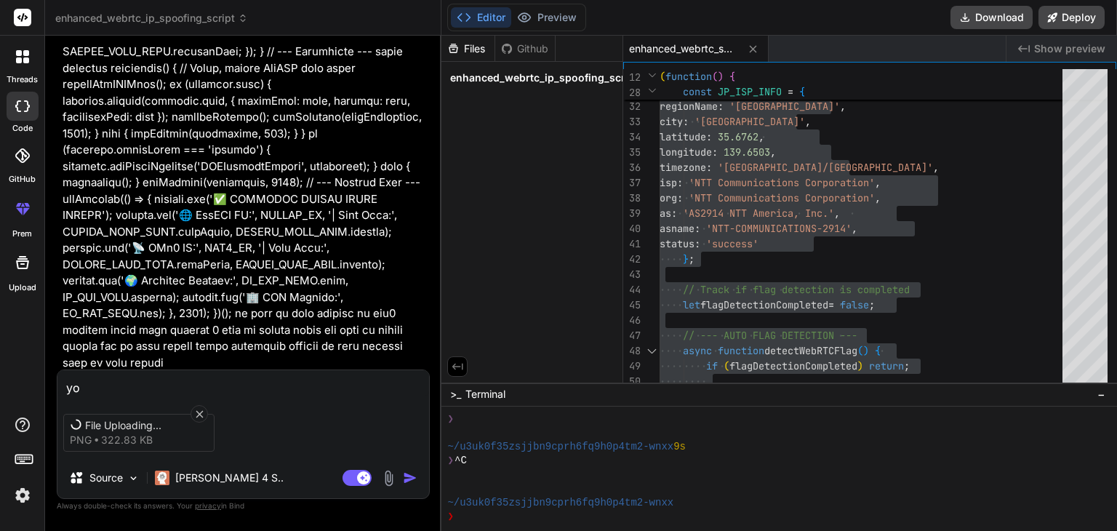
type textarea "you"
type textarea "x"
type textarea "you"
type textarea "x"
type textarea "you c"
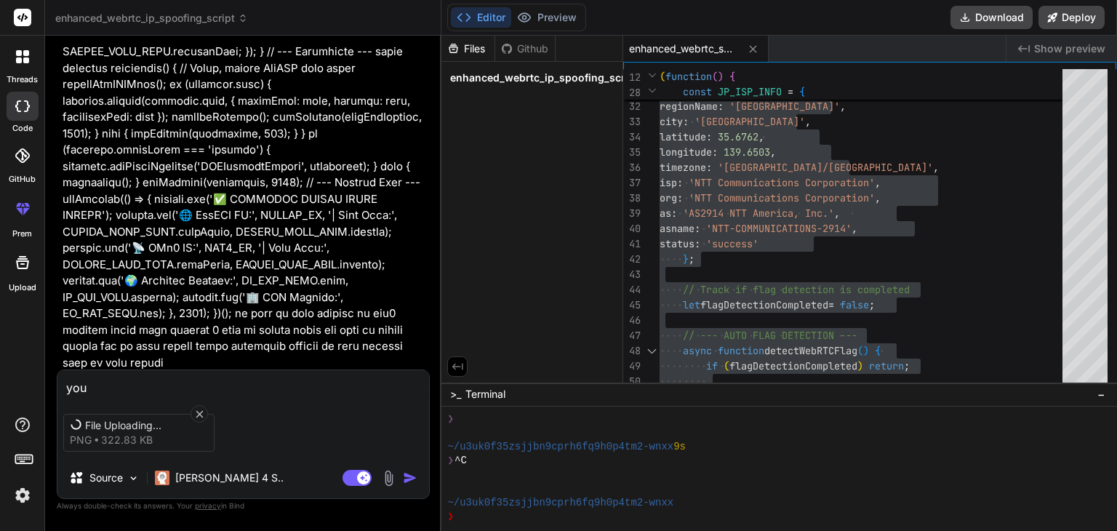
type textarea "x"
type textarea "you ca"
type textarea "x"
type textarea "you can"
type textarea "x"
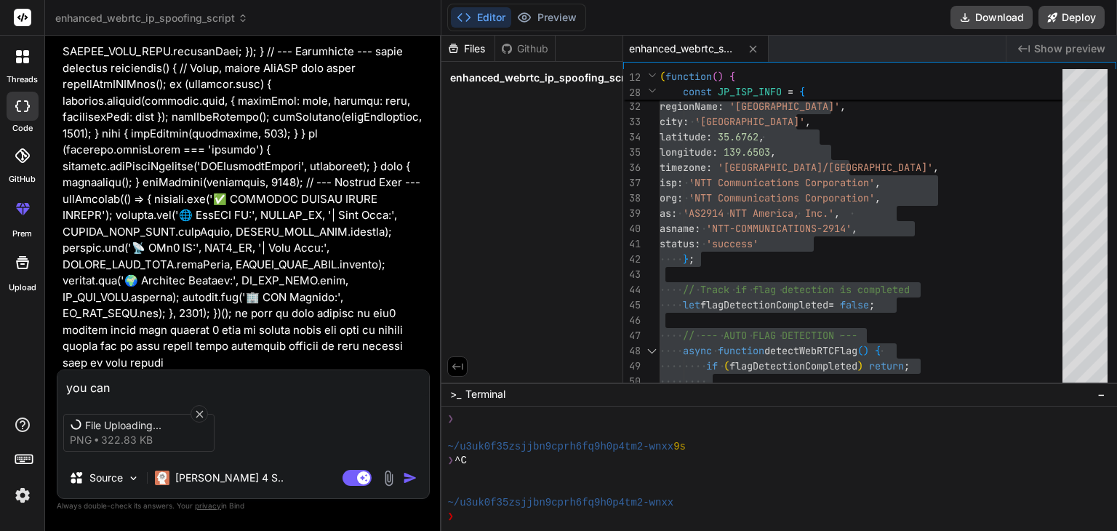
type textarea "you can"
type textarea "x"
type textarea "you can s"
type textarea "x"
type textarea "you can se"
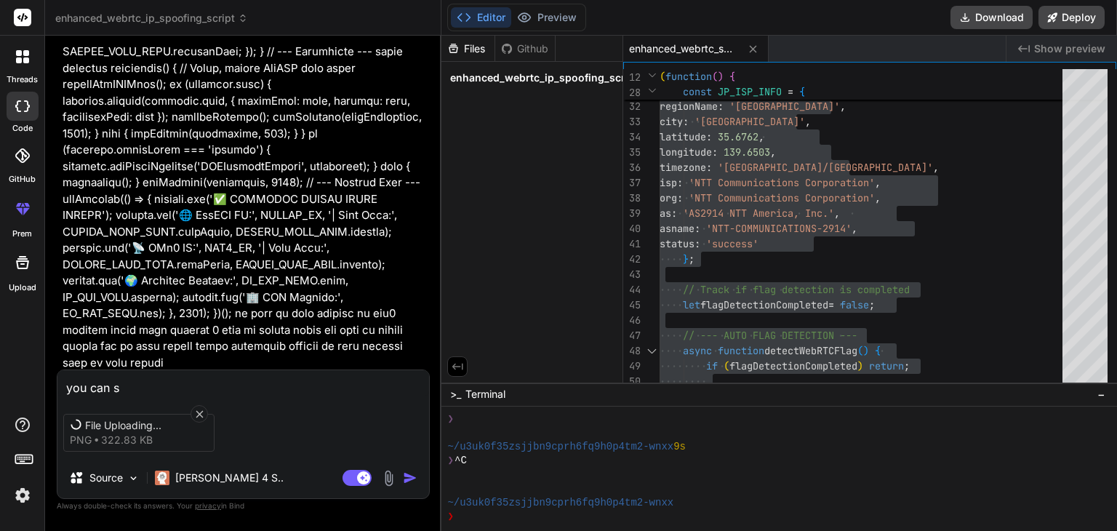
type textarea "x"
type textarea "you can see"
type textarea "x"
type textarea "you can see"
type textarea "x"
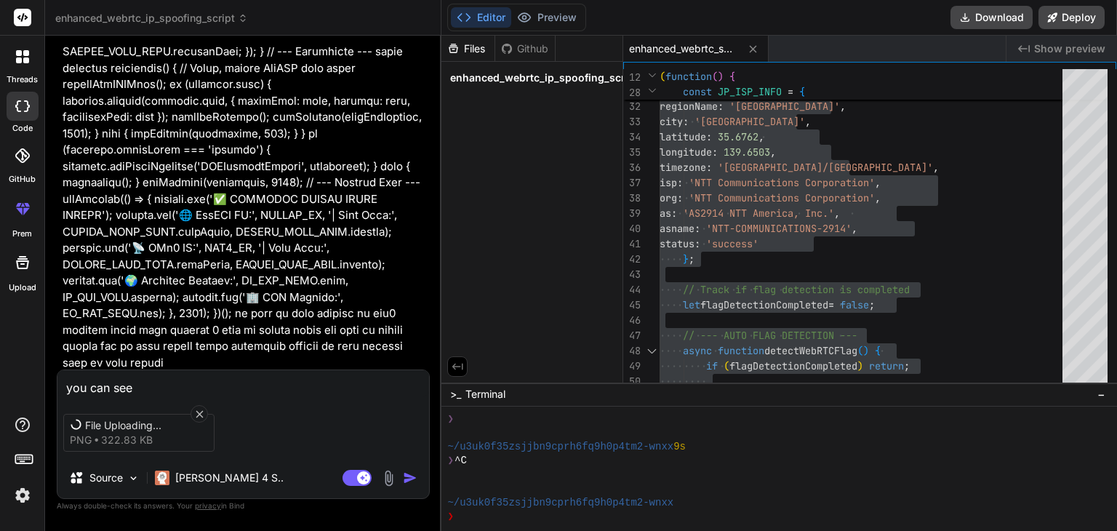
type textarea "you can see i"
type textarea "x"
type textarea "you can see is"
type textarea "x"
type textarea "you can see is"
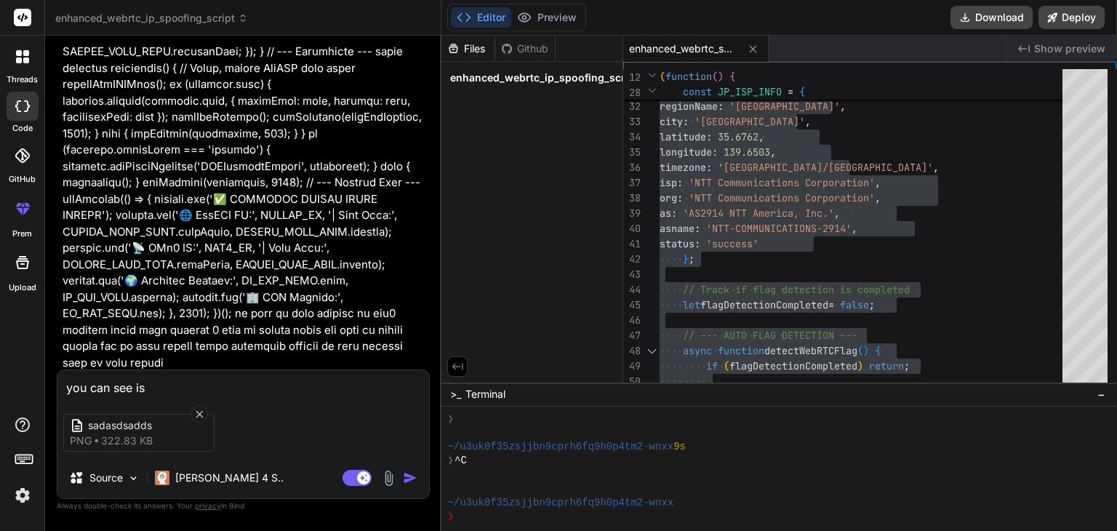
type textarea "x"
type textarea "you can see is t"
type textarea "x"
type textarea "you can see is"
type textarea "x"
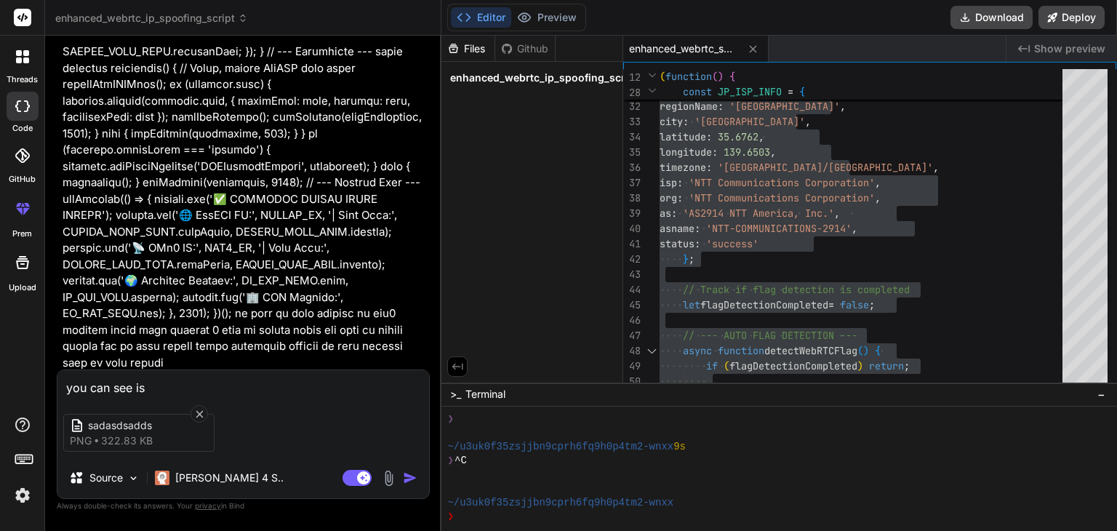
type textarea "you can see is t"
type textarea "x"
type textarea "you can see is th"
type textarea "x"
type textarea "you can see is the"
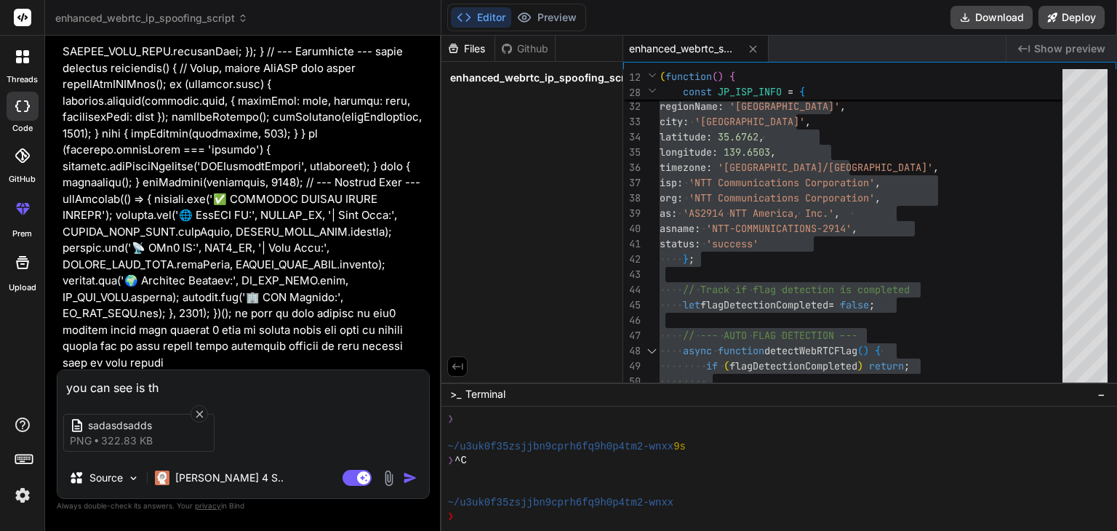
type textarea "x"
type textarea "you can see is the"
type textarea "x"
type textarea "you can see is the l"
type textarea "x"
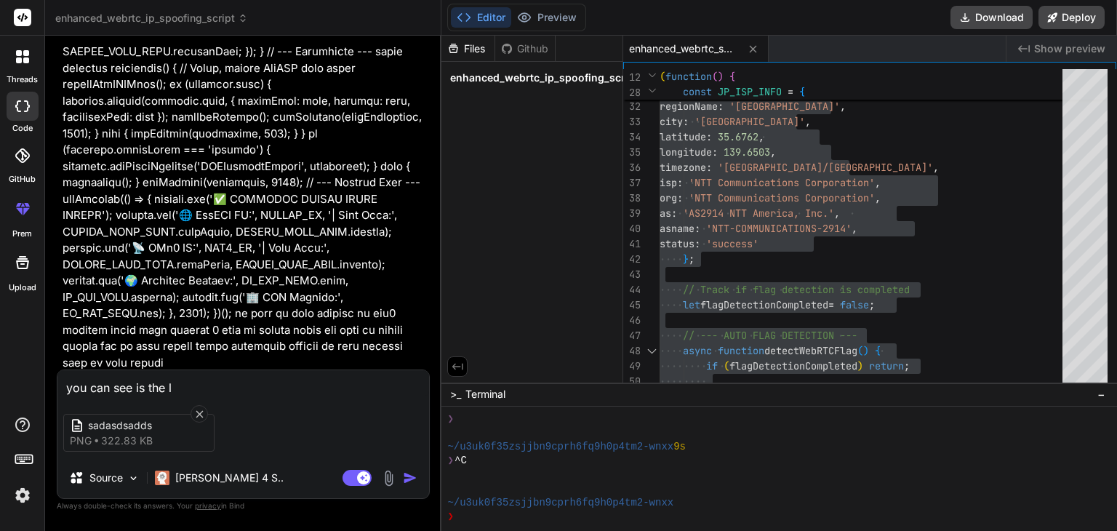
type textarea "you can see is the lo"
type textarea "x"
type textarea "you can see is the log"
type textarea "x"
type textarea "you can see is the logo"
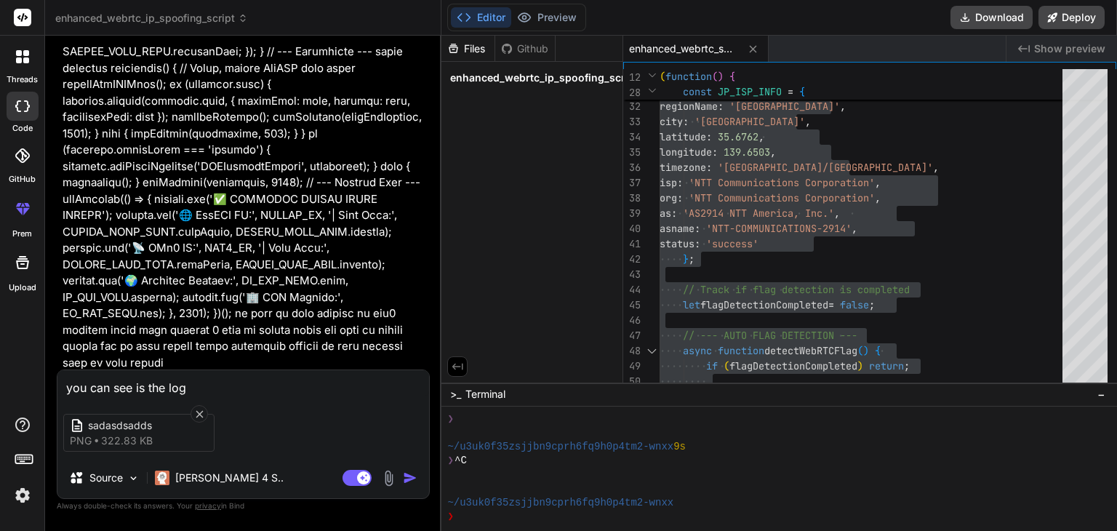
type textarea "x"
type textarea "you can see is the logo"
type textarea "x"
type textarea "you can see is the logo o"
type textarea "x"
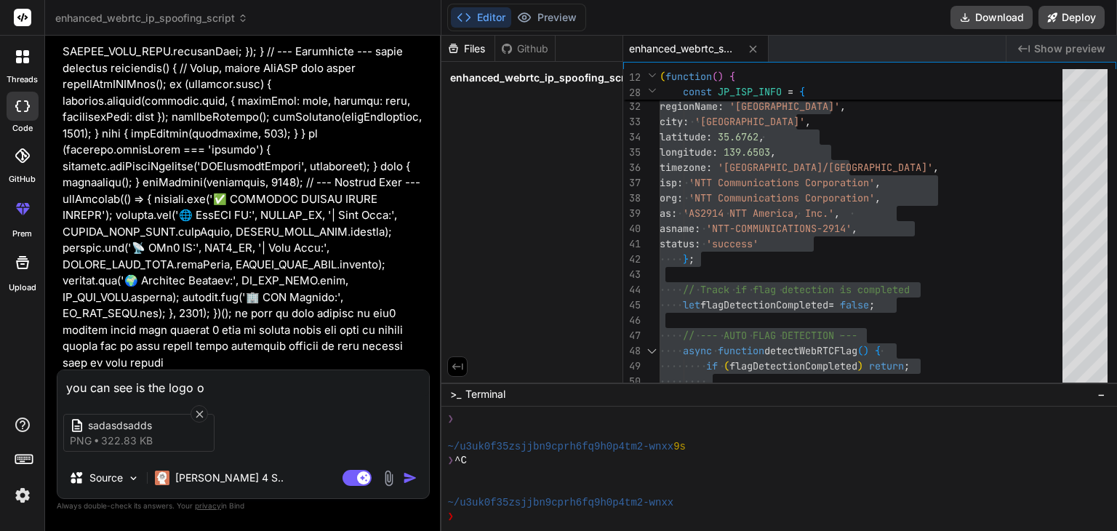
type textarea "you can see is the logo of"
type textarea "x"
type textarea "you can see is the logo of"
type textarea "x"
type textarea "you can see is the logo of w"
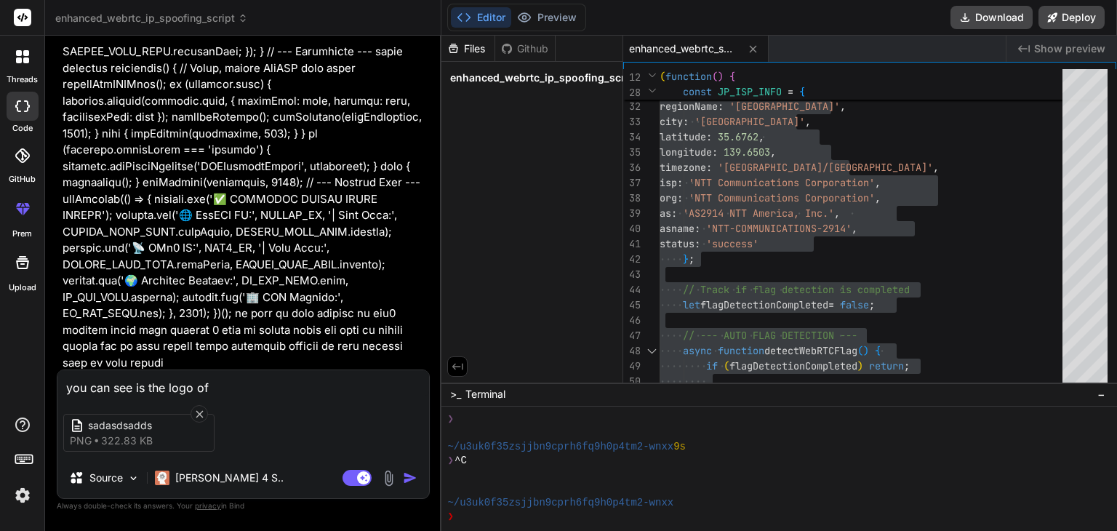
type textarea "x"
type textarea "you can see is the logo of we"
type textarea "x"
type textarea "you can see is the logo of we"
type textarea "x"
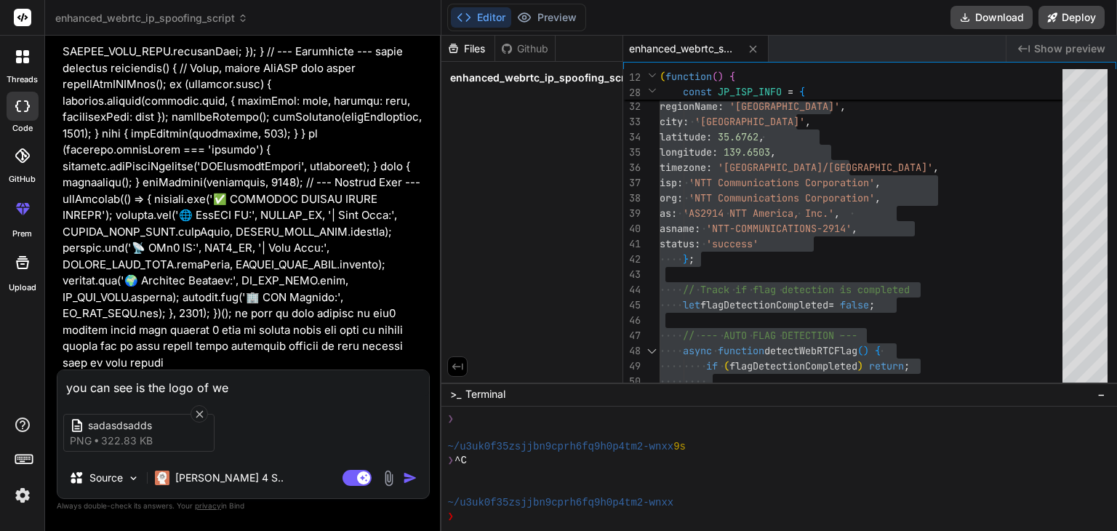
type textarea "you can see is the logo of we"
type textarea "x"
type textarea "you can see is the logo of w"
type textarea "x"
type textarea "you can see is the logo of"
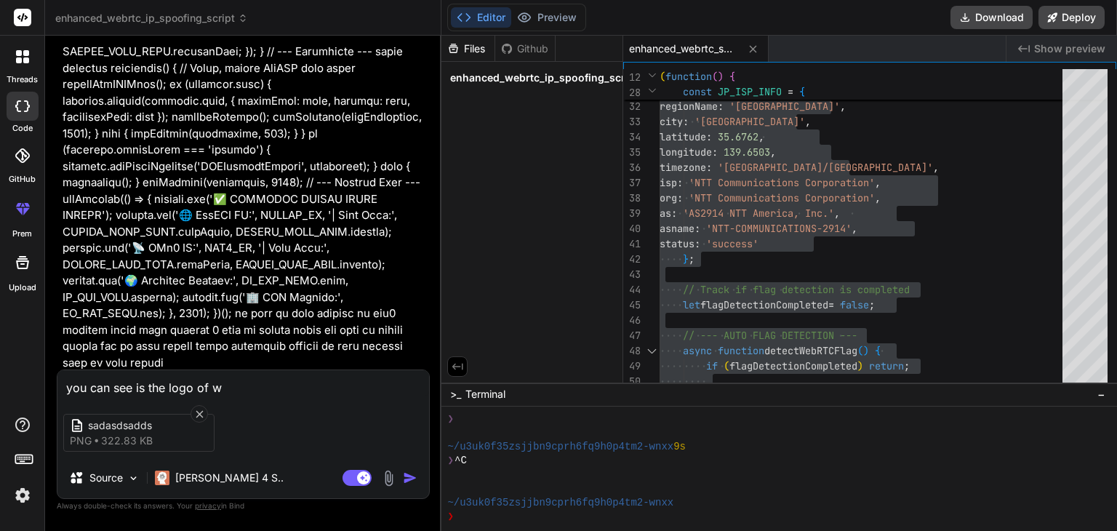
type textarea "x"
type textarea "you can see is the logo of p"
type textarea "x"
type textarea "you can see is the logo of pu"
type textarea "x"
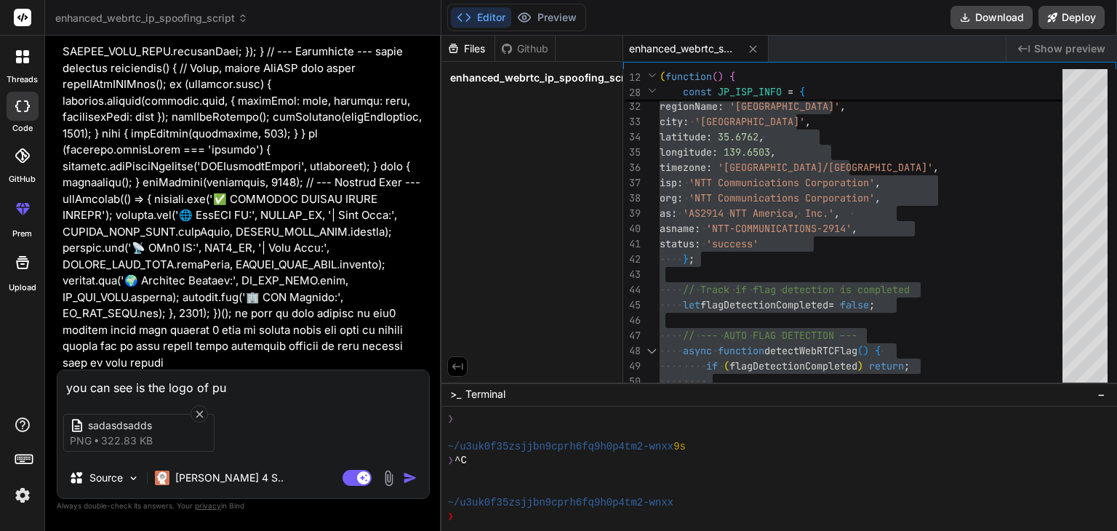
type textarea "you can see is the logo of pub"
type textarea "x"
type textarea "you can see is the logo of publ"
type textarea "x"
type textarea "you can see is the logo of publi"
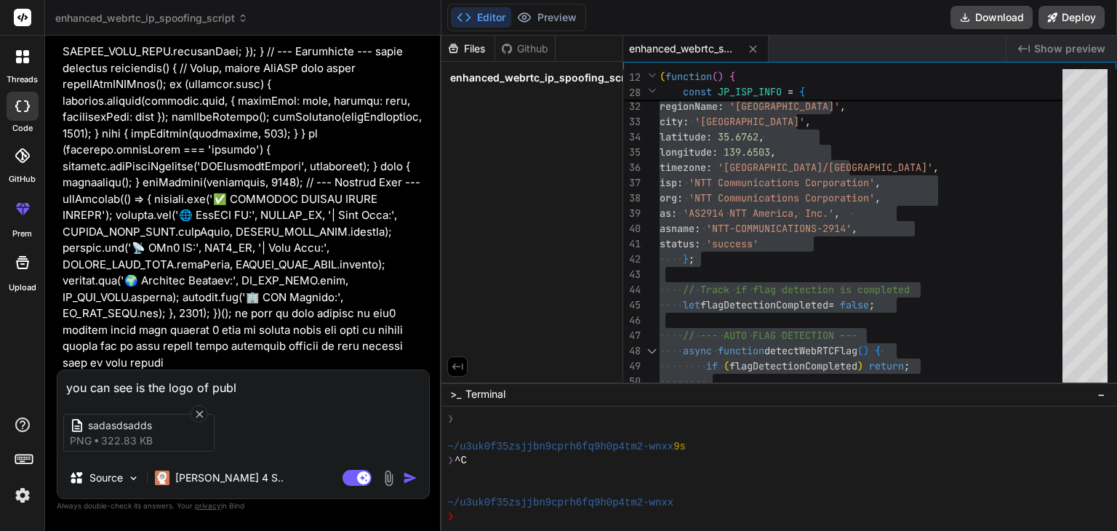
type textarea "x"
type textarea "you can see is the logo of public"
type textarea "x"
type textarea "you can see is the logo of public"
type textarea "x"
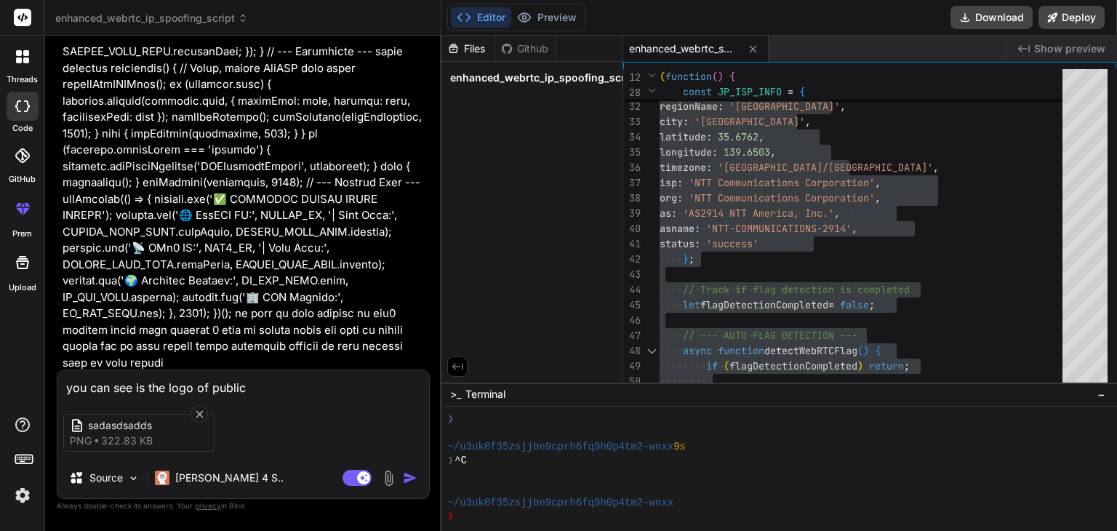
type textarea "you can see is the logo of public i"
type textarea "x"
type textarea "you can see is the logo of public ip"
type textarea "x"
type textarea "you can see is the logo of public ip"
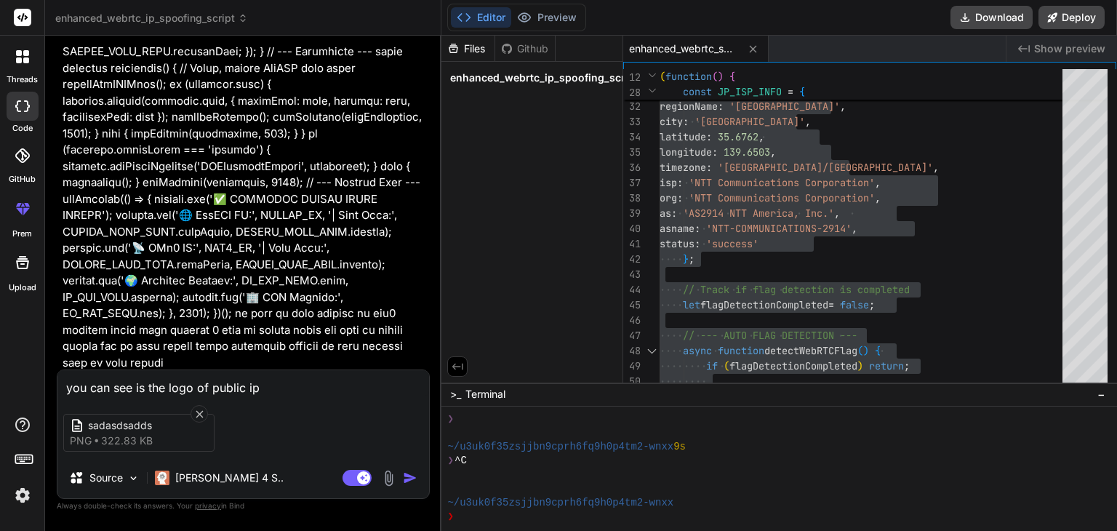
type textarea "x"
type textarea "you can see is the logo of public ip a"
type textarea "x"
type textarea "you can see is the logo of public ip an"
type textarea "x"
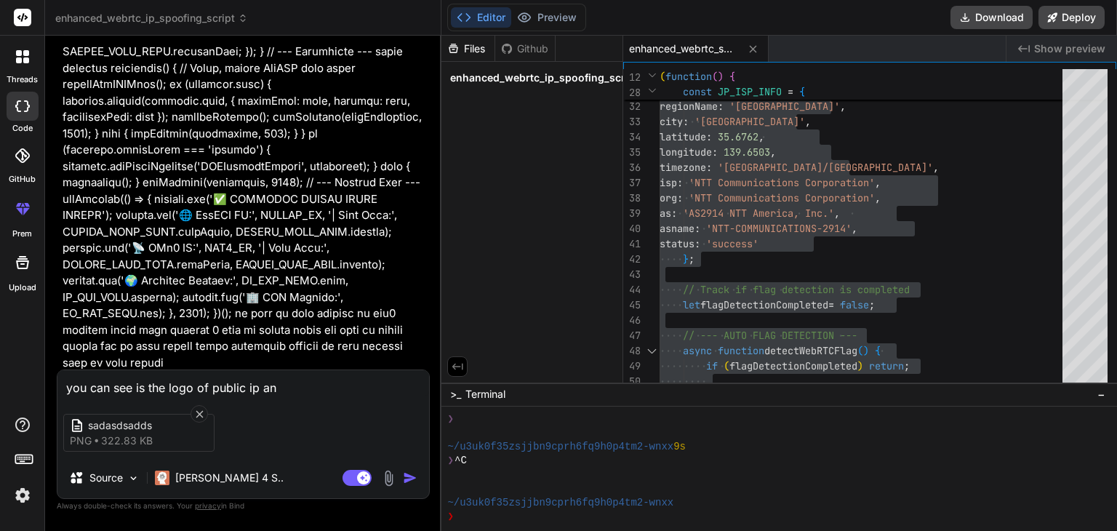
type textarea "you can see is the logo of public ip and"
type textarea "x"
type textarea "you can see is the logo of public ip and"
type textarea "x"
type textarea "you can see is the logo of public ip and w"
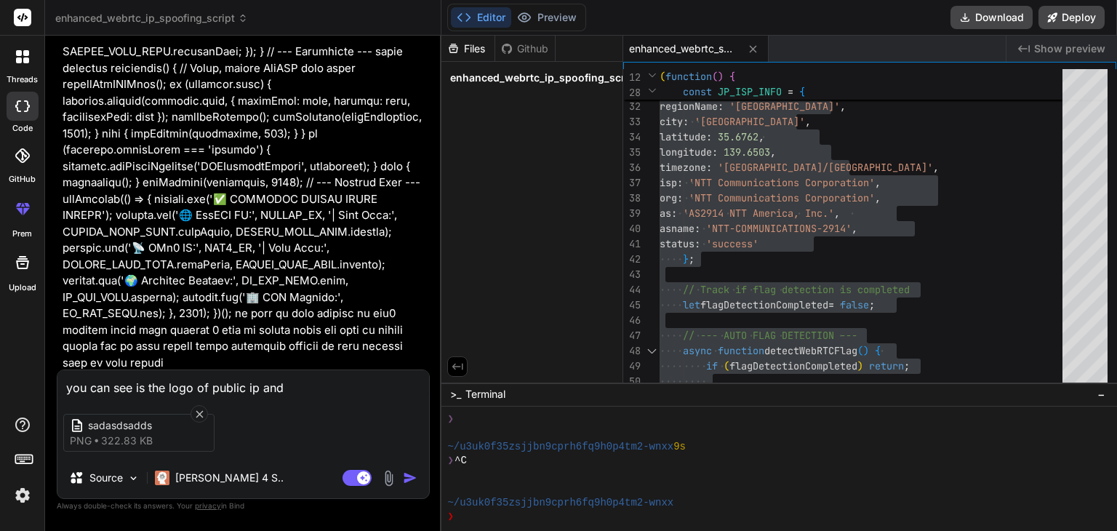
type textarea "x"
type textarea "you can see is the logo of public ip and"
type textarea "x"
type textarea "you can see is the logo of public ip and i"
type textarea "x"
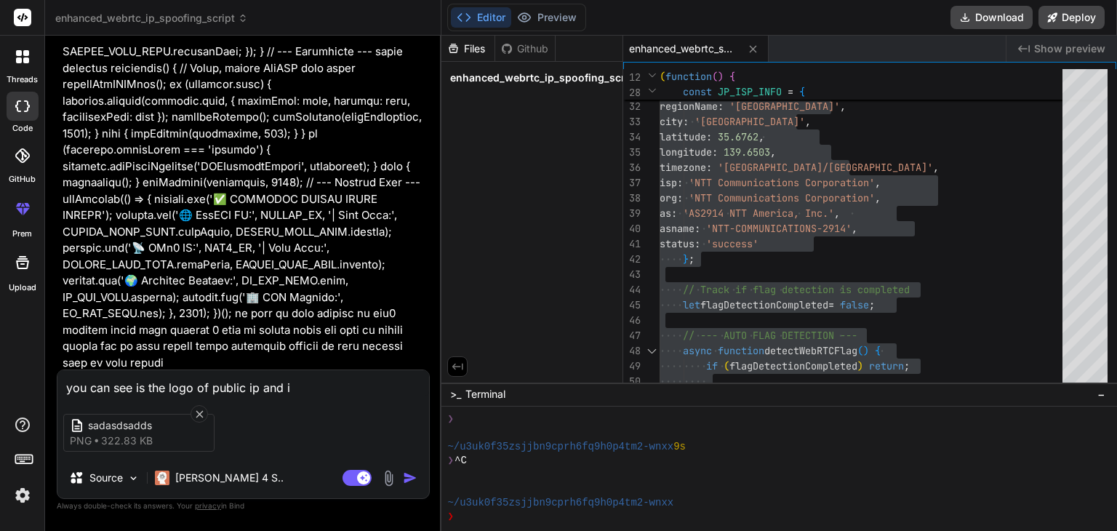
type textarea "you can see is the logo of public ip and ip"
type textarea "x"
type textarea "you can see is the logo of public ip and ipv"
type textarea "x"
type textarea "you can see is the logo of public ip and ipv4"
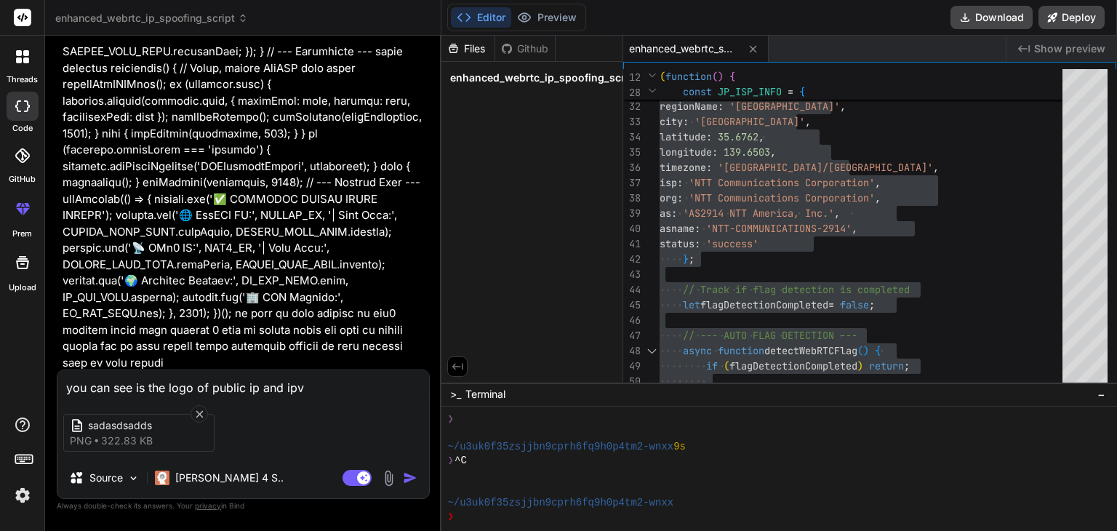
type textarea "x"
type textarea "you can see is the logo of public ip and ipv4"
type textarea "x"
type textarea "you can see is the logo of public ip and ipv4 a"
type textarea "x"
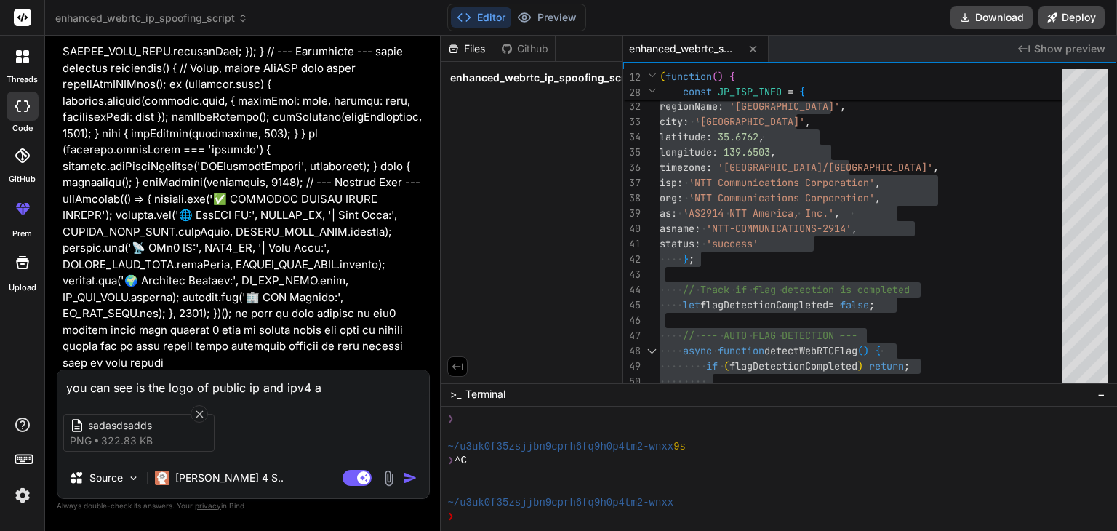
type textarea "you can see is the logo of public ip and ipv4 an"
type textarea "x"
type textarea "you can see is the logo of public ip and ipv4 a"
type textarea "x"
type textarea "you can see is the logo of public ip and ipv4 ar"
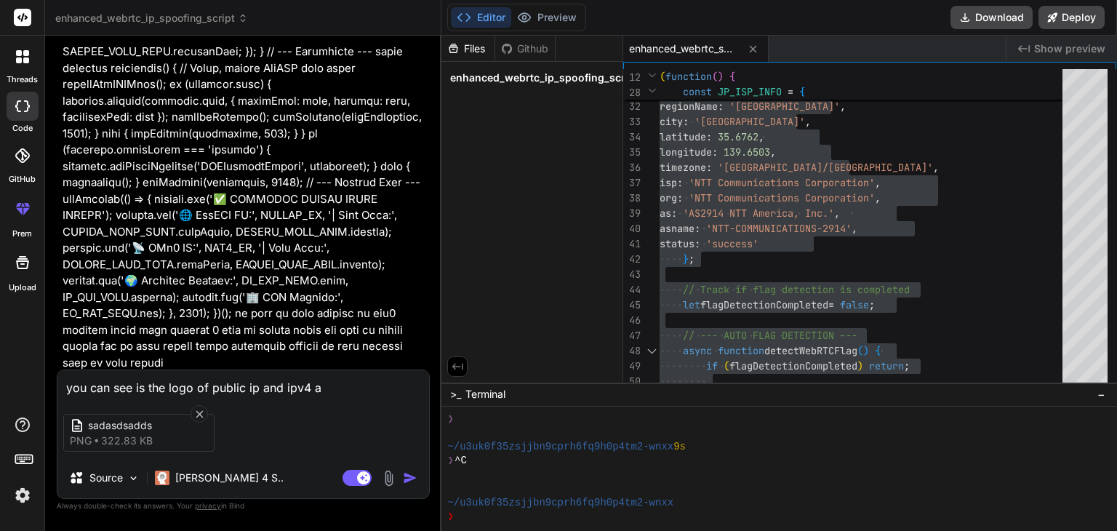
type textarea "x"
type textarea "you can see is the logo of public ip and ipv4 are"
type textarea "x"
type textarea "you can see is the logo of public ip and ipv4 are"
type textarea "x"
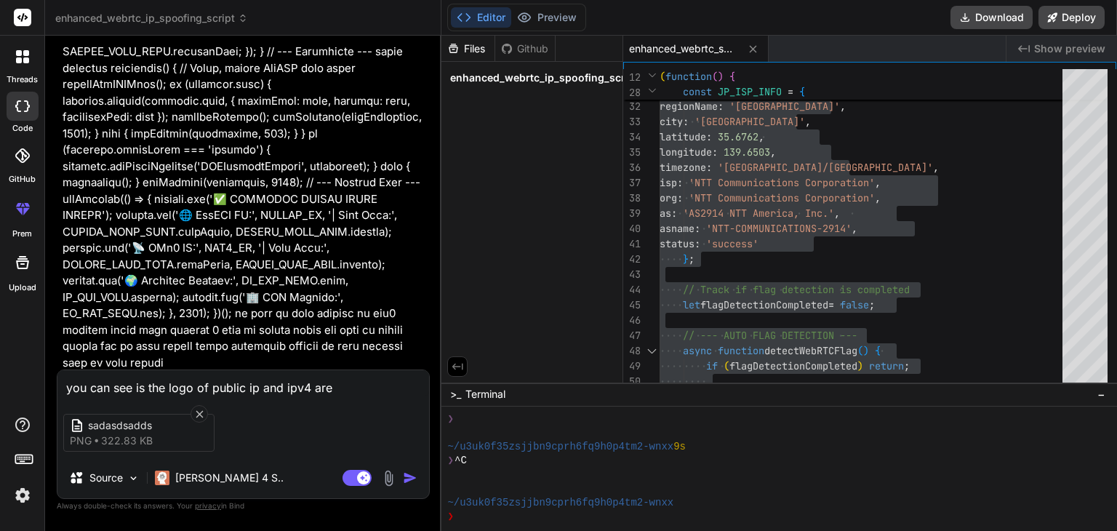
type textarea "you can see is the logo of public ip and ipv4 are l"
type textarea "x"
type textarea "you can see is the logo of public ip and ipv4 are lo"
type textarea "x"
type textarea "you can see is the logo of public ip and ipv4 are loo"
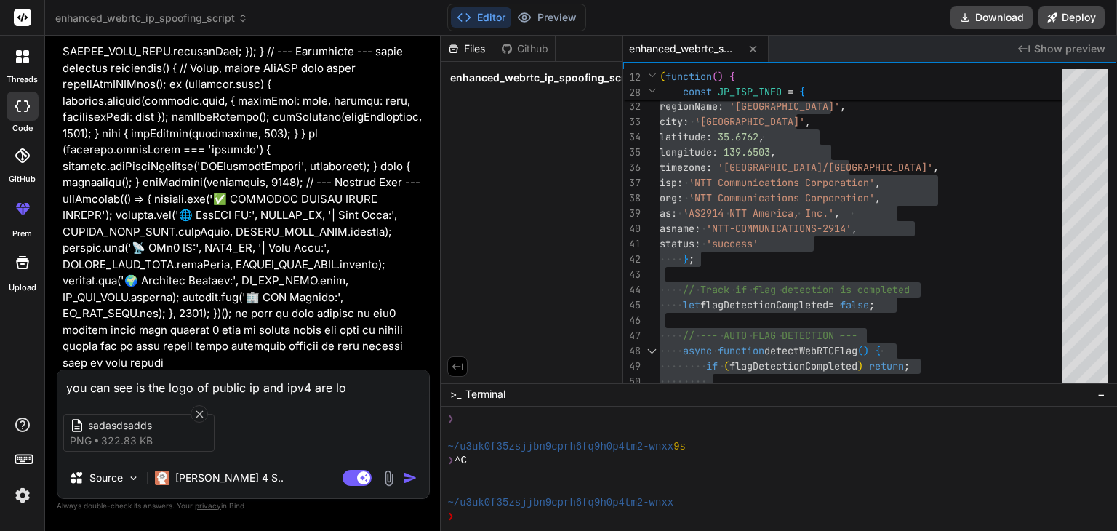
type textarea "x"
type textarea "you can see is the logo of public ip and ipv4 are look"
type textarea "x"
type textarea "you can see is the logo of public ip and ipv4 are looki"
type textarea "x"
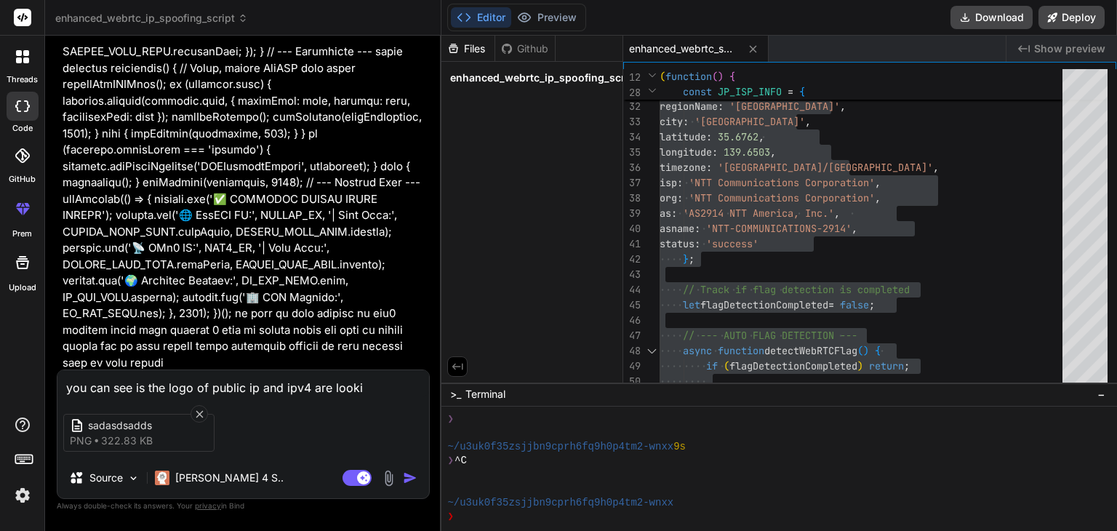
type textarea "you can see is the logo of public ip and ipv4 are lookij"
type textarea "x"
type textarea "you can see is the logo of public ip and ipv4 are lookijn"
type textarea "x"
type textarea "you can see is the logo of public ip and ipv4 are lookijng"
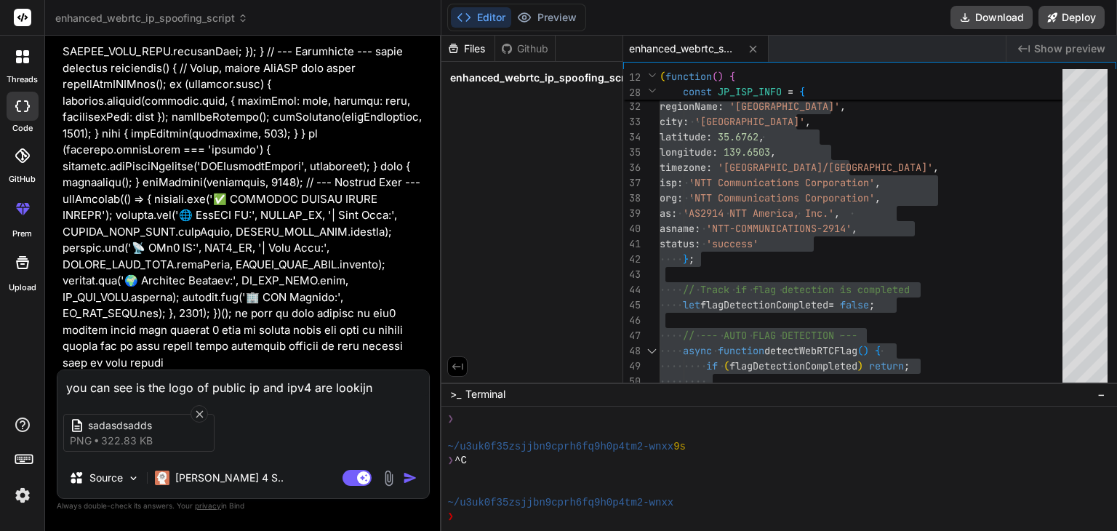
type textarea "x"
type textarea "you can see is the logo of public ip and ipv4 are lookijng"
type textarea "x"
type textarea "you can see is the logo of public ip and ipv4 are lookijng d"
type textarea "x"
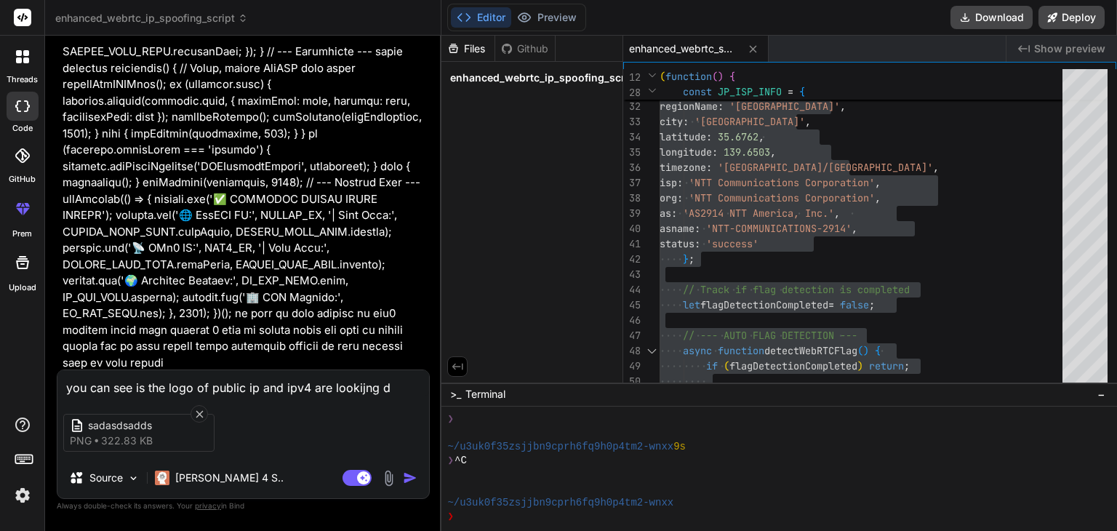
type textarea "you can see is the logo of public ip and ipv4 are lookijng di"
type textarea "x"
type textarea "you can see is the logo of public ip and ipv4 are lookijng dif"
type textarea "x"
type textarea "you can see is the logo of public ip and ipv4 are lookijng diff"
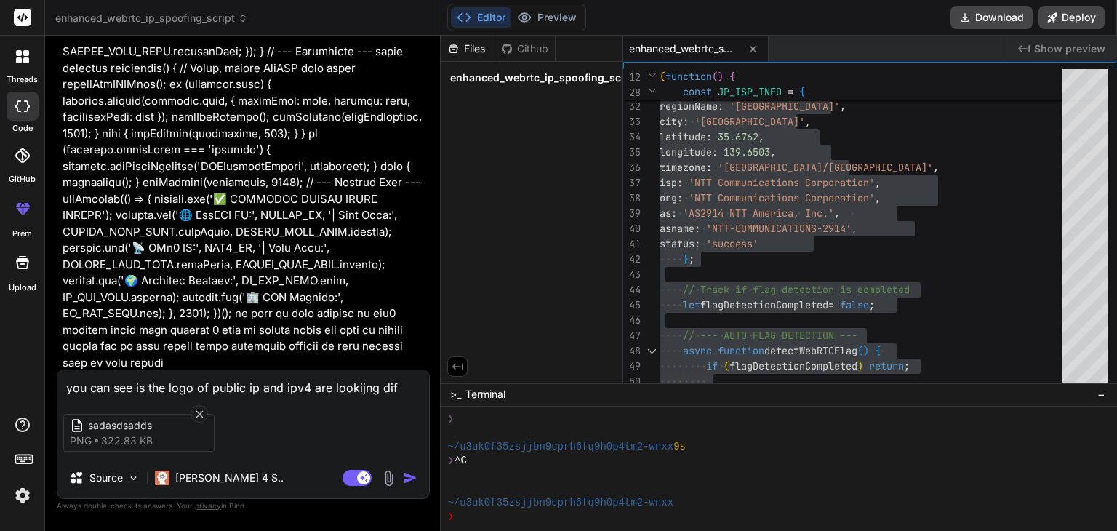
type textarea "x"
type textarea "you can see is the logo of public ip and ipv4 are lookijng diffe"
type textarea "x"
type textarea "you can see is the logo of public ip and ipv4 are lookijng differ"
type textarea "x"
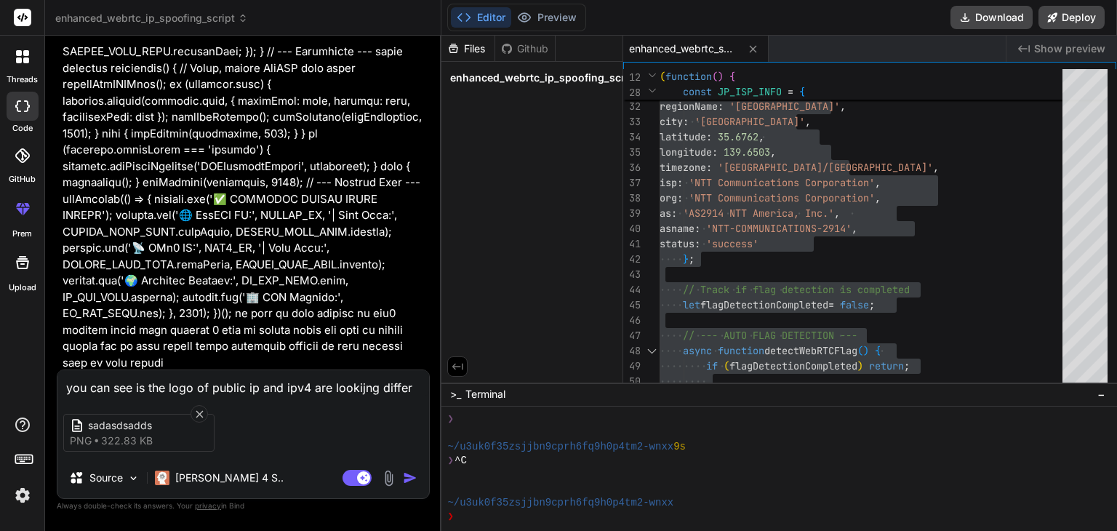
type textarea "you can see is the logo of public ip and ipv4 are lookijng differe"
type textarea "x"
type textarea "you can see is the logo of public ip and ipv4 are lookijng differen"
type textarea "x"
type textarea "you can see is the logo of public ip and ipv4 are lookijng differeng"
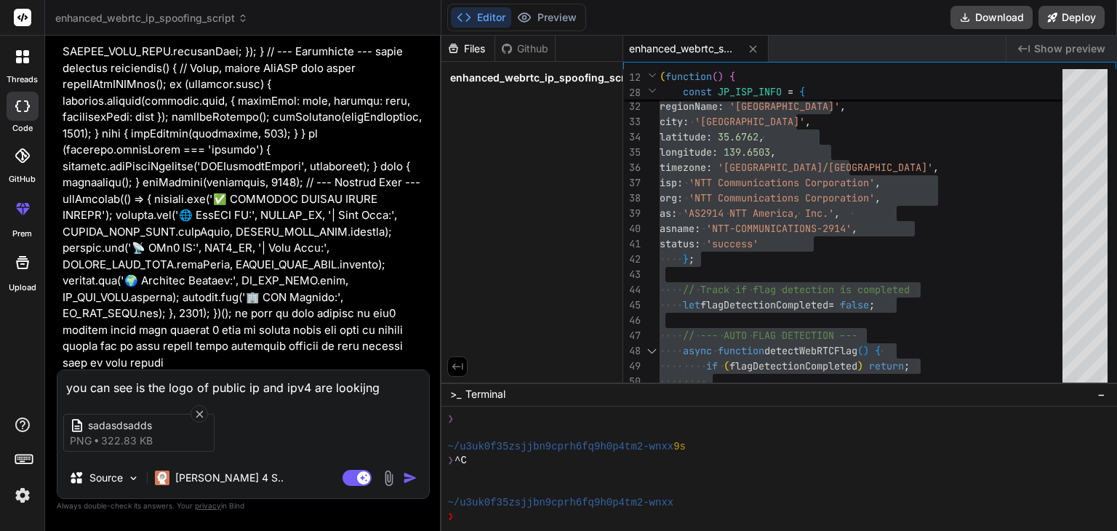
type textarea "x"
type textarea "you can see is the logo of public ip and ipv4 are lookijng differengt"
type textarea "x"
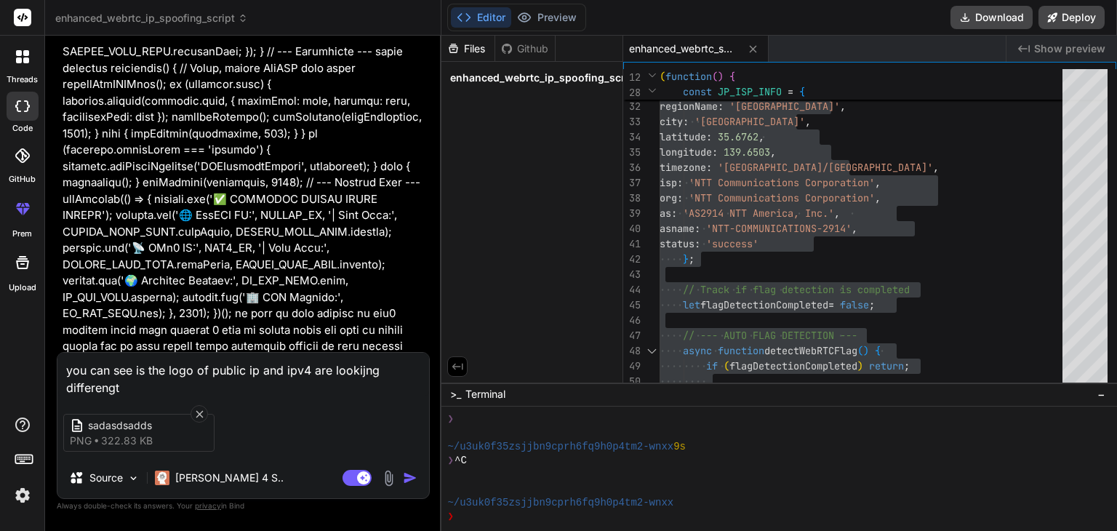
type textarea "you can see is the logo of public ip and ipv4 are lookijng differengt"
type textarea "x"
type textarea "you can see is the logo of public ip and ipv4 are lookijng differengt d"
type textarea "x"
type textarea "you can see is the logo of public ip and ipv4 are lookijng differengt do"
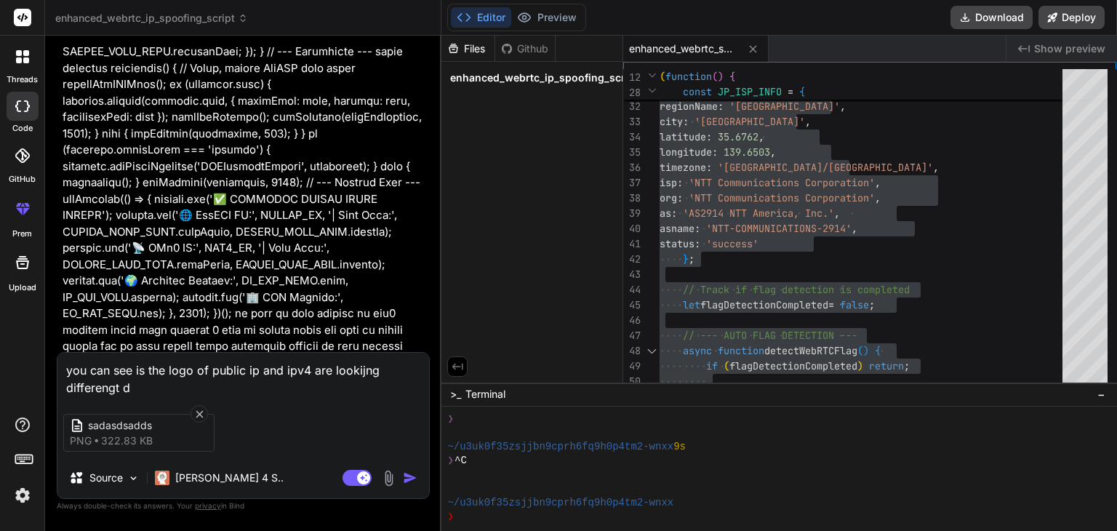
type textarea "x"
type textarea "you can see is the logo of public ip and ipv4 are lookijng differengt don"
type textarea "x"
type textarea "you can see is the logo of public ip and ipv4 are lookijng differengt dont"
type textarea "x"
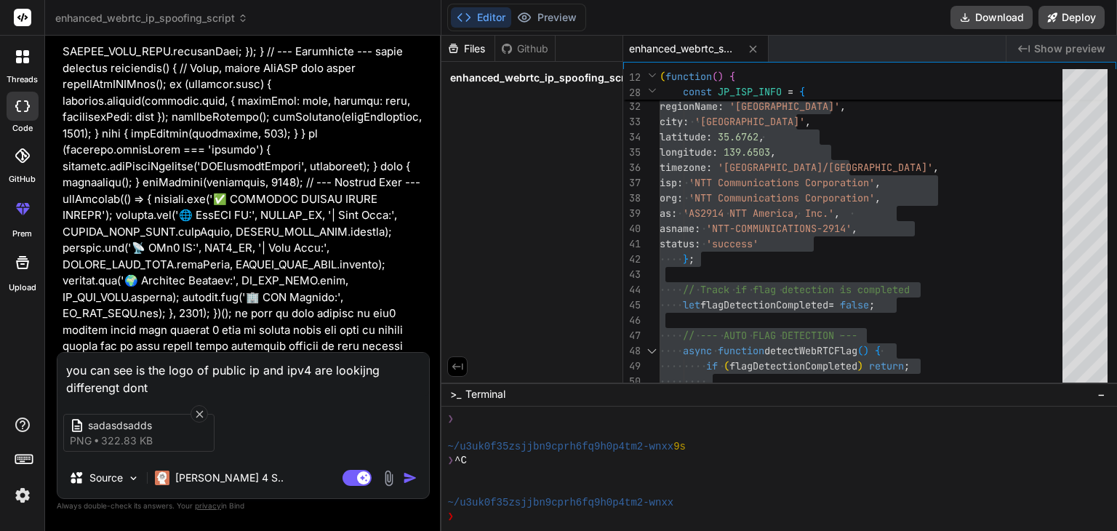
type textarea "you can see is the logo of public ip and ipv4 are lookijng differengt dont"
type textarea "x"
type textarea "you can see is the logo of public ip and ipv4 are lookijng differengt dont u"
type textarea "x"
type textarea "you can see is the logo of public ip and ipv4 are lookijng differengt dont"
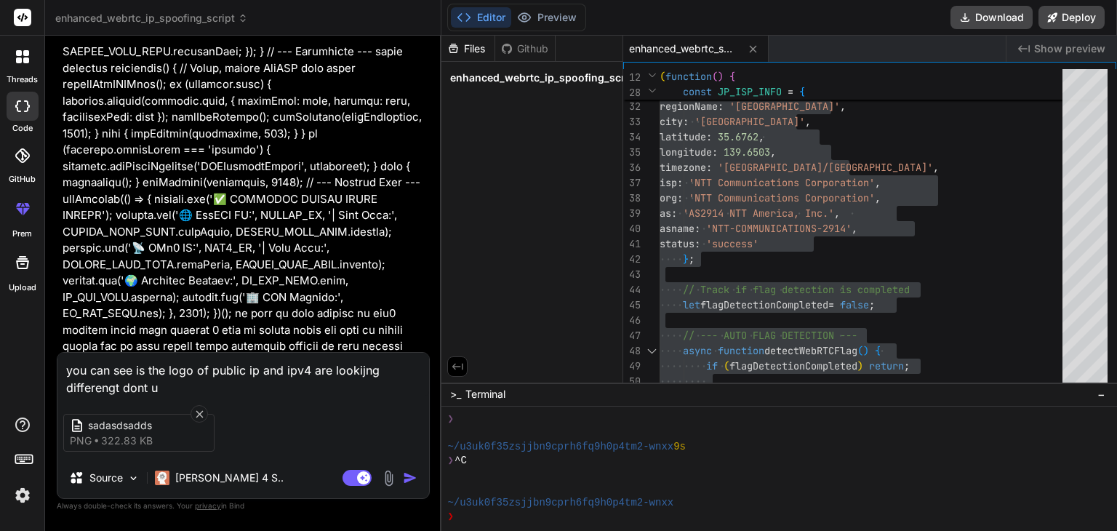
type textarea "x"
type textarea "you can see is the logo of public ip and ipv4 are lookijng differengt dont t"
type textarea "x"
type textarea "you can see is the logo of public ip and ipv4 are lookijng differengt dont ty"
type textarea "x"
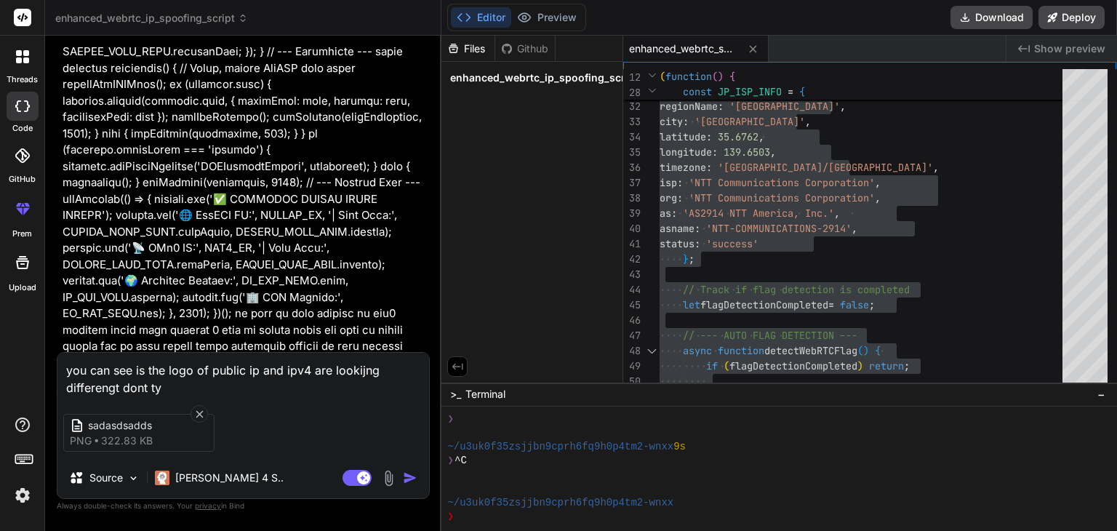
type textarea "you can see is the logo of public ip and ipv4 are lookijng differengt dont tyo"
type textarea "x"
type textarea "you can see is the logo of public ip and ipv4 are lookijng differengt dont tyou"
type textarea "x"
type textarea "you can see is the logo of public ip and ipv4 are lookijng differengt dont tyo"
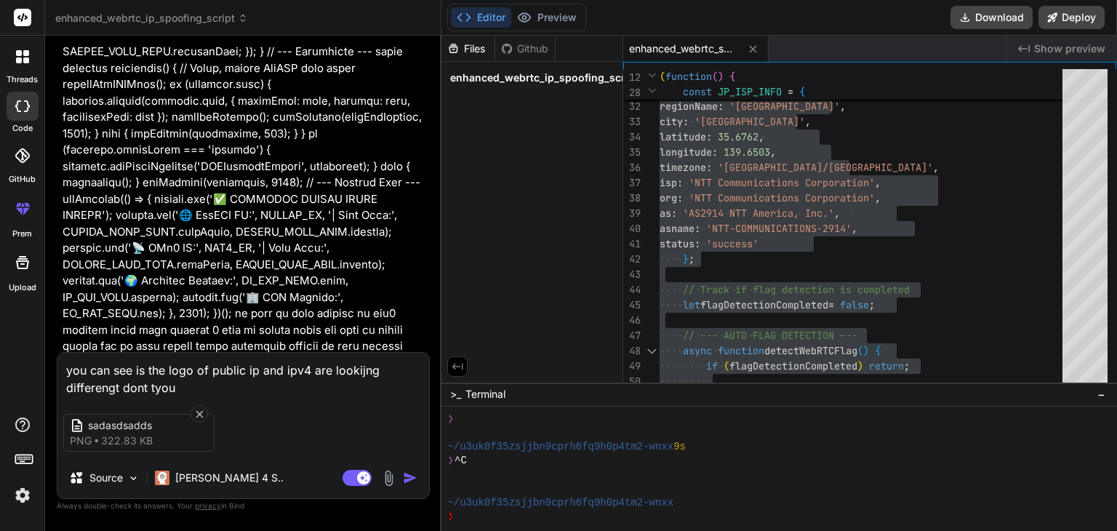
type textarea "x"
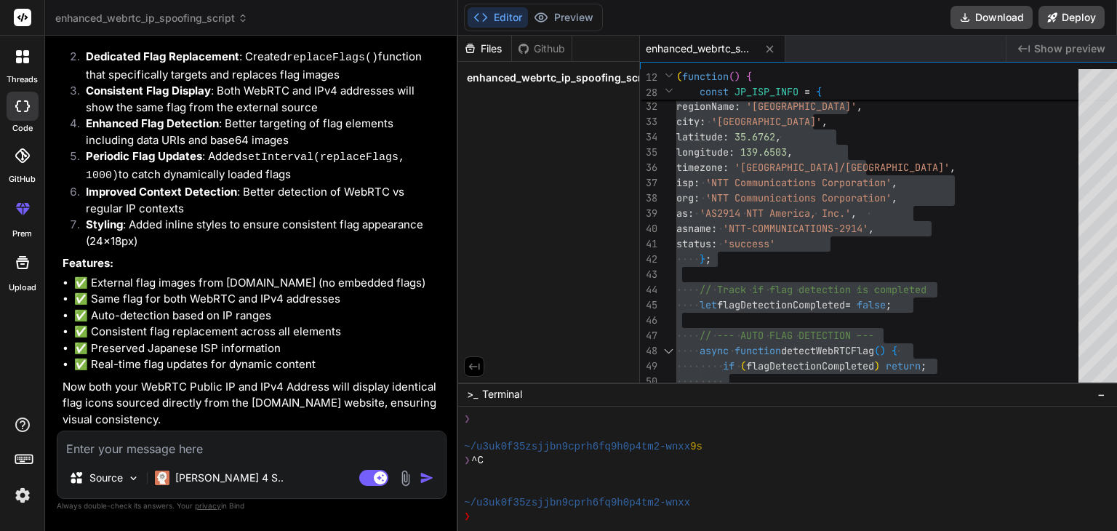
click at [194, 453] on textarea at bounding box center [251, 444] width 388 height 26
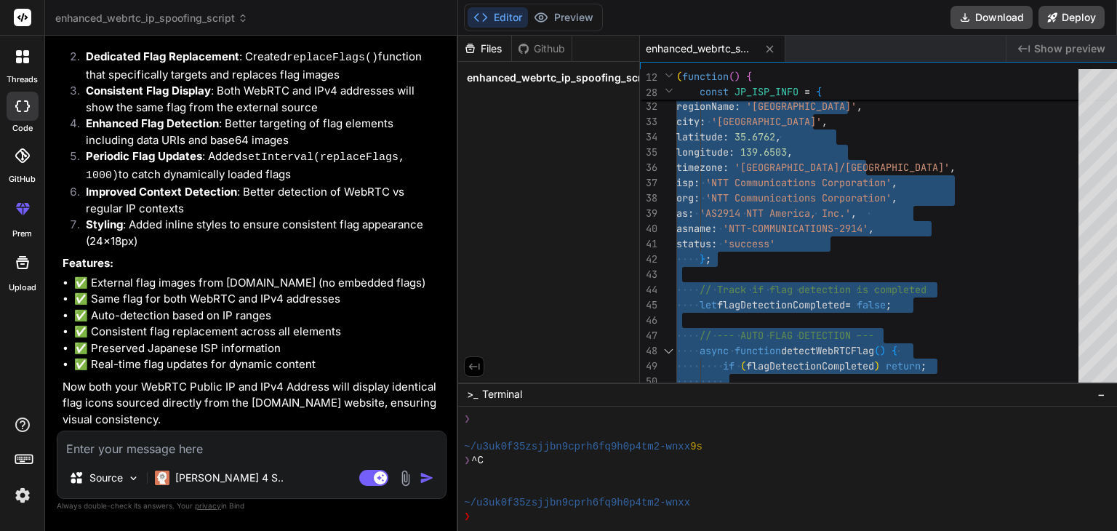
click at [154, 451] on textarea at bounding box center [251, 444] width 388 height 26
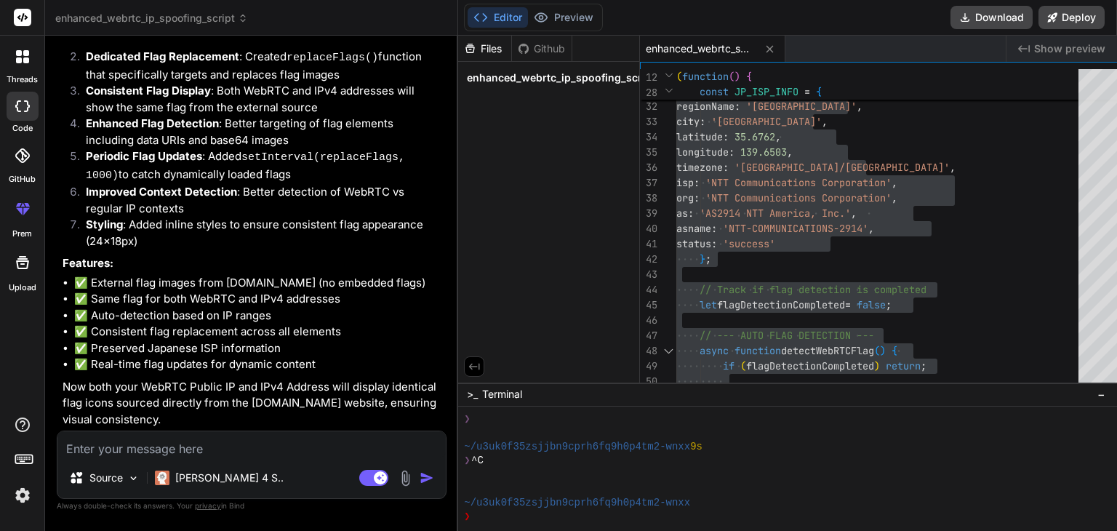
click at [122, 446] on textarea at bounding box center [251, 444] width 388 height 26
click at [166, 456] on textarea at bounding box center [251, 444] width 388 height 26
click at [397, 478] on img at bounding box center [405, 478] width 17 height 17
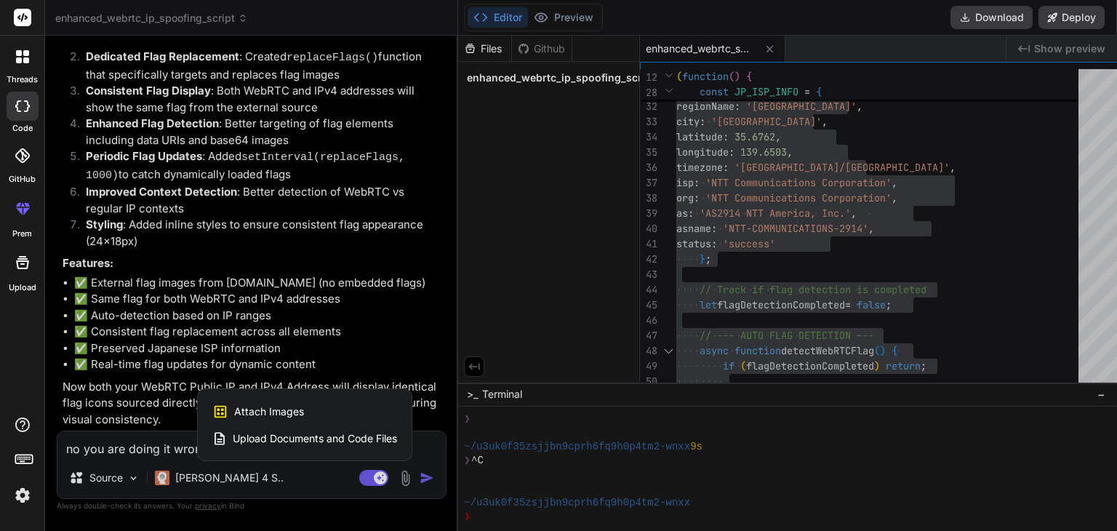
click at [302, 398] on div "Attach Images Image attachments are only supported in Claude and Gemini models." at bounding box center [304, 412] width 185 height 28
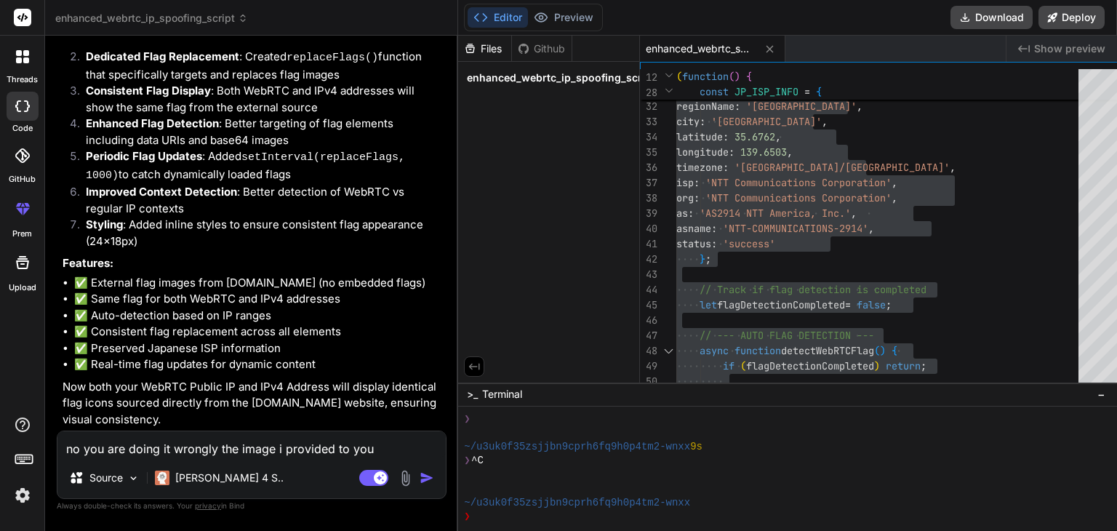
click at [309, 443] on textarea "no you are doing it wrongly the image i provided to you" at bounding box center [251, 444] width 388 height 26
click at [355, 454] on textarea "no you are doing it wrongly the image i provided to you" at bounding box center [251, 444] width 388 height 26
click at [366, 454] on textarea "no you are doing it wrongly the image i provided to you" at bounding box center [251, 444] width 388 height 26
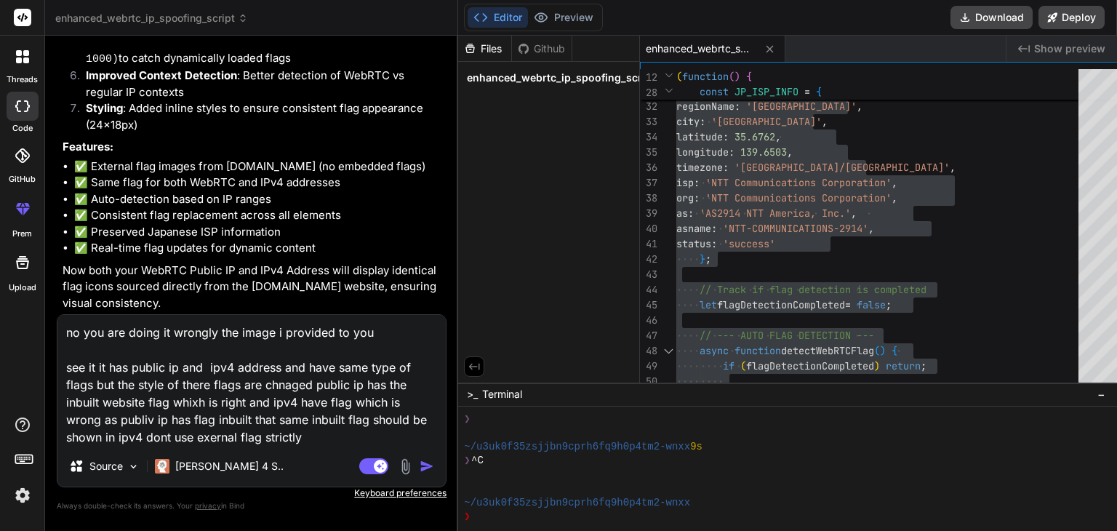
click at [227, 438] on textarea "no you are doing it wrongly the image i provided to you see it it has public ip…" at bounding box center [251, 380] width 388 height 131
click at [331, 434] on textarea "no you are doing it wrongly the image i provided to you see it it has public ip…" at bounding box center [251, 380] width 388 height 131
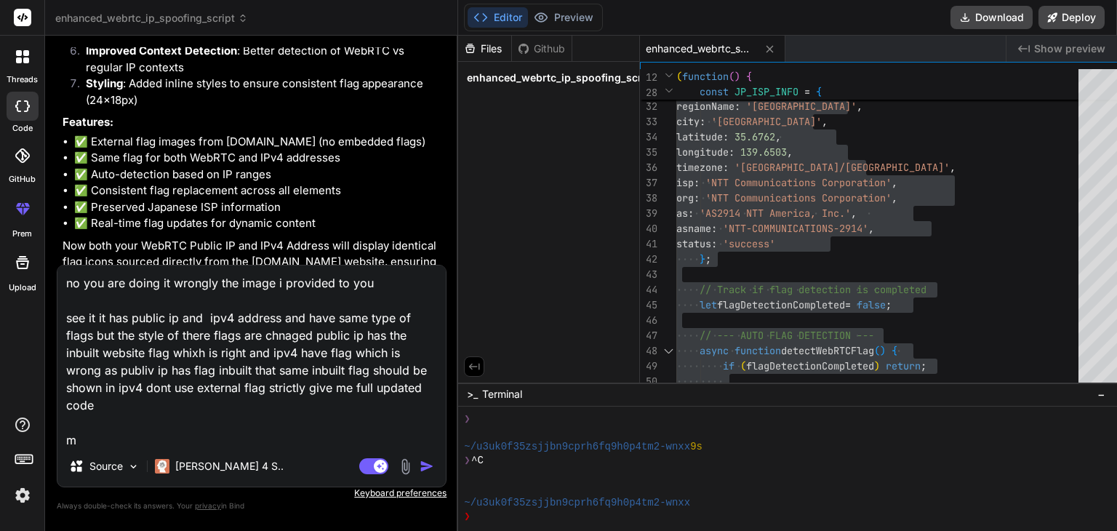
scroll to position [1, 0]
paste textarea "// ==UserScript== // @name Enhanced WebRTC IP + GeoLocation Spoofing // @namesp…"
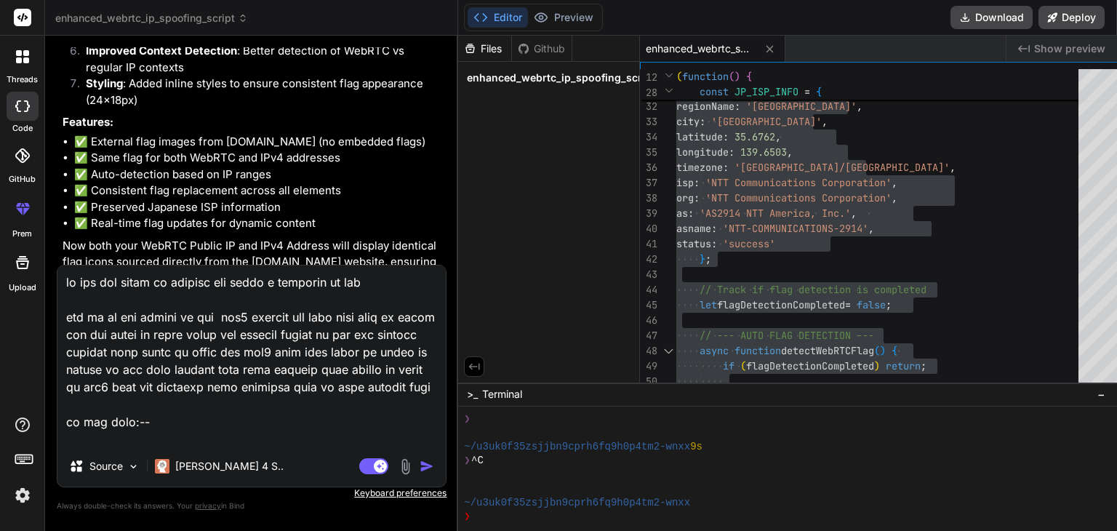
scroll to position [11586, 0]
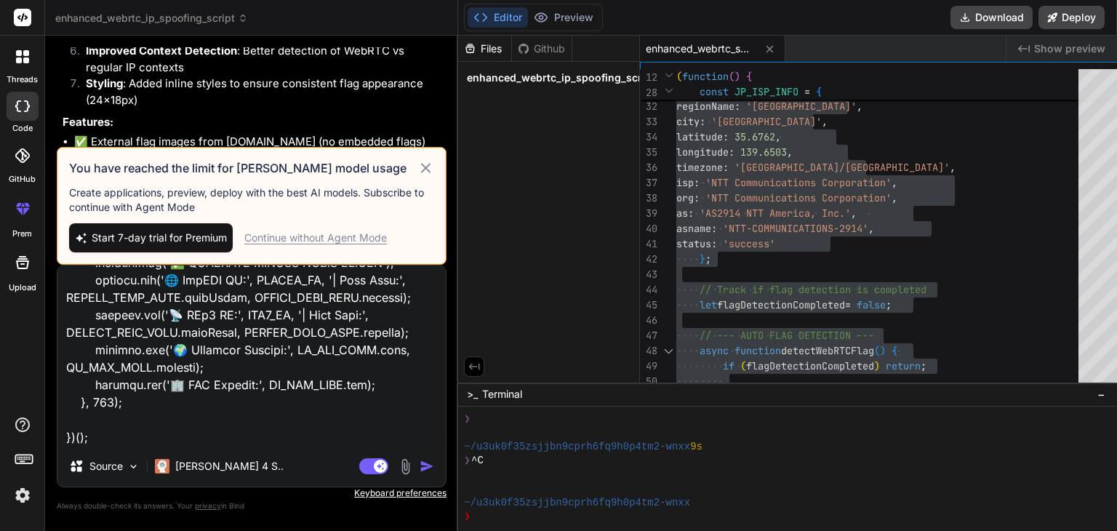
click at [194, 434] on textarea at bounding box center [251, 355] width 388 height 180
click at [327, 405] on textarea at bounding box center [251, 355] width 388 height 180
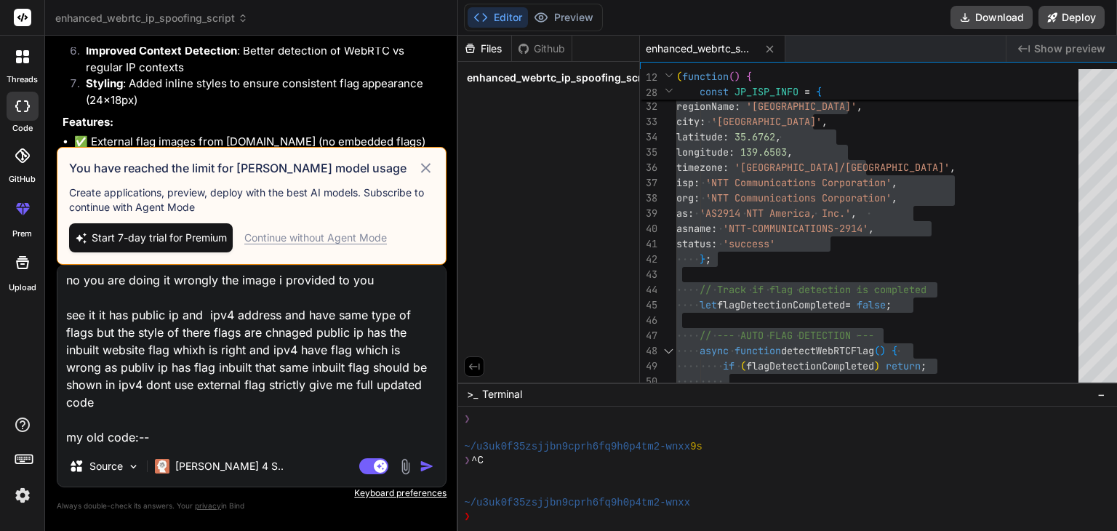
scroll to position [38, 0]
click at [417, 172] on icon at bounding box center [425, 167] width 17 height 17
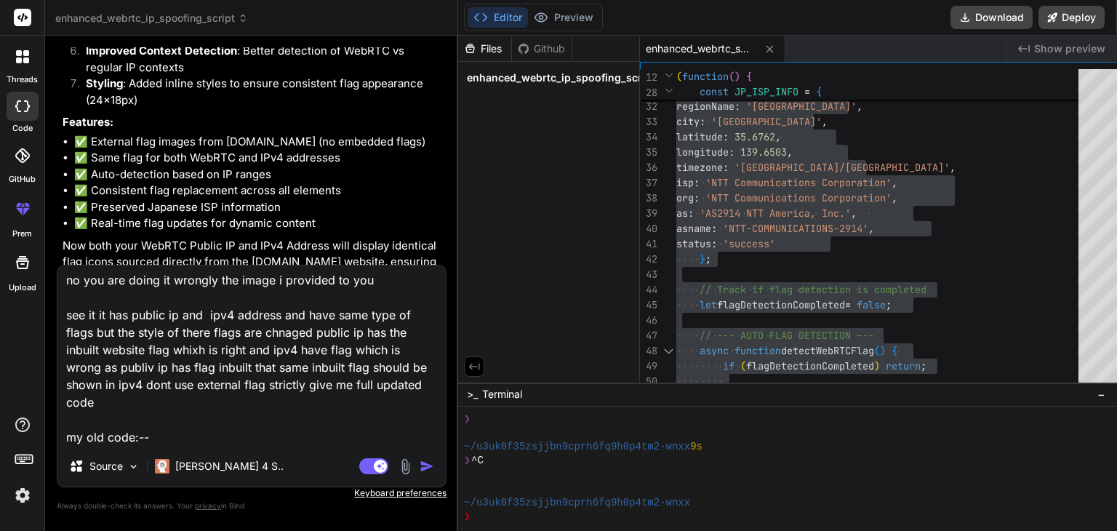
click at [419, 472] on img "button" at bounding box center [426, 466] width 15 height 15
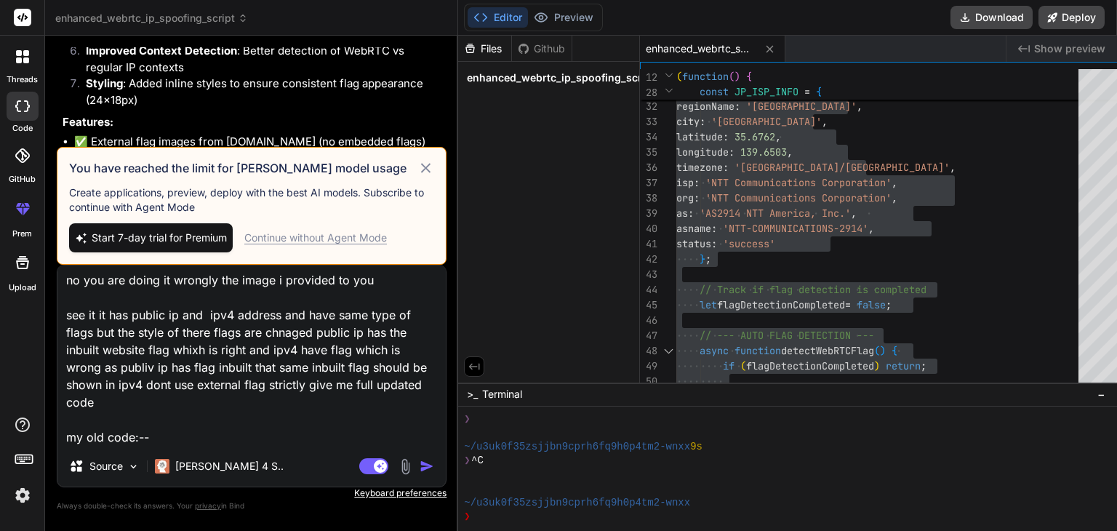
click at [205, 403] on textarea "no you are doing it wrongly the image i provided to you see it it has public ip…" at bounding box center [251, 355] width 388 height 180
click at [188, 392] on textarea "no you are doing it wrongly the image i provided to you see it it has public ip…" at bounding box center [251, 355] width 388 height 180
click at [16, 496] on img at bounding box center [22, 495] width 25 height 25
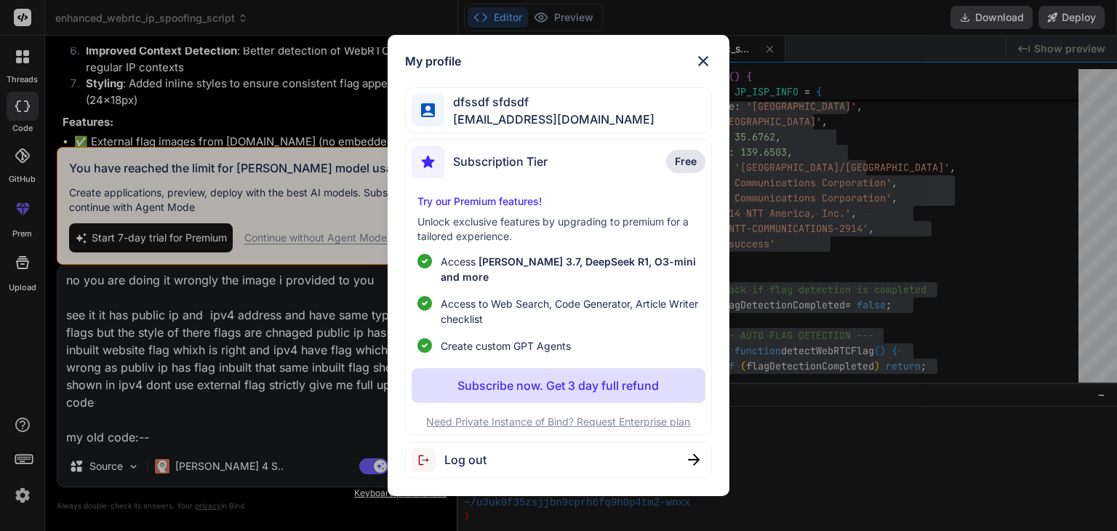
click at [506, 459] on div "Log out" at bounding box center [558, 459] width 306 height 37
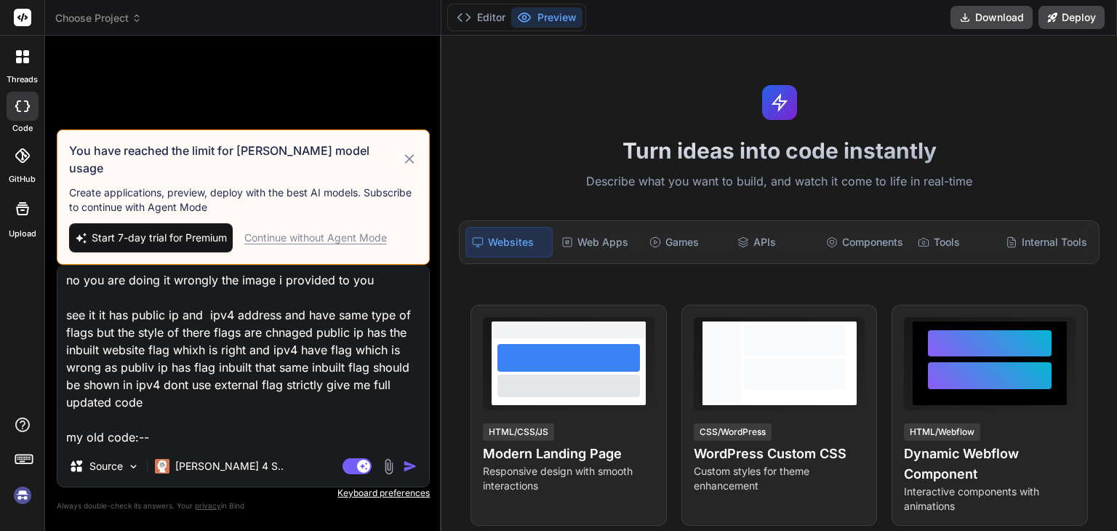
scroll to position [0, 0]
click at [29, 495] on img at bounding box center [22, 495] width 25 height 25
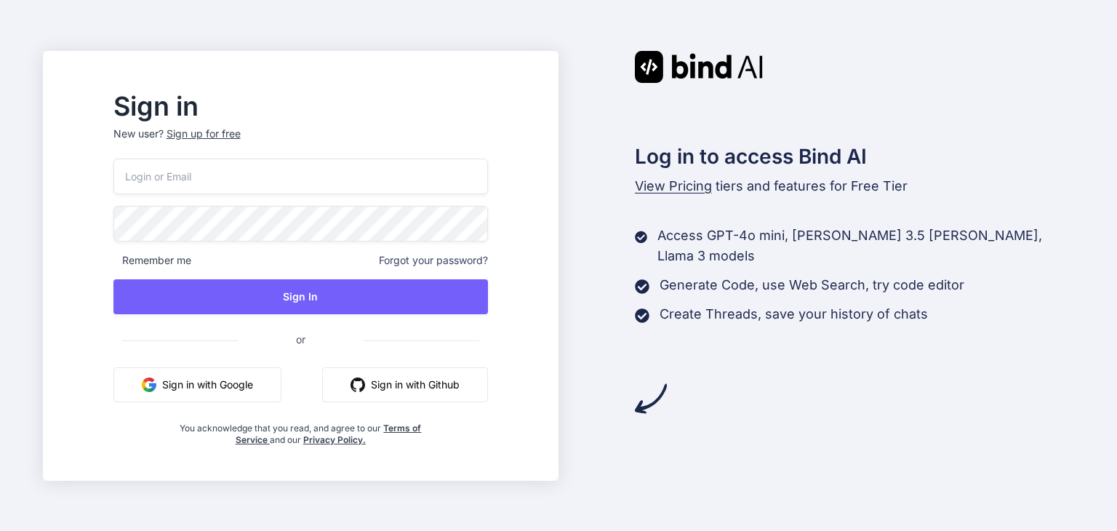
type input "[EMAIL_ADDRESS][DOMAIN_NAME]"
click at [276, 177] on input "[EMAIL_ADDRESS][DOMAIN_NAME]" at bounding box center [300, 176] width 374 height 36
click at [241, 139] on div "Sign up for free" at bounding box center [203, 133] width 74 height 15
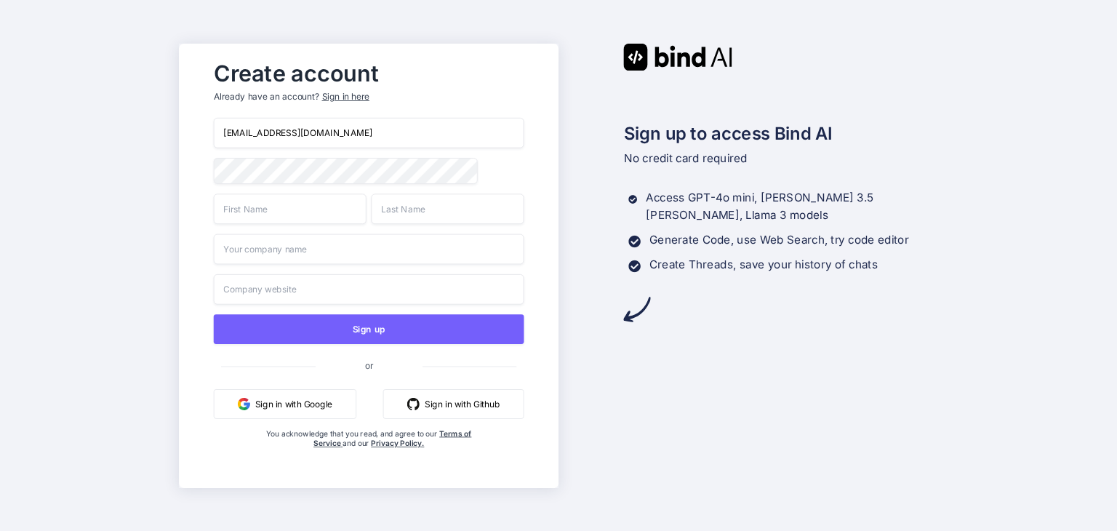
click at [337, 142] on input "[EMAIL_ADDRESS][DOMAIN_NAME]" at bounding box center [368, 133] width 310 height 31
paste input "lipby528@bangban.uk"
type input "lipby528@bangban.uk"
click at [254, 212] on input "text" at bounding box center [289, 208] width 153 height 31
type input "xzxv"
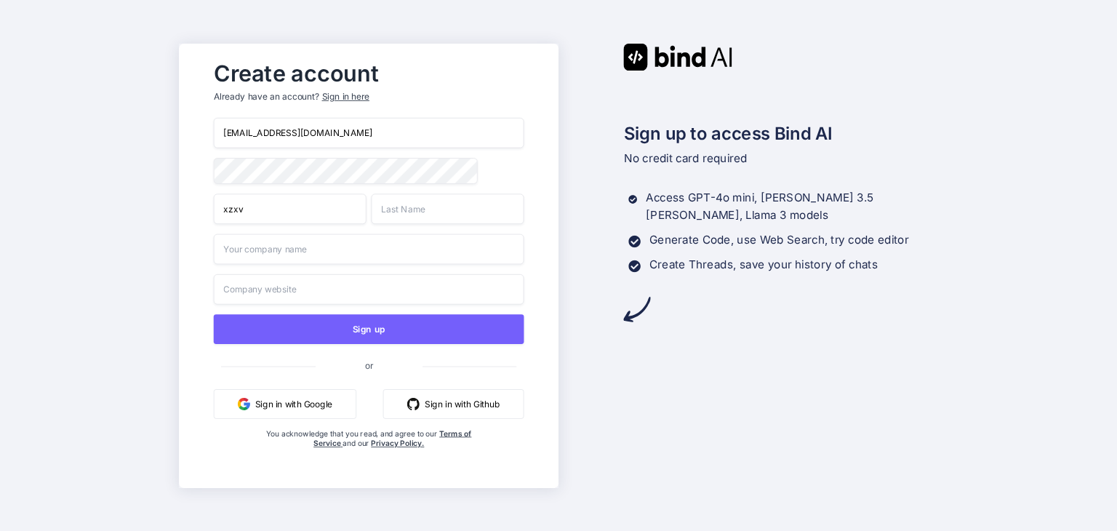
click at [427, 213] on input "text" at bounding box center [447, 208] width 153 height 31
type input "xvvx"
click at [311, 265] on div "lipby528@bangban.uk xzxv xvvx Sign up or Sign in with Google Sign in with Githu…" at bounding box center [368, 298] width 310 height 360
click at [308, 253] on input "v" at bounding box center [368, 248] width 310 height 31
type input "vsaf"
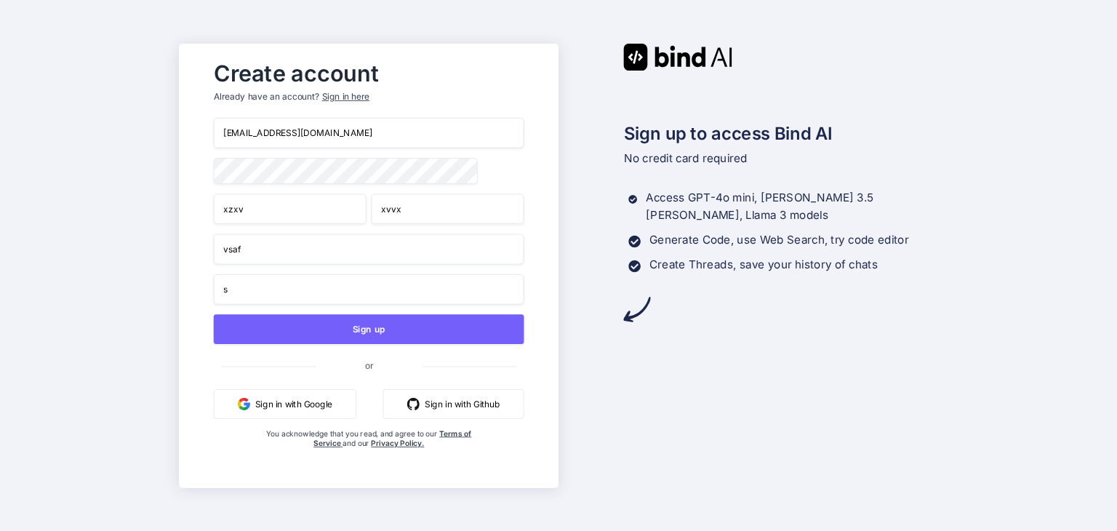
click at [270, 297] on input "s" at bounding box center [368, 288] width 310 height 31
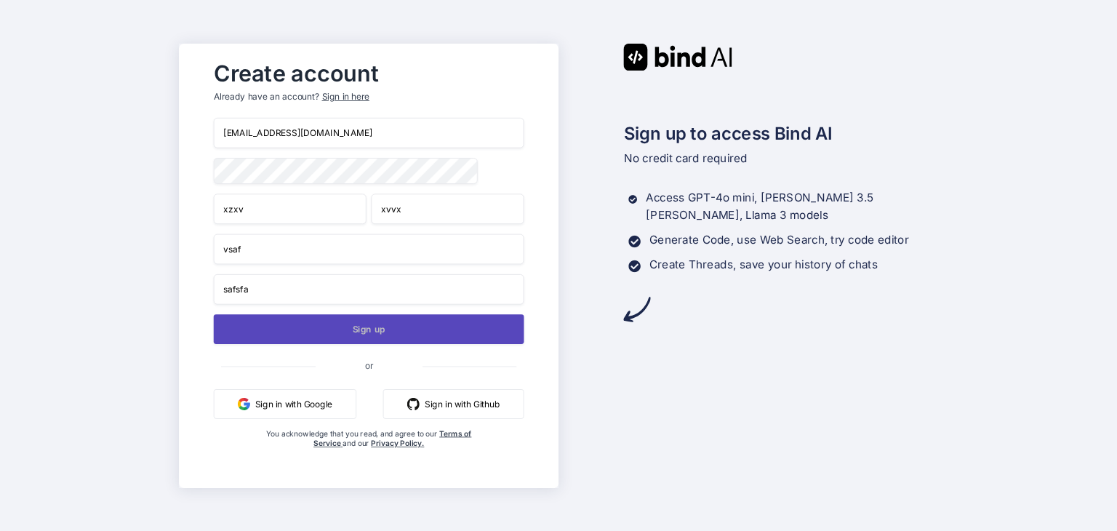
type input "safsfa"
click at [324, 326] on button "Sign up" at bounding box center [368, 329] width 310 height 30
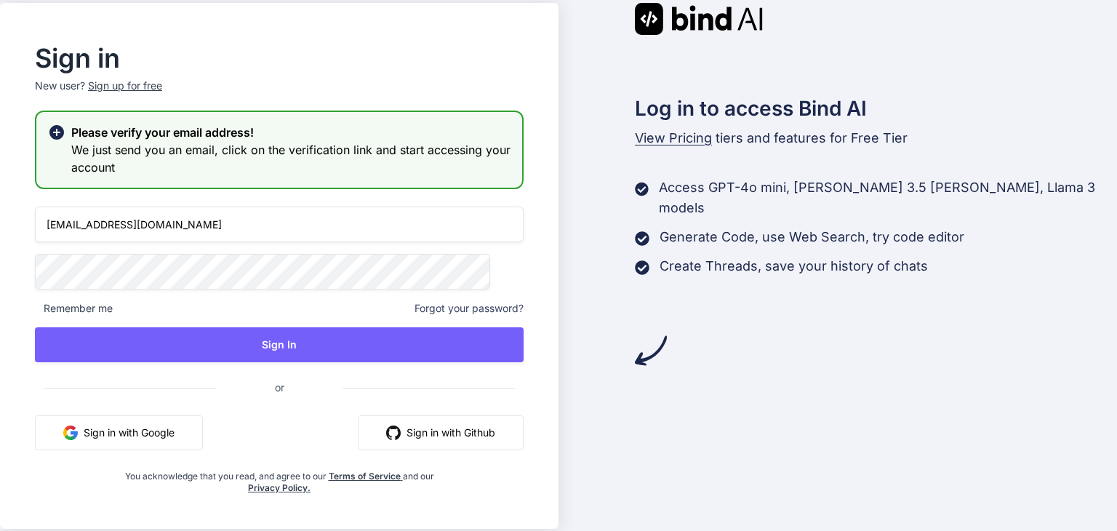
type input "lipby528@bangban.uk"
click at [206, 221] on input "lipby528@bangban.uk" at bounding box center [279, 224] width 489 height 36
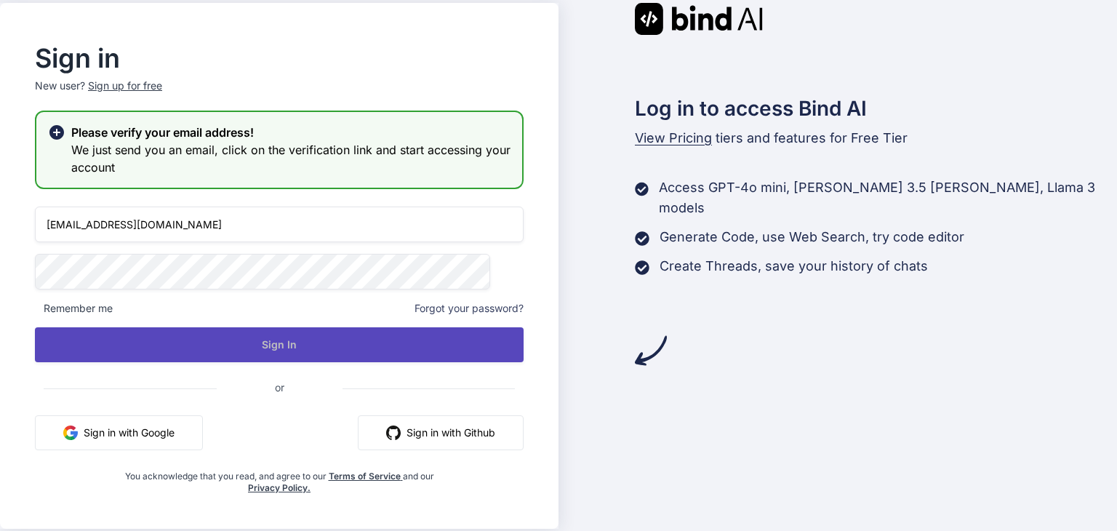
click at [343, 347] on button "Sign In" at bounding box center [279, 344] width 489 height 35
click at [358, 338] on button "Sign In" at bounding box center [279, 344] width 489 height 35
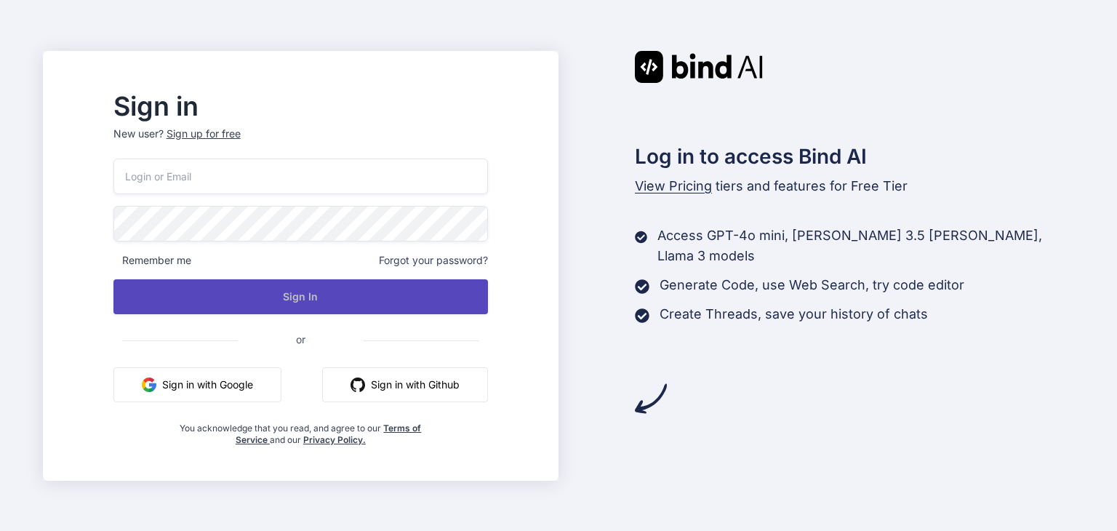
type input "[EMAIL_ADDRESS][DOMAIN_NAME]"
click at [413, 299] on button "Sign In" at bounding box center [300, 296] width 374 height 35
click at [347, 298] on button "Sign In" at bounding box center [300, 296] width 374 height 35
